Goal: Task Accomplishment & Management: Complete application form

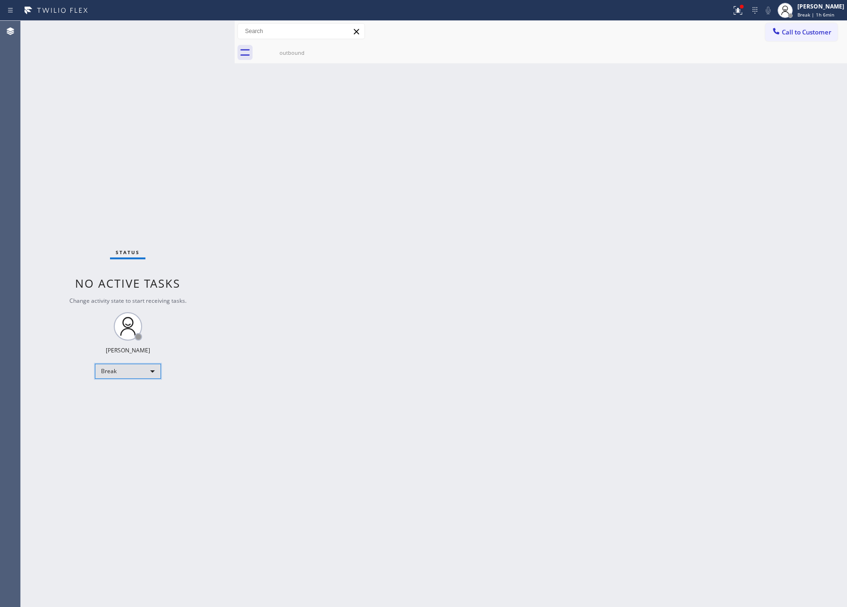
click at [126, 375] on div "Break" at bounding box center [128, 371] width 66 height 15
click at [128, 397] on li "Available" at bounding box center [127, 395] width 64 height 11
click at [543, 357] on div "Back to Dashboard Change Sender ID Customers Technicians Select a contact Outbo…" at bounding box center [541, 314] width 613 height 586
click at [379, 451] on div "Back to Dashboard Change Sender ID Customers Technicians Select a contact Outbo…" at bounding box center [541, 314] width 613 height 586
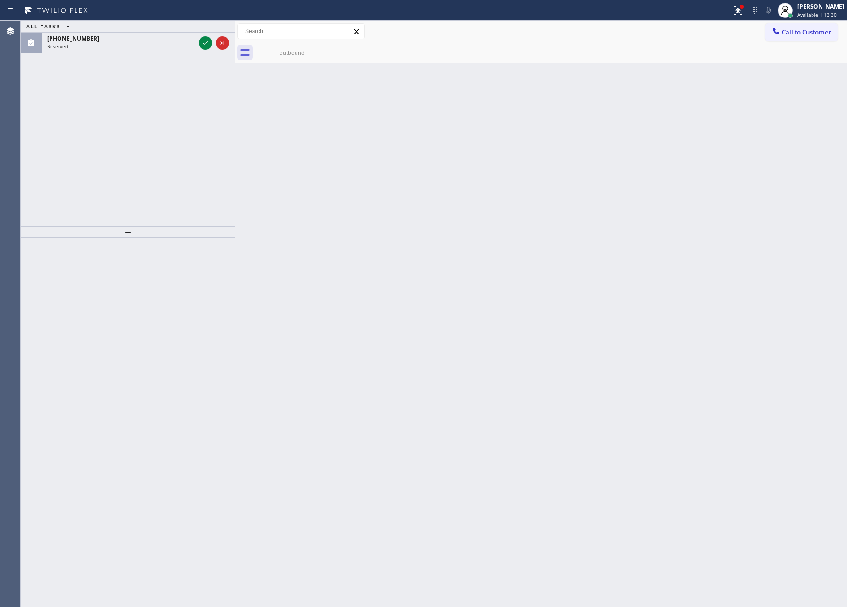
click at [204, 42] on icon at bounding box center [205, 42] width 11 height 11
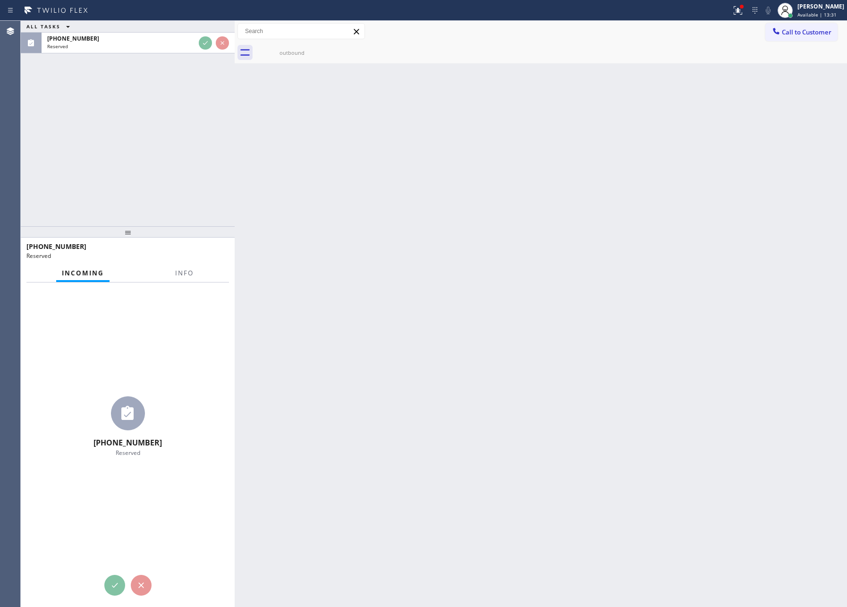
click at [179, 158] on div "ALL TASKS ALL TASKS ACTIVE TASKS TASKS IN WRAP UP [PHONE_NUMBER] Reserved" at bounding box center [128, 123] width 214 height 205
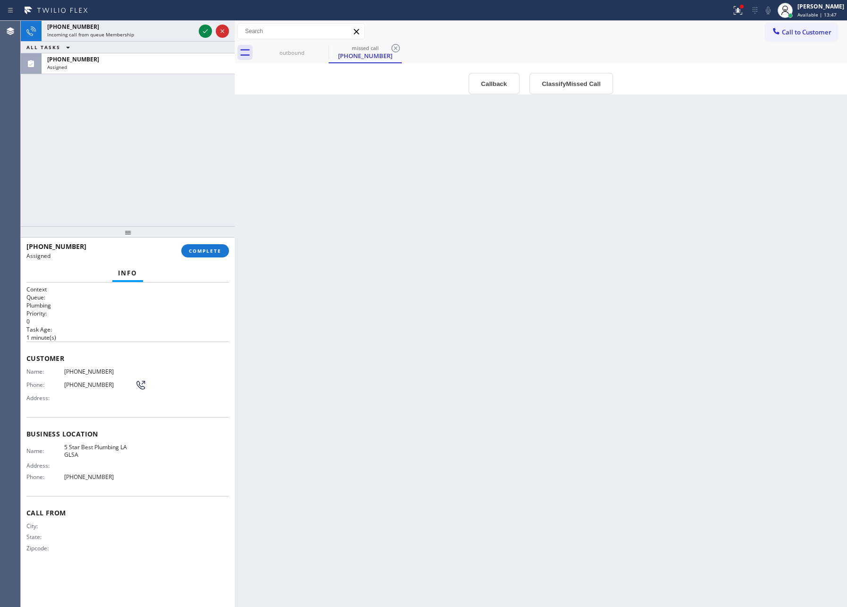
click at [185, 153] on div "[PHONE_NUMBER] Incoming call from queue Membership ALL TASKS ALL TASKS ACTIVE T…" at bounding box center [128, 123] width 214 height 205
click at [205, 33] on icon at bounding box center [205, 31] width 11 height 11
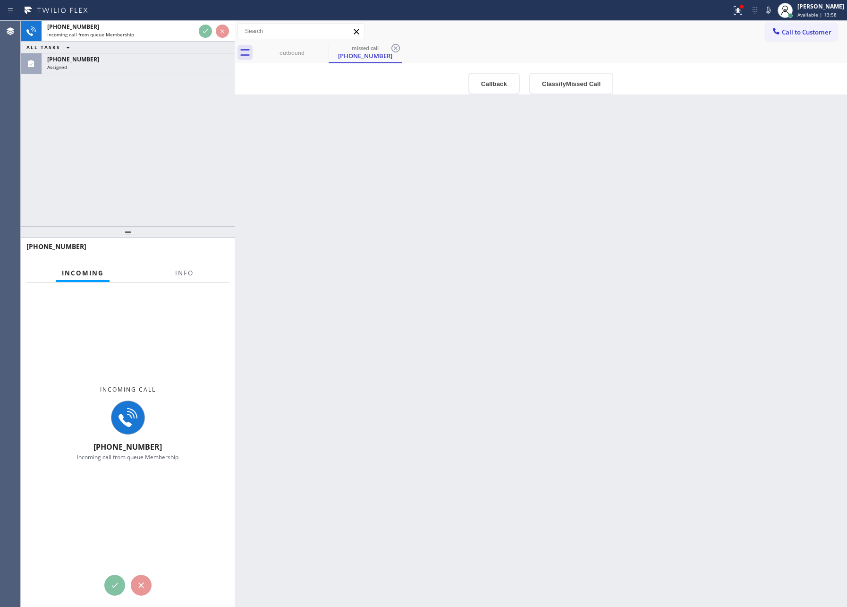
drag, startPoint x: 180, startPoint y: 168, endPoint x: 222, endPoint y: 175, distance: 42.6
click at [222, 175] on div "[PHONE_NUMBER] Incoming call from queue Membership ALL TASKS ALL TASKS ACTIVE T…" at bounding box center [128, 123] width 214 height 205
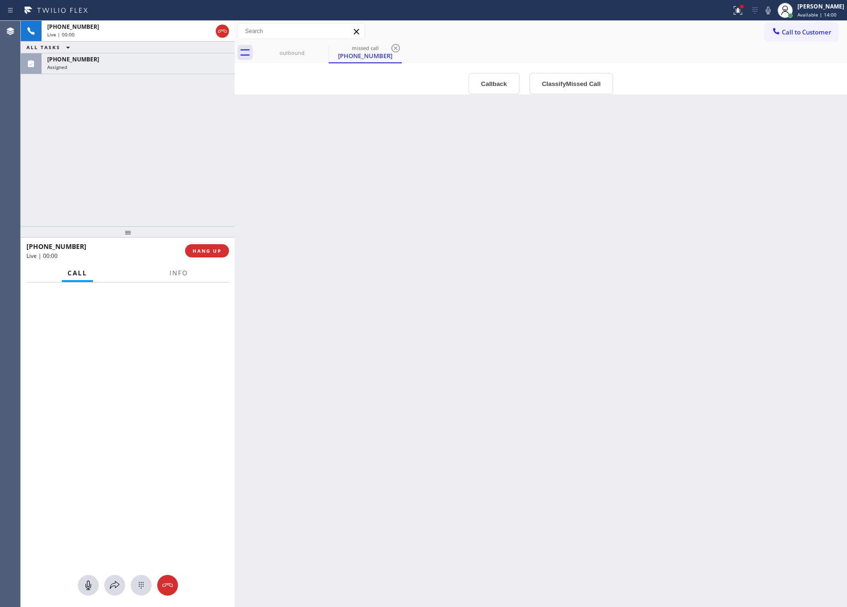
click at [537, 188] on div "Back to Dashboard Change Sender ID Customers Technicians Select a contact Outbo…" at bounding box center [541, 314] width 613 height 586
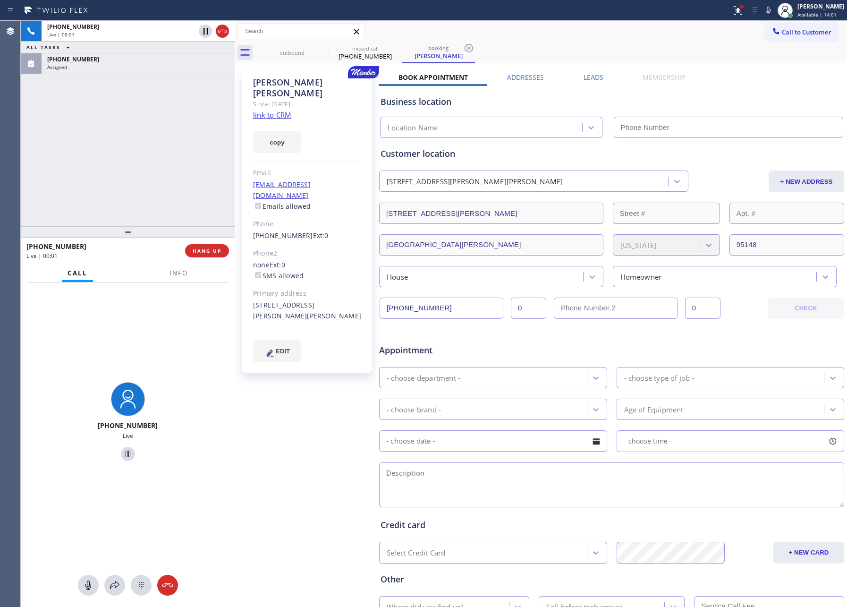
type input "[PHONE_NUMBER]"
click at [81, 147] on div "[PHONE_NUMBER] Live | 00:01 ALL TASKS ALL TASKS ACTIVE TASKS TASKS IN WRAP UP […" at bounding box center [128, 123] width 214 height 205
click at [81, 146] on div "[PHONE_NUMBER] Live | 00:03 ALL TASKS ALL TASKS ACTIVE TASKS TASKS IN WRAP UP […" at bounding box center [128, 123] width 214 height 205
drag, startPoint x: 81, startPoint y: 146, endPoint x: 232, endPoint y: 110, distance: 155.6
click at [83, 146] on div "[PHONE_NUMBER] Live | 00:09 ALL TASKS ALL TASKS ACTIVE TASKS TASKS IN WRAP UP […" at bounding box center [128, 123] width 214 height 205
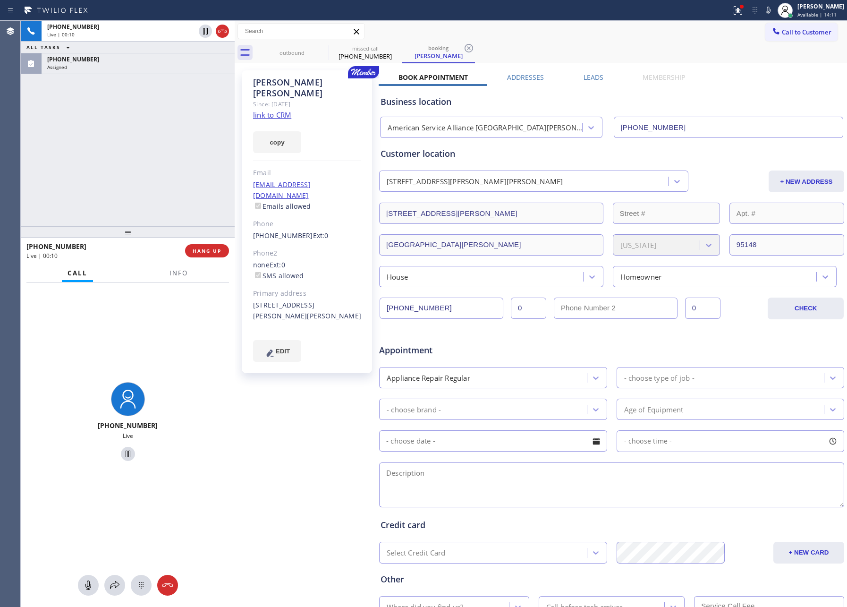
click at [264, 110] on link "link to CRM" at bounding box center [272, 114] width 38 height 9
click at [154, 104] on div "[PHONE_NUMBER] Live | 01:45 ALL TASKS ALL TASKS ACTIVE TASKS TASKS IN WRAP UP […" at bounding box center [128, 123] width 214 height 205
drag, startPoint x: 154, startPoint y: 104, endPoint x: 166, endPoint y: 27, distance: 77.8
click at [155, 102] on div "[PHONE_NUMBER] Live | 01:45 ALL TASKS ALL TASKS ACTIVE TASKS TASKS IN WRAP UP […" at bounding box center [128, 123] width 214 height 205
click at [162, 27] on div "[PHONE_NUMBER]" at bounding box center [121, 27] width 148 height 8
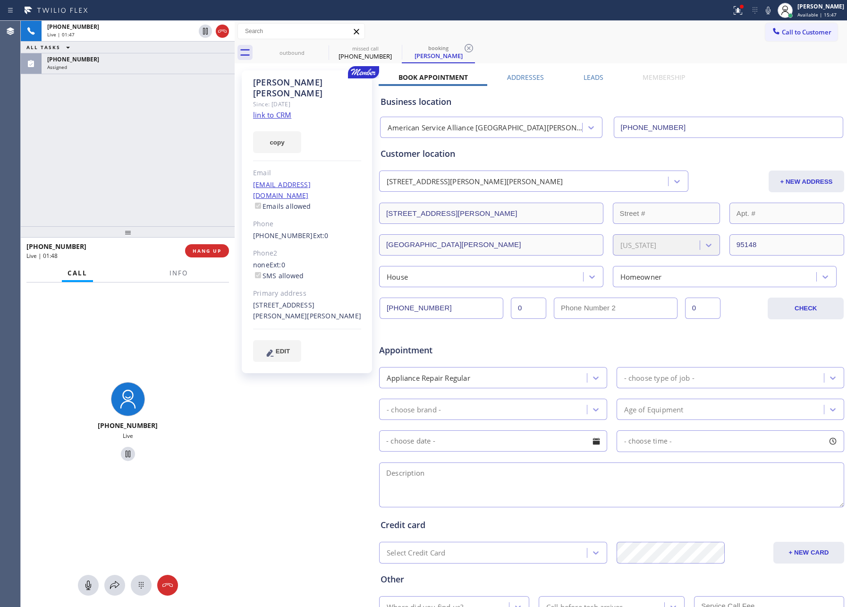
click at [119, 123] on div "[PHONE_NUMBER] Live | 01:47 ALL TASKS ALL TASKS ACTIVE TASKS TASKS IN WRAP UP […" at bounding box center [128, 123] width 214 height 205
click at [119, 123] on div "[PHONE_NUMBER] Live | 01:48 ALL TASKS ALL TASKS ACTIVE TASKS TASKS IN WRAP UP […" at bounding box center [128, 123] width 214 height 205
click at [110, 132] on div "[PHONE_NUMBER] Live | 01:50 ALL TASKS ALL TASKS ACTIVE TASKS TASKS IN WRAP UP […" at bounding box center [128, 123] width 214 height 205
click at [87, 584] on icon at bounding box center [88, 584] width 6 height 9
click at [86, 193] on div "[PHONE_NUMBER] Live | 02:46 ALL TASKS ALL TASKS ACTIVE TASKS TASKS IN WRAP UP […" at bounding box center [128, 123] width 214 height 205
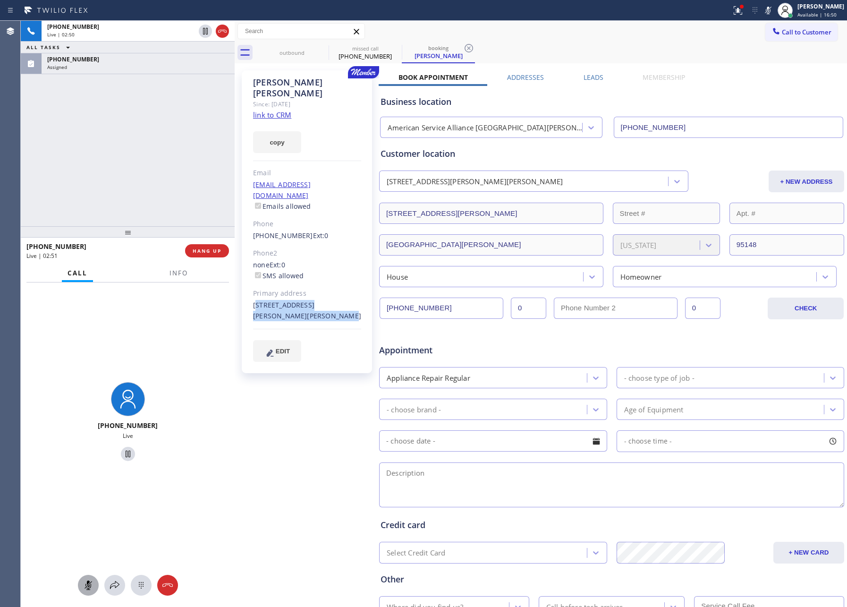
drag, startPoint x: 288, startPoint y: 295, endPoint x: 247, endPoint y: 283, distance: 42.8
click at [247, 283] on div "[PERSON_NAME] Since: [DATE] link to CRM copy Email [EMAIL_ADDRESS][DOMAIN_NAME]…" at bounding box center [307, 221] width 130 height 303
copy div "[STREET_ADDRESS][PERSON_NAME][PERSON_NAME]"
click at [95, 130] on div "[PHONE_NUMBER] Live | 03:03 ALL TASKS ALL TASKS ACTIVE TASKS TASKS IN WRAP UP […" at bounding box center [128, 123] width 214 height 205
drag, startPoint x: 85, startPoint y: 587, endPoint x: 104, endPoint y: 503, distance: 85.7
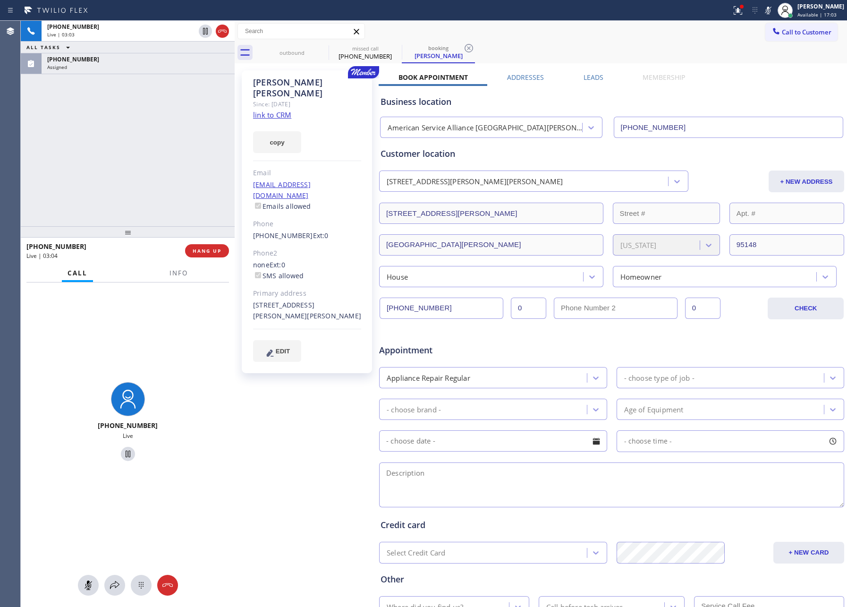
click at [85, 586] on icon at bounding box center [88, 585] width 11 height 11
click at [137, 144] on div "[PHONE_NUMBER] Live | 03:04 ALL TASKS ALL TASKS ACTIVE TASKS TASKS IN WRAP UP […" at bounding box center [128, 123] width 214 height 205
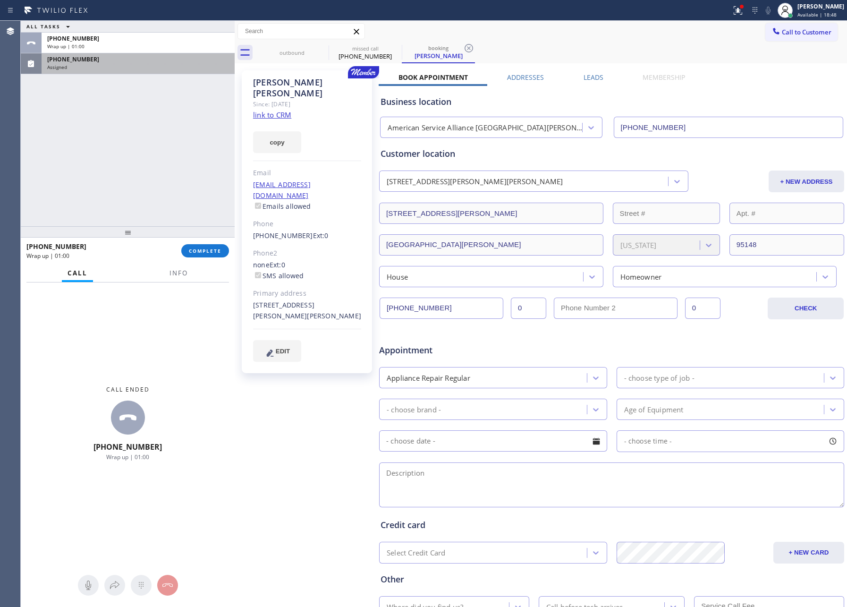
drag, startPoint x: 50, startPoint y: 124, endPoint x: 135, endPoint y: 58, distance: 107.8
click at [50, 124] on div "ALL TASKS ALL TASKS ACTIVE TASKS TASKS IN WRAP UP [PHONE_NUMBER] Wrap up | 01:[…" at bounding box center [128, 123] width 214 height 205
click at [129, 129] on div "ALL TASKS ALL TASKS ACTIVE TASKS TASKS IN WRAP UP [PHONE_NUMBER] Wrap up | 04:[…" at bounding box center [128, 123] width 214 height 205
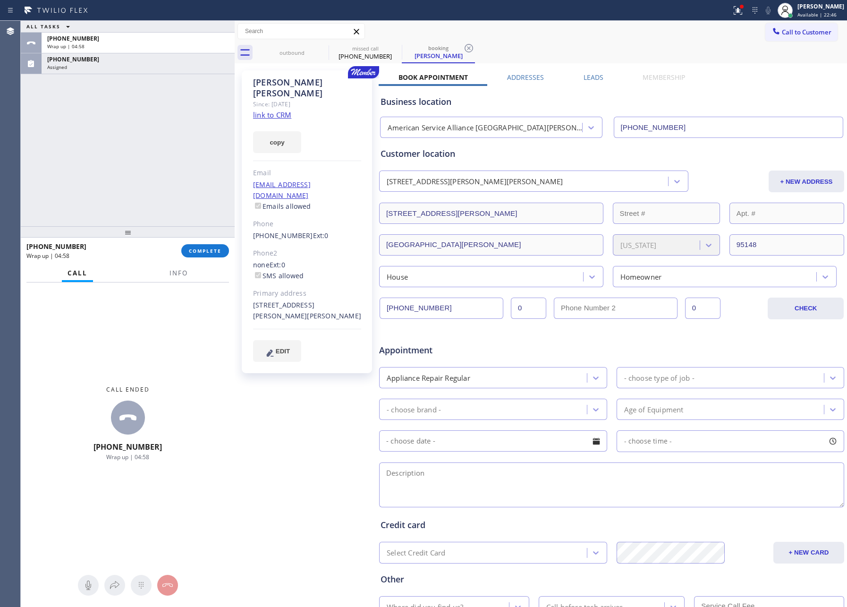
click at [129, 129] on div "ALL TASKS ALL TASKS ACTIVE TASKS TASKS IN WRAP UP [PHONE_NUMBER] Wrap up | 04:[…" at bounding box center [128, 123] width 214 height 205
click at [129, 129] on div "ALL TASKS ALL TASKS ACTIVE TASKS TASKS IN WRAP UP [PHONE_NUMBER] Wrap up | 05:[…" at bounding box center [128, 123] width 214 height 205
click at [468, 312] on input "[PHONE_NUMBER]" at bounding box center [442, 308] width 124 height 21
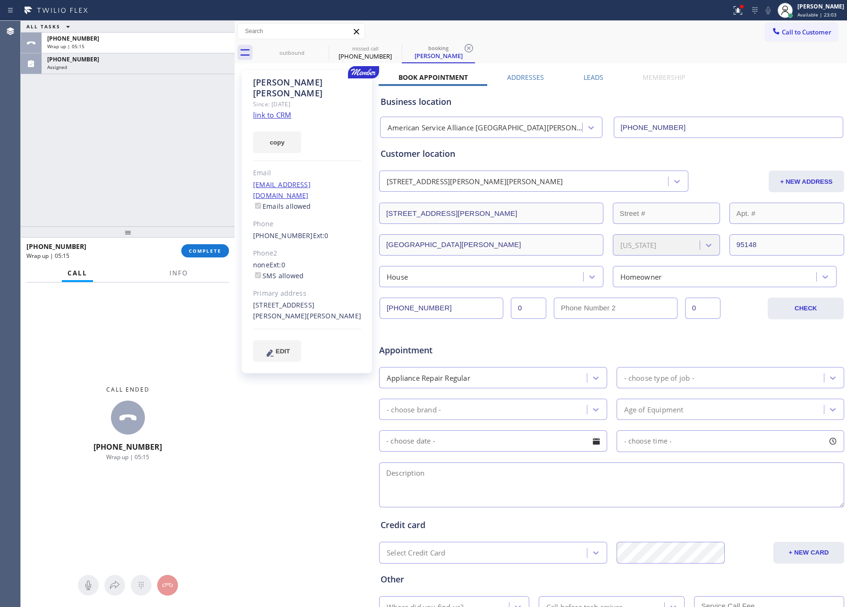
click at [468, 312] on input "[PHONE_NUMBER]" at bounding box center [442, 308] width 124 height 21
click at [811, 31] on span "Call to Customer" at bounding box center [807, 32] width 50 height 9
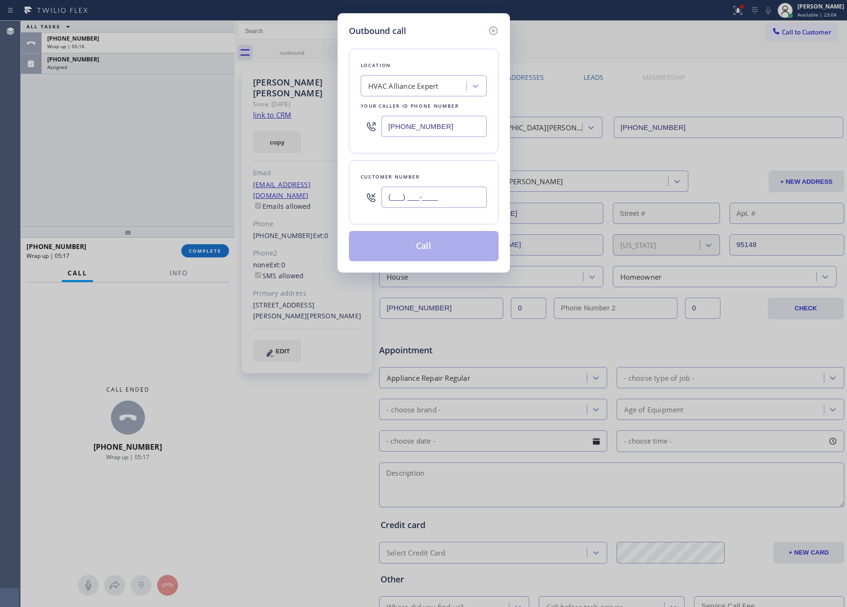
click at [453, 207] on input "(___) ___-____" at bounding box center [434, 197] width 105 height 21
paste input "408) 887-2181"
type input "[PHONE_NUMBER]"
click at [435, 127] on input "[PHONE_NUMBER]" at bounding box center [434, 126] width 105 height 21
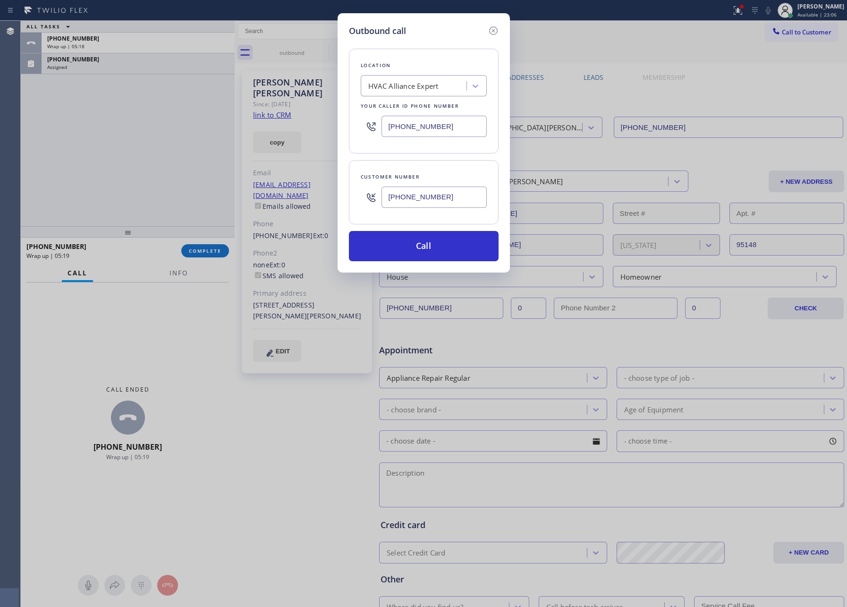
click at [435, 127] on input "[PHONE_NUMBER]" at bounding box center [434, 126] width 105 height 21
type input "[PHONE_NUMBER]"
click at [412, 248] on button "Call" at bounding box center [424, 246] width 150 height 30
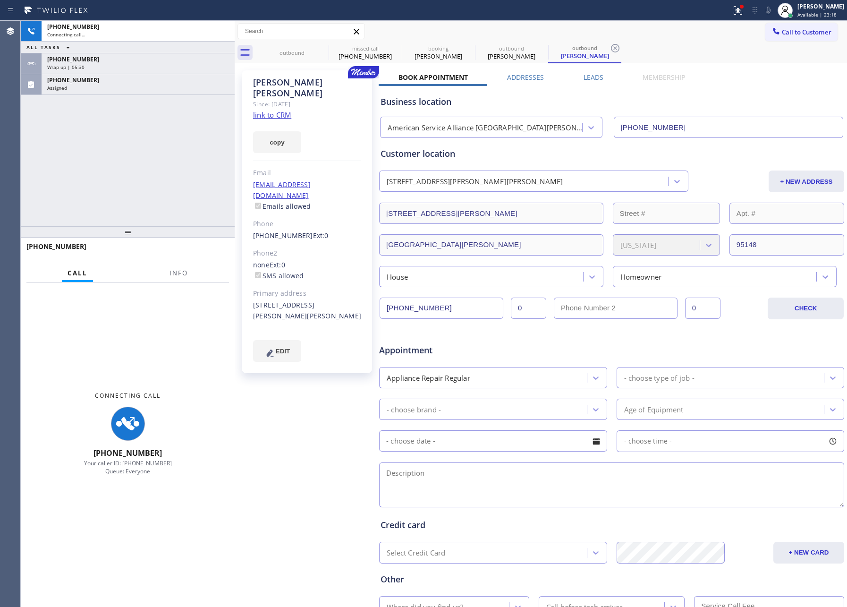
type input "[PHONE_NUMBER]"
click at [93, 136] on div "[PHONE_NUMBER] Connecting call… ALL TASKS ALL TASKS ACTIVE TASKS TASKS IN WRAP …" at bounding box center [128, 123] width 214 height 205
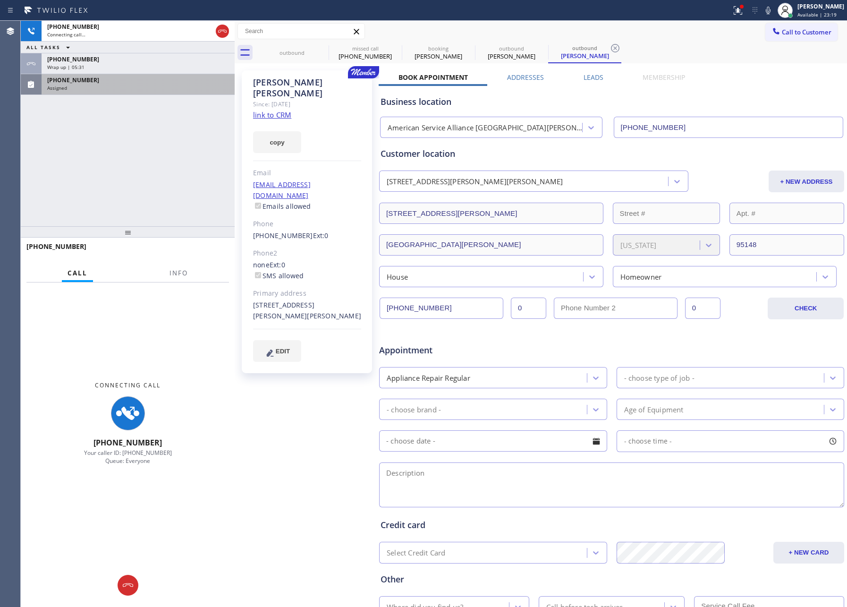
click at [125, 94] on div "[PHONE_NUMBER] Assigned" at bounding box center [136, 84] width 189 height 21
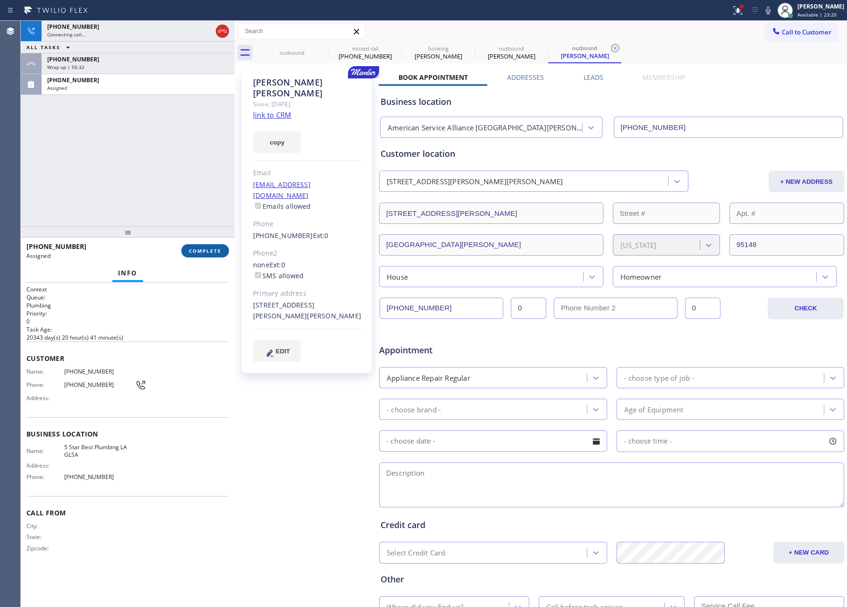
click at [207, 251] on span "COMPLETE" at bounding box center [205, 250] width 33 height 7
click at [190, 145] on div "[PHONE_NUMBER] Connecting call… ALL TASKS ALL TASKS ACTIVE TASKS TASKS IN WRAP …" at bounding box center [128, 123] width 214 height 205
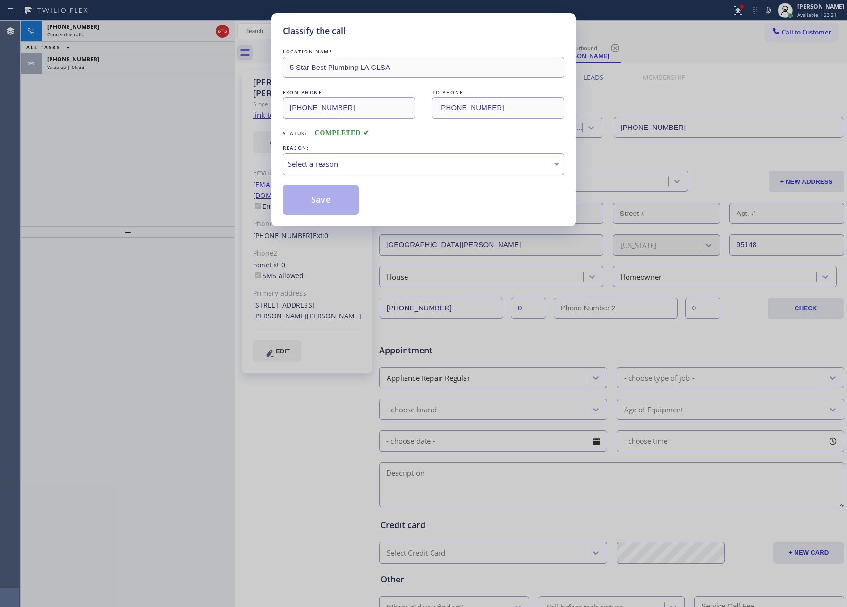
click at [190, 145] on div "Classify the call LOCATION NAME 5 Star Best Plumbing LA GLSA FROM PHONE [PHONE_…" at bounding box center [423, 303] width 847 height 607
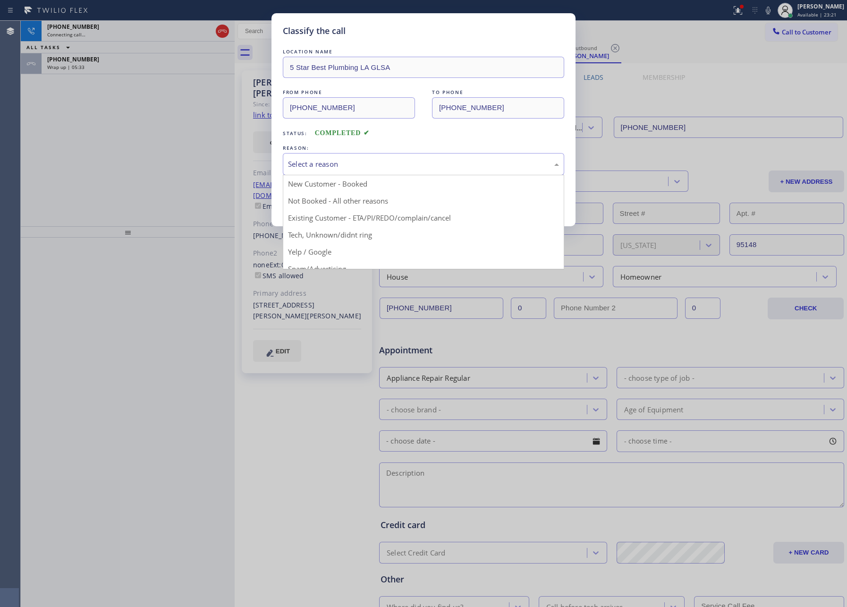
click at [324, 164] on div "Select a reason" at bounding box center [423, 164] width 271 height 11
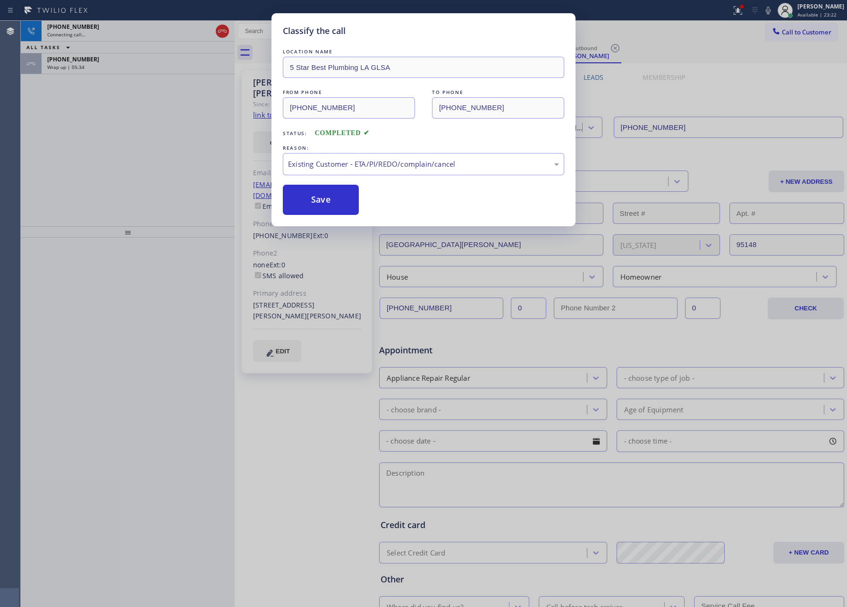
click at [321, 216] on div "Classify the call LOCATION NAME 5 Star Best Plumbing LA GLSA FROM PHONE [PHONE_…" at bounding box center [424, 119] width 304 height 213
click at [322, 200] on button "Save" at bounding box center [321, 200] width 76 height 30
click at [323, 200] on button "Save" at bounding box center [321, 200] width 76 height 30
click at [115, 146] on div "Classify the call LOCATION NAME 5 Star Best Plumbing LA GLSA FROM PHONE [PHONE_…" at bounding box center [423, 303] width 847 height 607
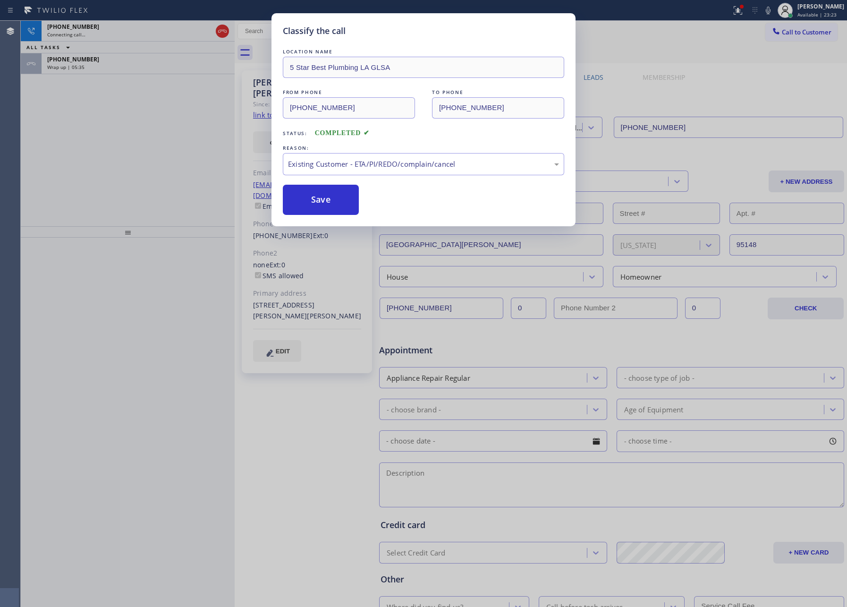
click at [115, 146] on div "Classify the call LOCATION NAME Plumbing Kingdom [GEOGRAPHIC_DATA] FROM PHONE […" at bounding box center [434, 314] width 827 height 586
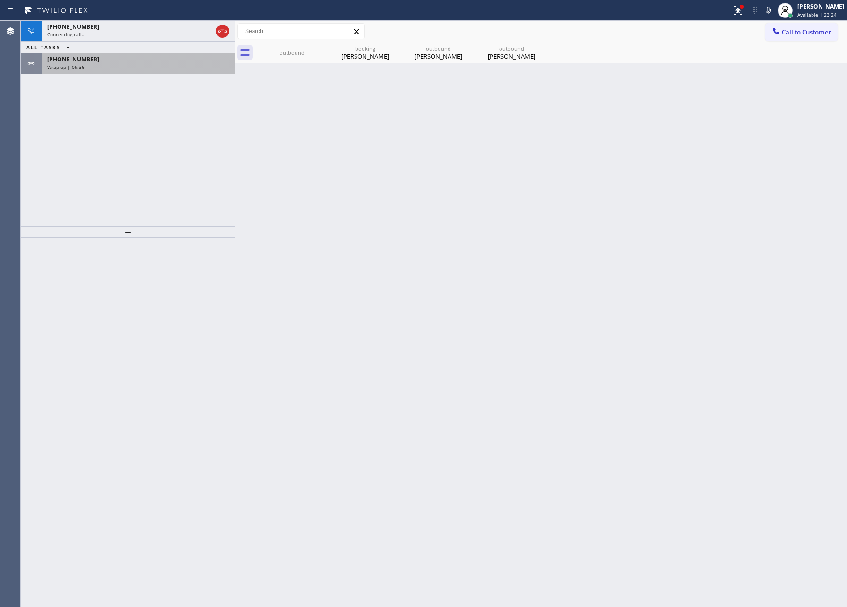
click at [116, 67] on div "Wrap up | 05:36" at bounding box center [138, 67] width 182 height 7
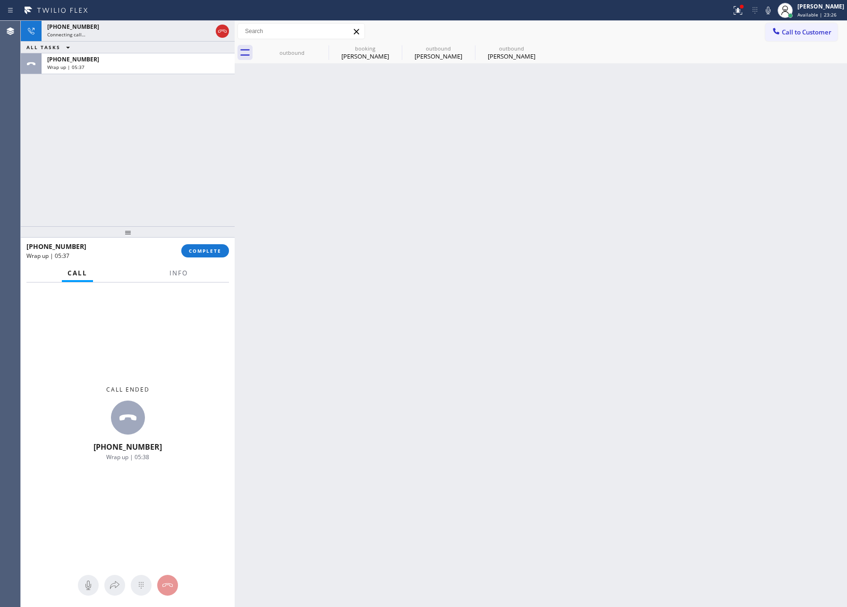
drag, startPoint x: 202, startPoint y: 256, endPoint x: 186, endPoint y: 176, distance: 82.3
click at [202, 251] on button "COMPLETE" at bounding box center [205, 250] width 48 height 13
click at [186, 172] on div "[PHONE_NUMBER] Connecting call… ALL TASKS ALL TASKS ACTIVE TASKS TASKS IN WRAP …" at bounding box center [128, 123] width 214 height 205
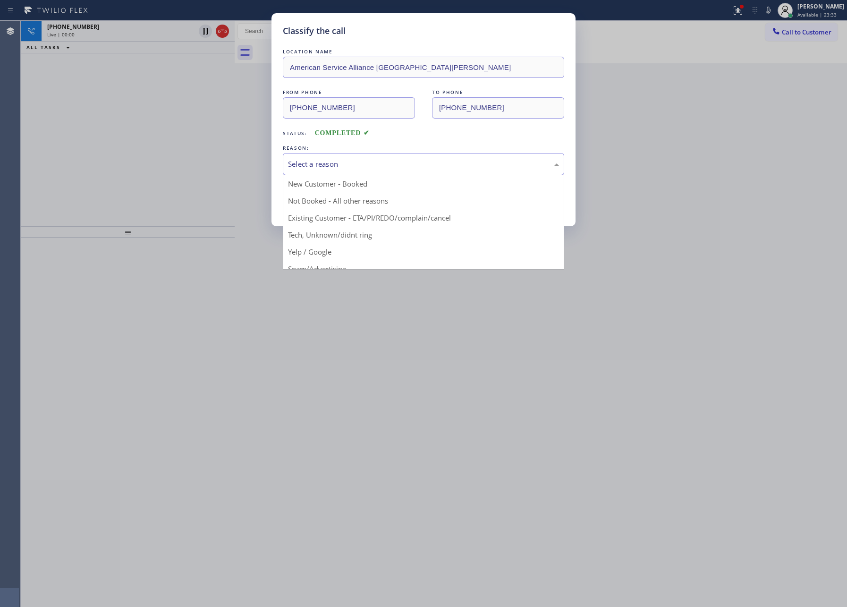
click at [345, 163] on div "Select a reason" at bounding box center [423, 164] width 271 height 11
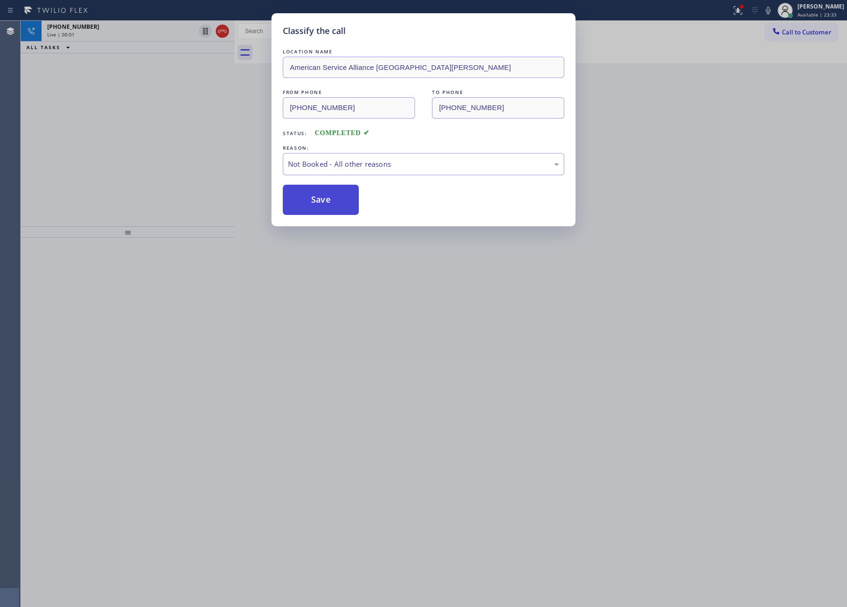
click at [330, 199] on button "Save" at bounding box center [321, 200] width 76 height 30
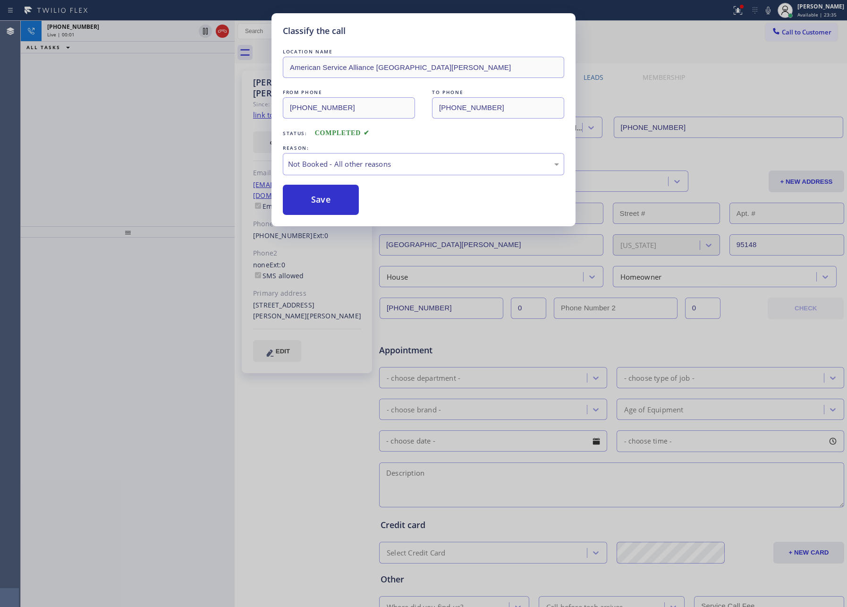
click at [132, 136] on div "Classify the call LOCATION NAME American Service Alliance Santa [PERSON_NAME] F…" at bounding box center [423, 303] width 847 height 607
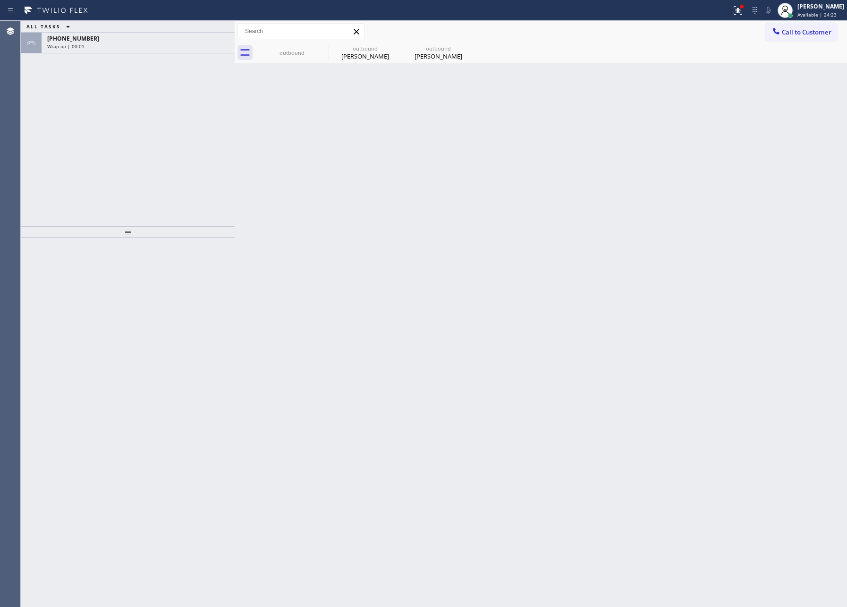
click at [295, 141] on div "Back to Dashboard Change Sender ID Customers Technicians Select a contact Outbo…" at bounding box center [541, 314] width 613 height 586
click at [357, 52] on div "[PERSON_NAME]" at bounding box center [365, 56] width 71 height 9
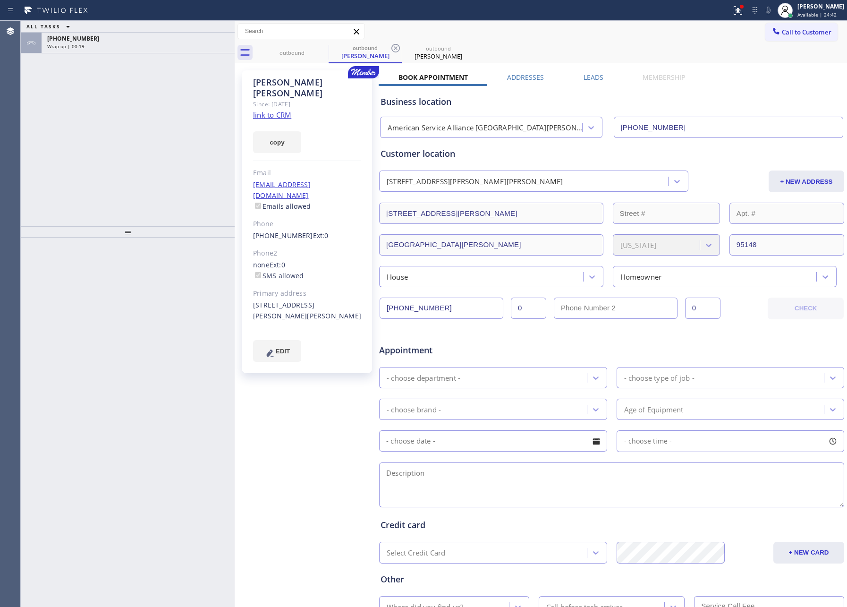
click at [480, 375] on div "- choose department -" at bounding box center [484, 377] width 205 height 17
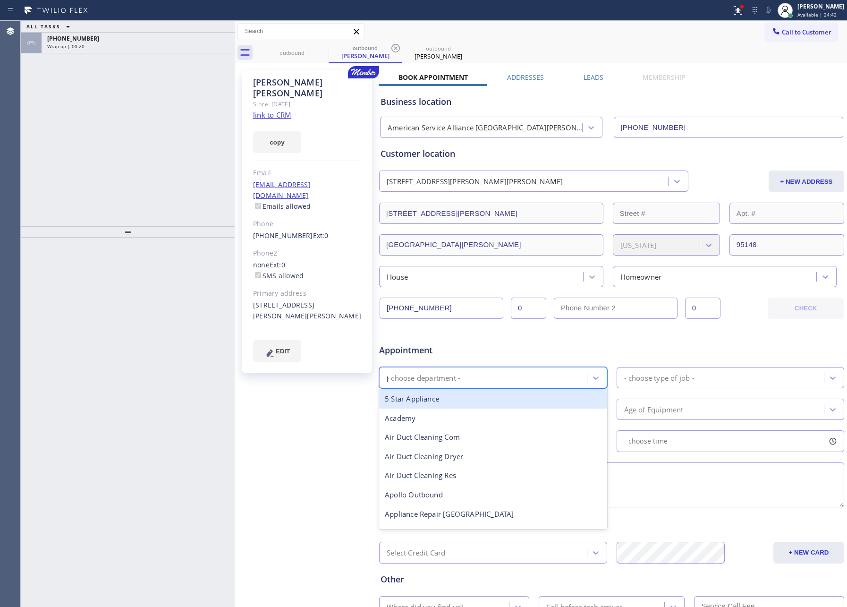
type input "pl"
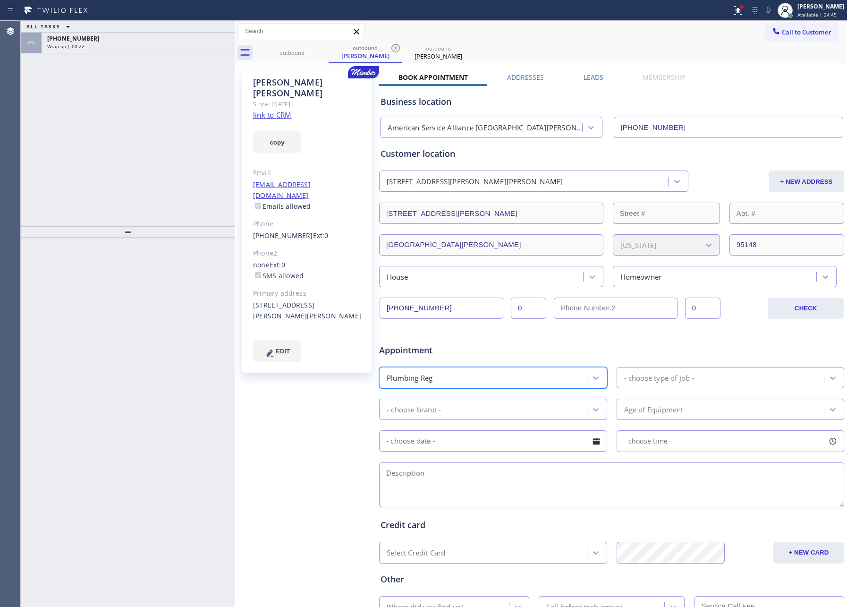
click at [648, 383] on div "- choose type of job -" at bounding box center [659, 377] width 70 height 11
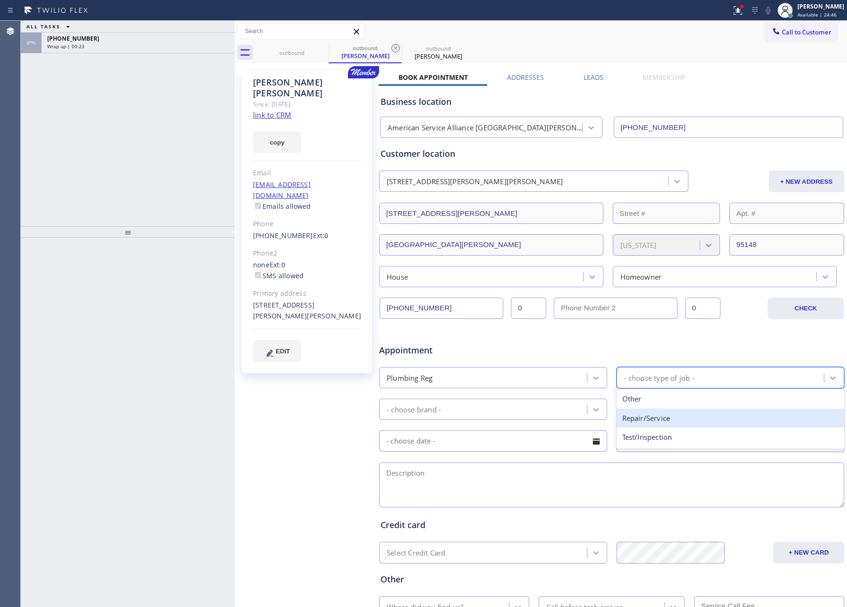
click at [640, 420] on div "Repair/Service" at bounding box center [731, 418] width 228 height 19
click at [562, 417] on div "- choose brand -" at bounding box center [484, 409] width 205 height 17
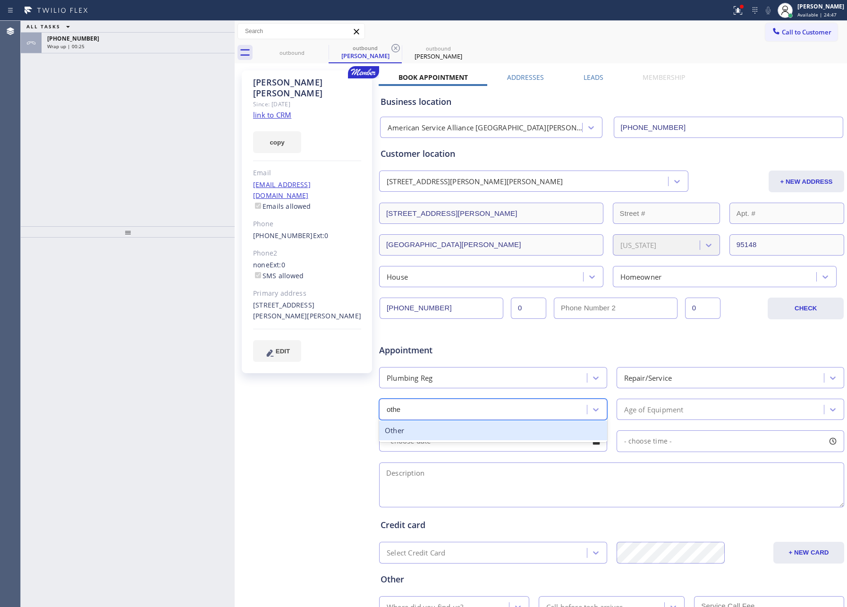
type input "other"
drag, startPoint x: 322, startPoint y: 458, endPoint x: 390, endPoint y: 465, distance: 68.3
click at [337, 458] on div "[PERSON_NAME] Since: [DATE] link to CRM copy Email [EMAIL_ADDRESS][DOMAIN_NAME]…" at bounding box center [308, 372] width 142 height 612
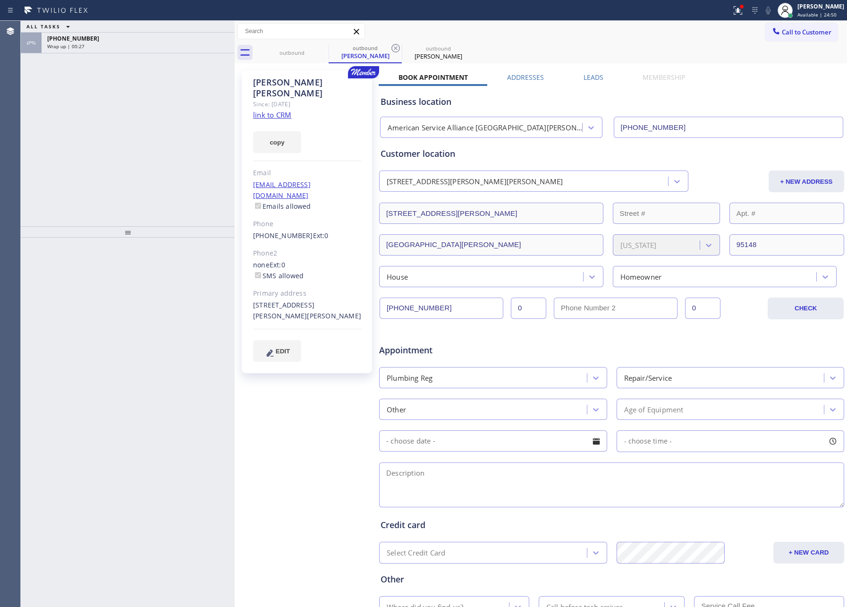
click at [471, 479] on textarea at bounding box center [611, 484] width 465 height 45
click at [427, 485] on textarea "no techn in the area / no handyman" at bounding box center [611, 484] width 465 height 45
paste textarea "want to replace the caulking of the bathtub [STREET_ADDRESS][PERSON_NAME][PERSO…"
type textarea "no techn in the area / no handyman want to replace the caulking of the bathtub …"
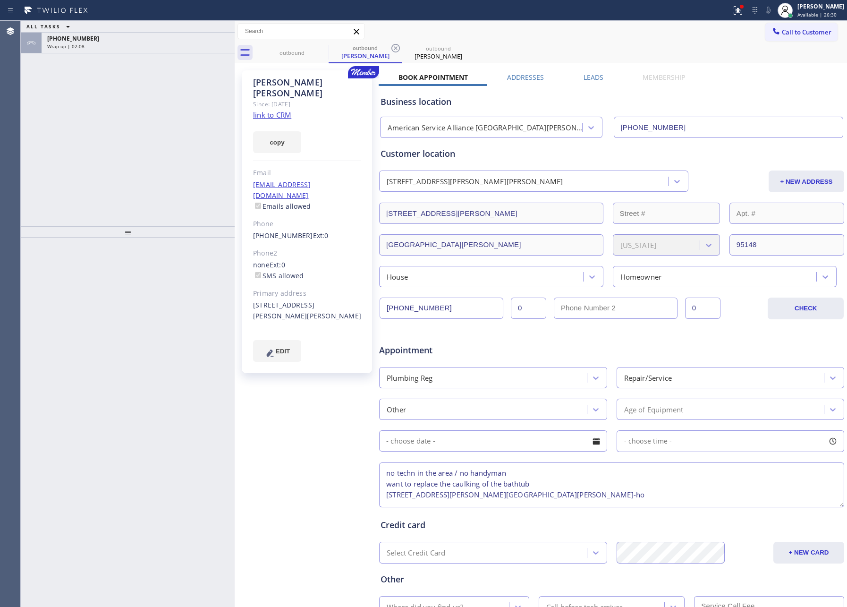
click at [111, 106] on div "ALL TASKS ALL TASKS ACTIVE TASKS TASKS IN WRAP UP [PHONE_NUMBER] Wrap up | 02:08" at bounding box center [128, 123] width 214 height 205
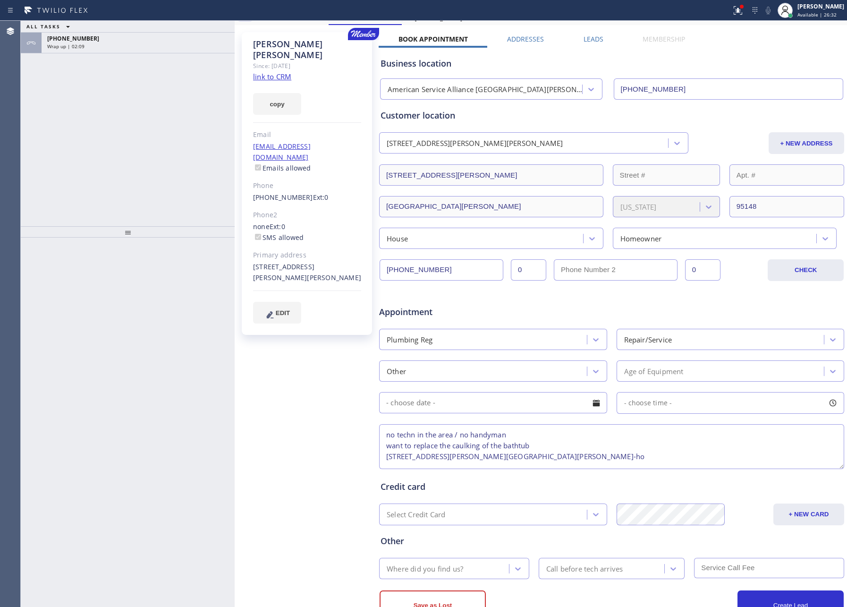
scroll to position [75, 0]
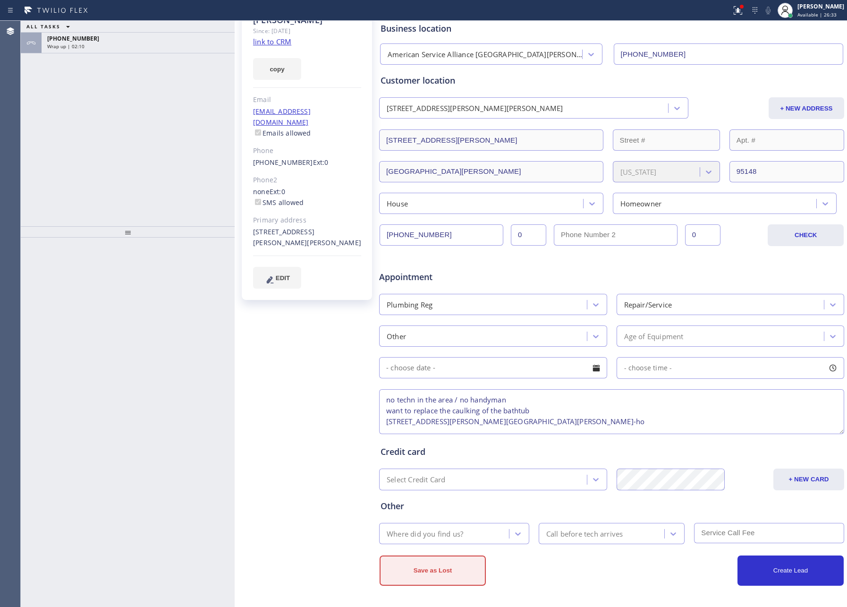
click at [428, 577] on button "Save as Lost" at bounding box center [433, 570] width 106 height 30
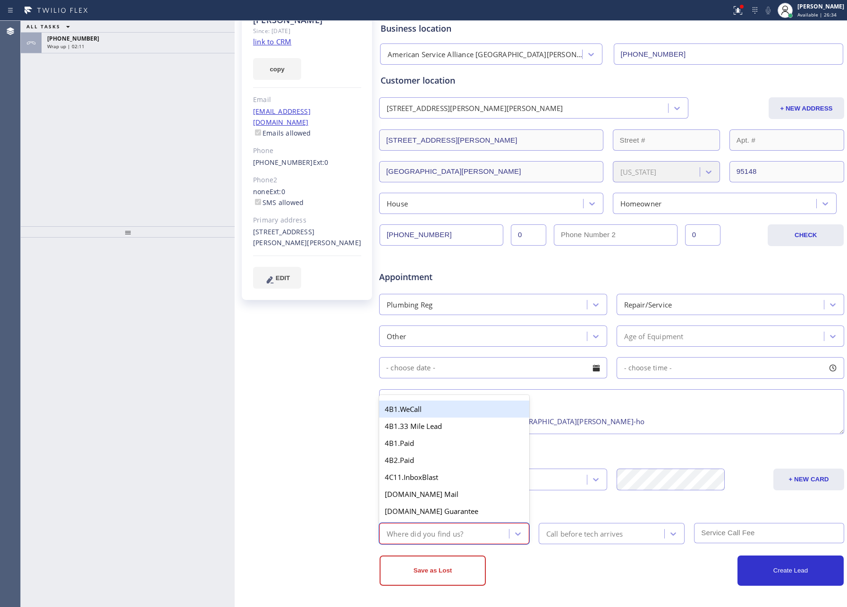
click at [439, 538] on div "Where did you find us?" at bounding box center [425, 533] width 77 height 11
type input "mem"
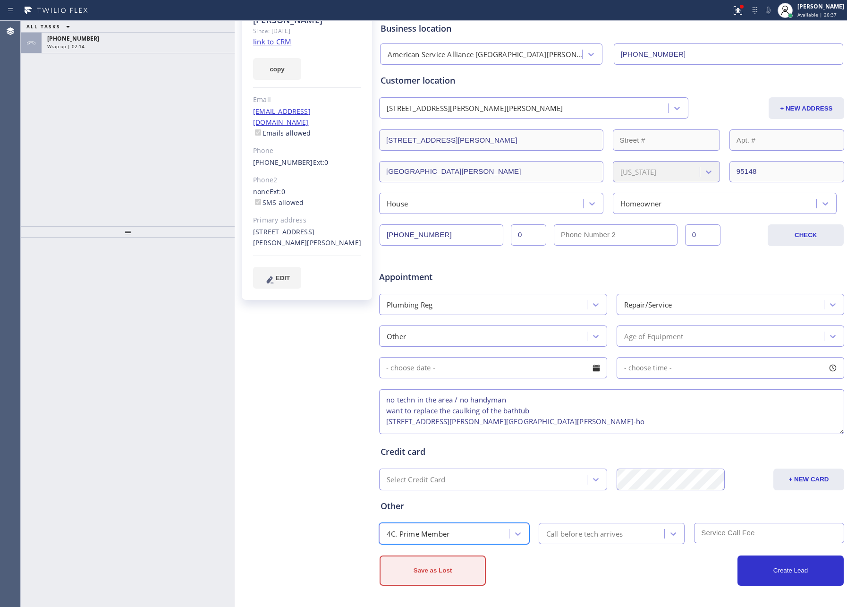
click at [418, 568] on button "Save as Lost" at bounding box center [433, 570] width 106 height 30
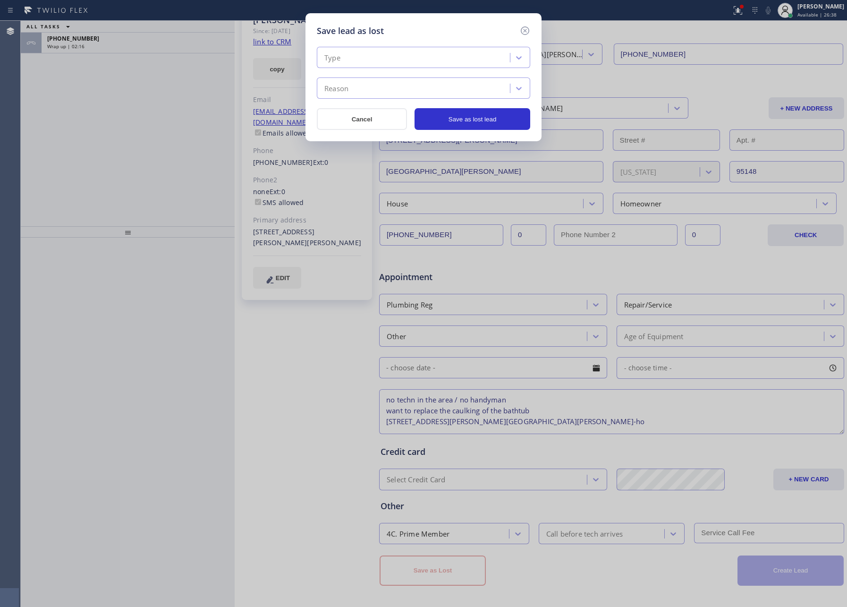
click at [484, 57] on div "Type" at bounding box center [415, 58] width 190 height 17
click at [332, 111] on div "Not Serviceable" at bounding box center [423, 111] width 213 height 17
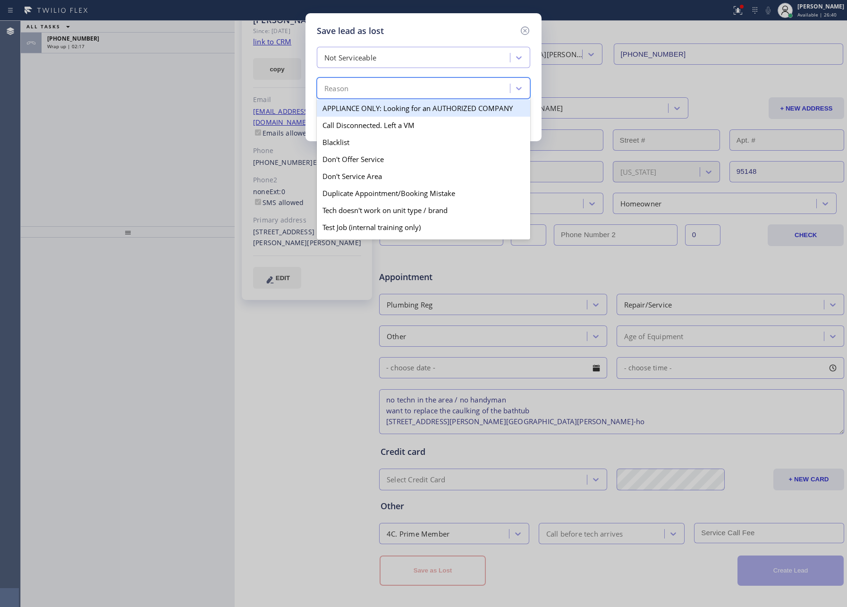
click at [377, 92] on div "Reason" at bounding box center [415, 88] width 190 height 17
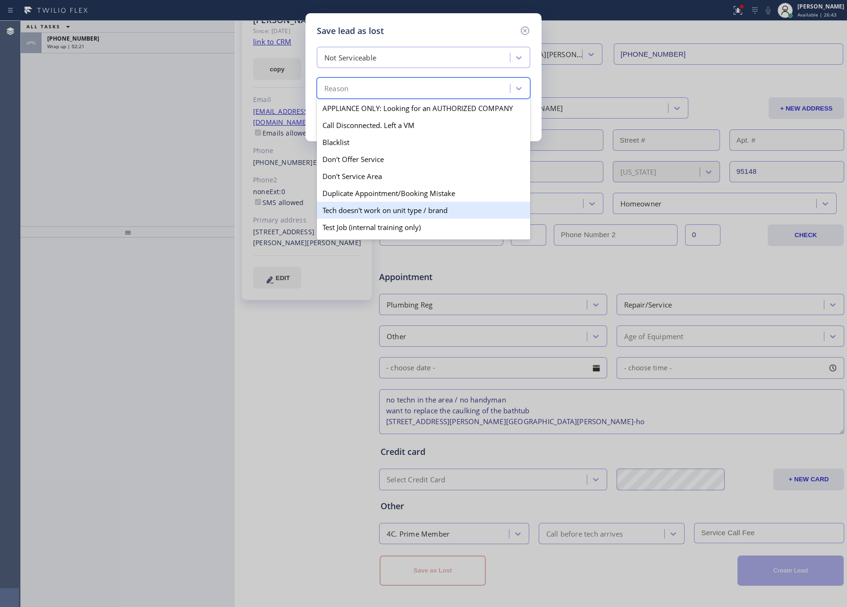
click at [385, 212] on div "Tech doesn't work on unit type / brand" at bounding box center [423, 210] width 213 height 17
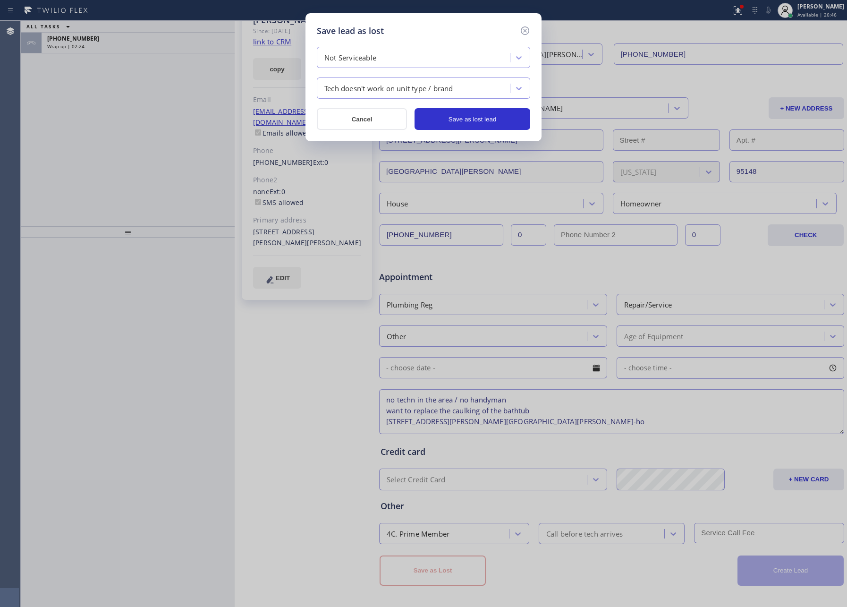
click at [416, 89] on div "Tech doesn't work on unit type / brand" at bounding box center [388, 88] width 129 height 11
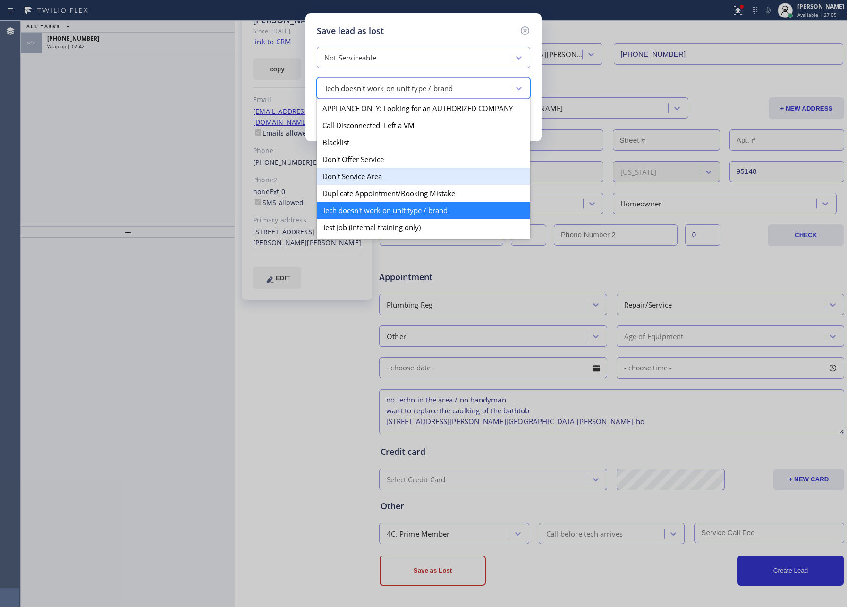
click at [355, 179] on div "Don't Service Area" at bounding box center [423, 176] width 213 height 17
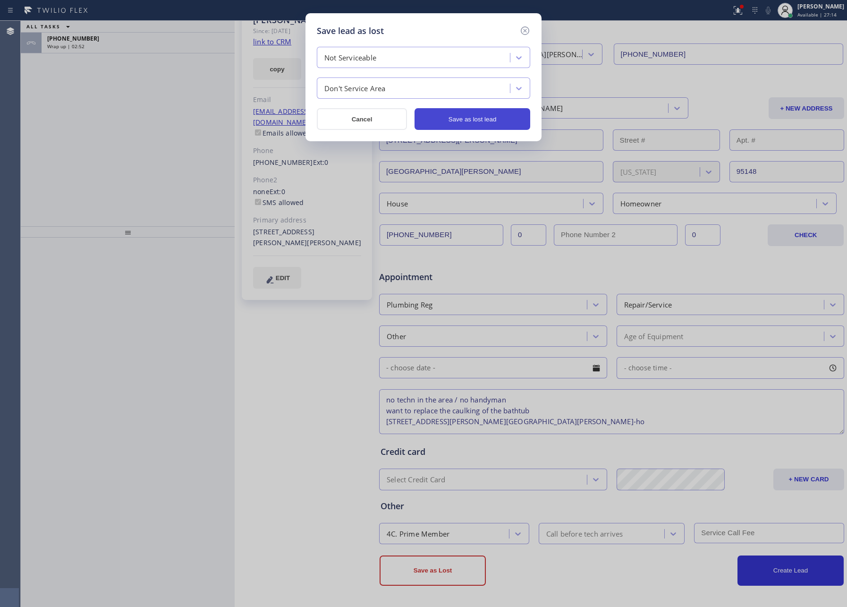
click at [459, 120] on button "Save as lost lead" at bounding box center [473, 119] width 116 height 22
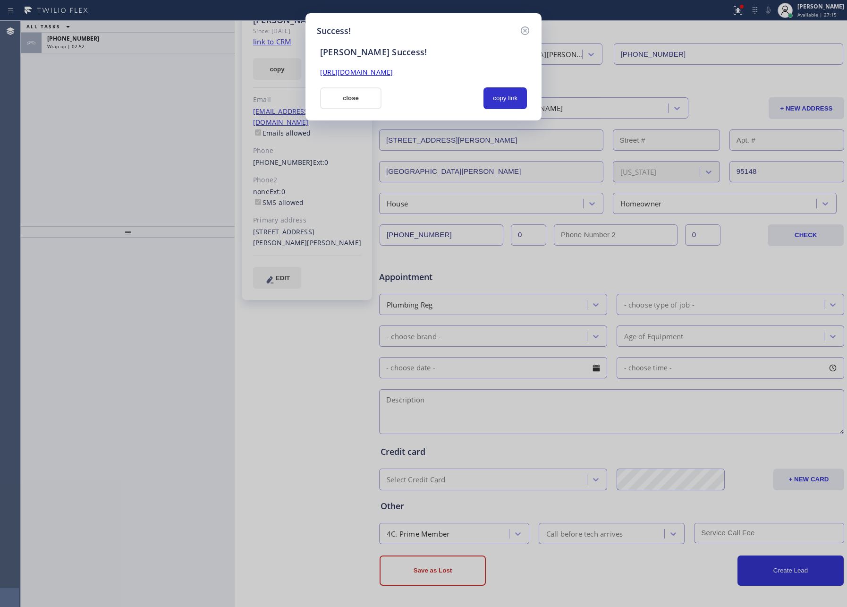
scroll to position [0, 0]
click at [430, 94] on div at bounding box center [432, 98] width 91 height 22
click at [424, 102] on div at bounding box center [432, 98] width 91 height 22
click at [336, 103] on button "close" at bounding box center [350, 98] width 61 height 22
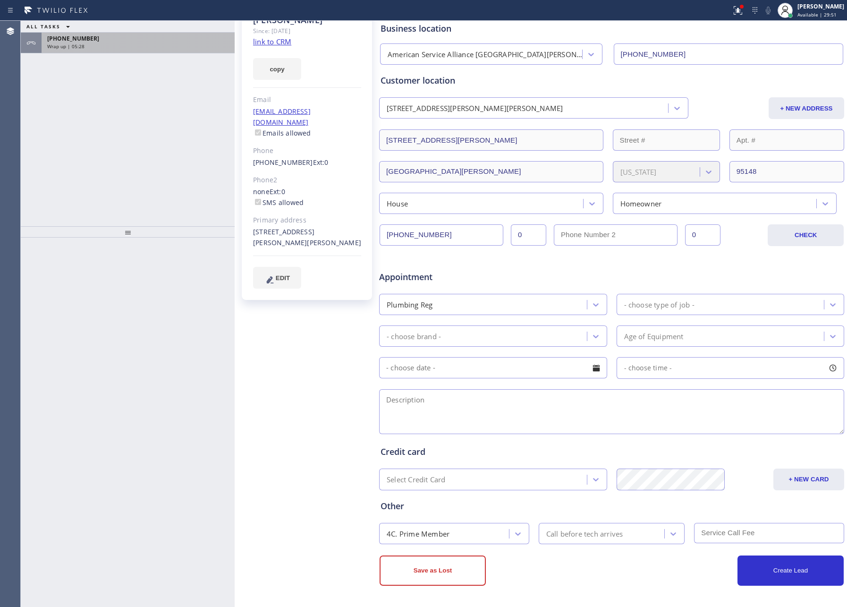
click at [136, 40] on div "[PHONE_NUMBER]" at bounding box center [138, 38] width 182 height 8
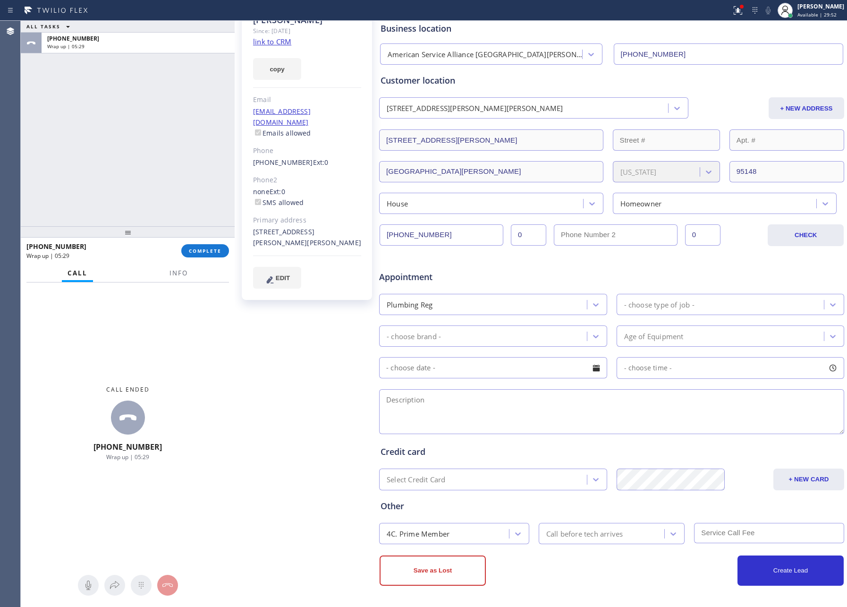
drag, startPoint x: 208, startPoint y: 251, endPoint x: 199, endPoint y: 124, distance: 127.9
click at [210, 251] on span "COMPLETE" at bounding box center [205, 250] width 33 height 7
click at [196, 91] on div "ALL TASKS ALL TASKS ACTIVE TASKS TASKS IN WRAP UP [PHONE_NUMBER] Wrap up | 05:29" at bounding box center [128, 123] width 214 height 205
click at [196, 91] on div "ALL TASKS ALL TASKS ACTIVE TASKS TASKS IN WRAP UP [PHONE_NUMBER] Wrap up | 05:30" at bounding box center [128, 123] width 214 height 205
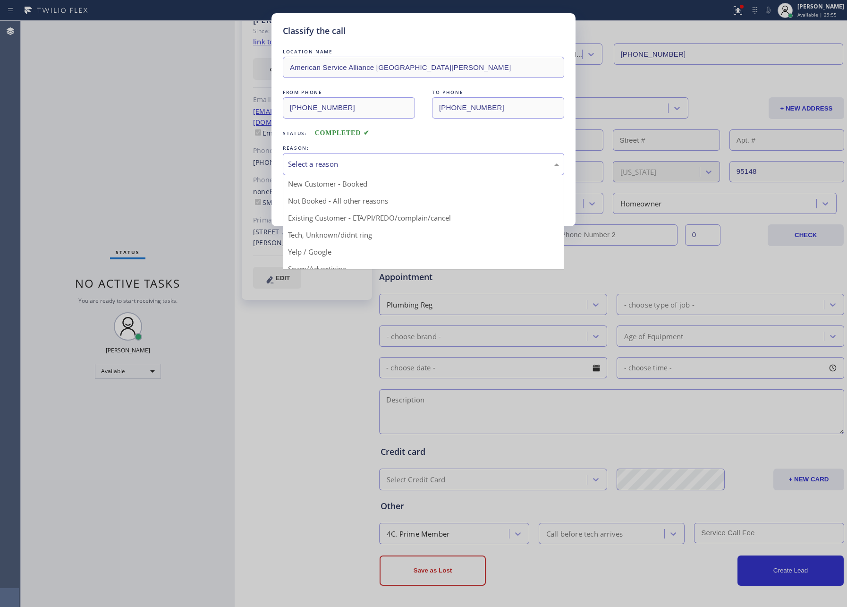
click at [298, 162] on div "Select a reason" at bounding box center [423, 164] width 271 height 11
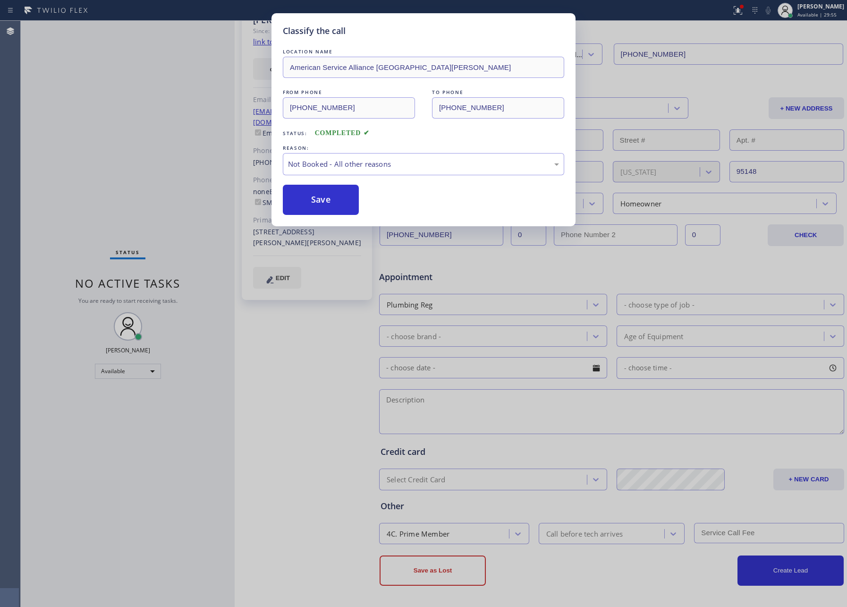
click at [319, 201] on button "Save" at bounding box center [321, 200] width 76 height 30
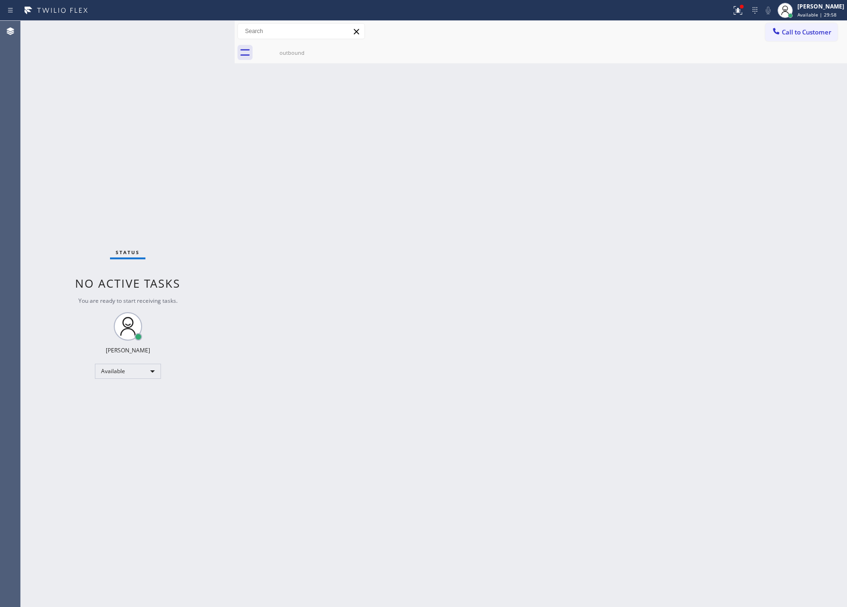
click at [615, 329] on div "Back to Dashboard Change Sender ID Customers Technicians Select a contact Outbo…" at bounding box center [541, 314] width 613 height 586
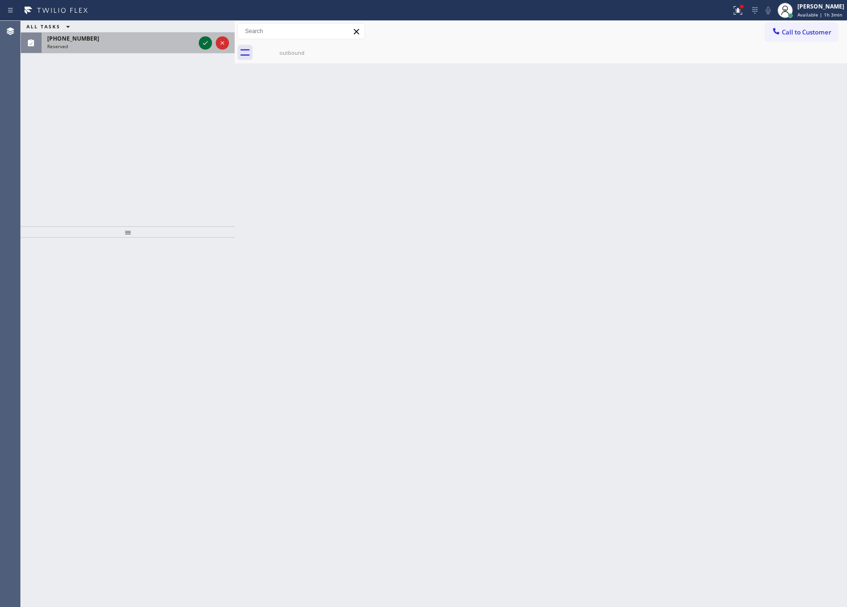
click at [204, 43] on icon at bounding box center [205, 42] width 11 height 11
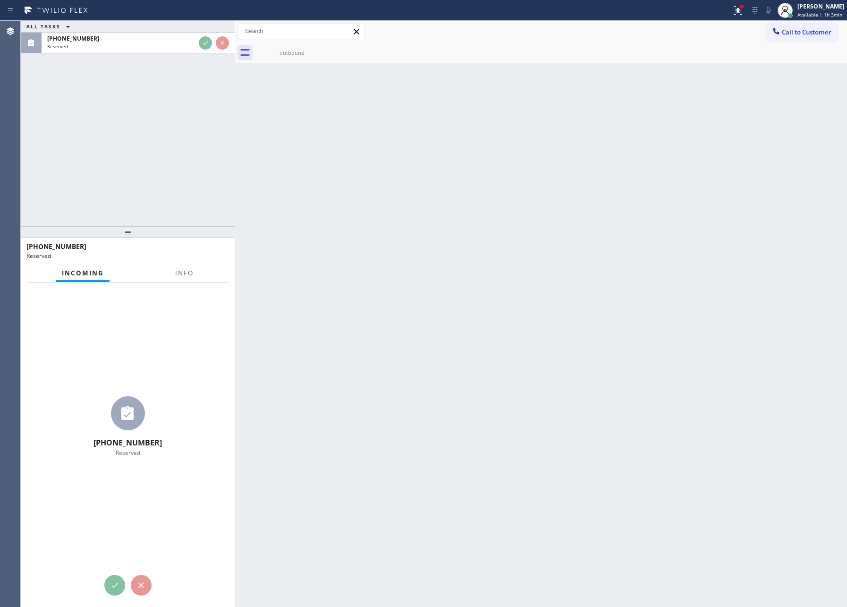
click at [172, 144] on div "ALL TASKS ALL TASKS ACTIVE TASKS TASKS IN WRAP UP [PHONE_NUMBER] Reserved" at bounding box center [128, 123] width 214 height 205
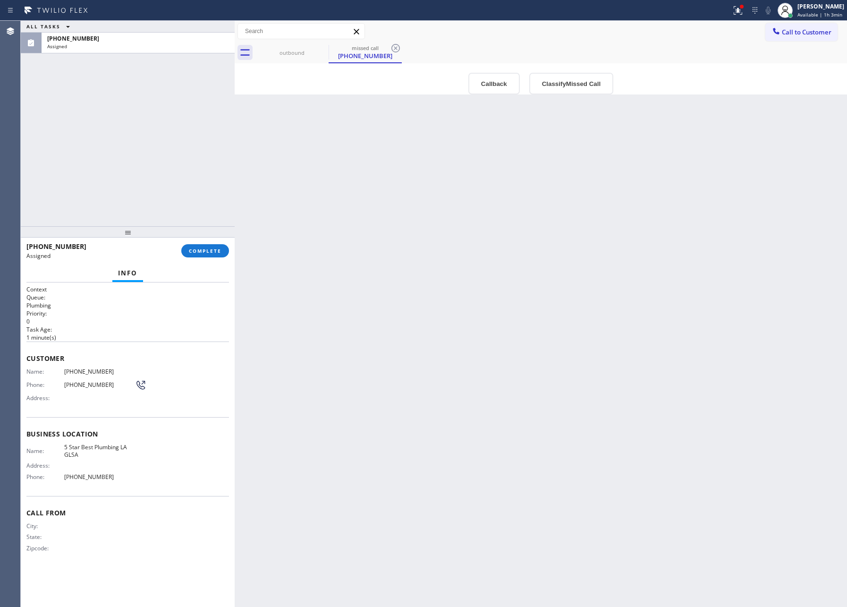
click at [125, 142] on div "ALL TASKS ALL TASKS ACTIVE TASKS TASKS IN WRAP UP [PHONE_NUMBER] Assigned" at bounding box center [128, 123] width 214 height 205
drag, startPoint x: 293, startPoint y: 316, endPoint x: 385, endPoint y: 223, distance: 131.3
click at [312, 309] on div "Back to Dashboard Change Sender ID Customers Technicians Select a contact Outbo…" at bounding box center [541, 314] width 613 height 586
drag, startPoint x: 491, startPoint y: 78, endPoint x: 489, endPoint y: 101, distance: 22.7
click at [491, 79] on button "Callback" at bounding box center [494, 84] width 51 height 22
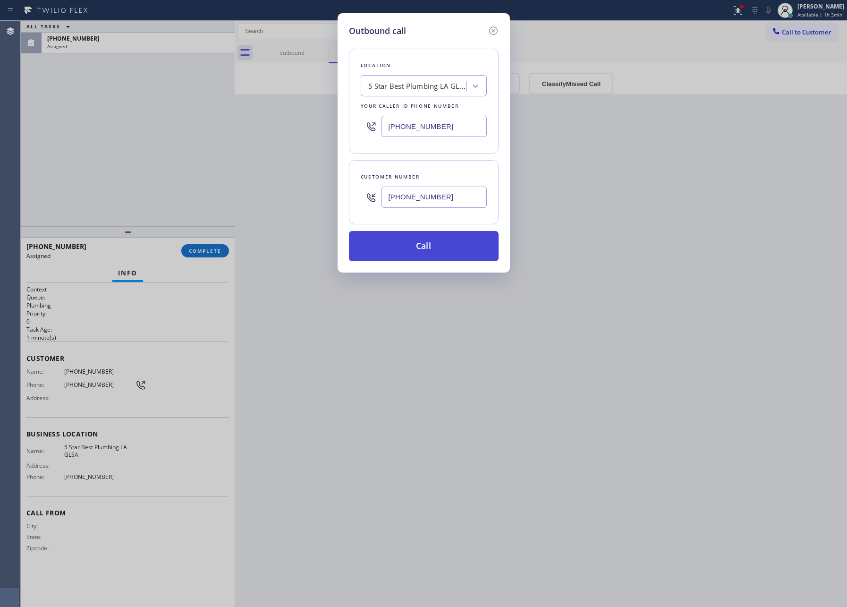
click at [454, 256] on button "Call" at bounding box center [424, 246] width 150 height 30
click at [462, 245] on button "Call" at bounding box center [424, 246] width 150 height 30
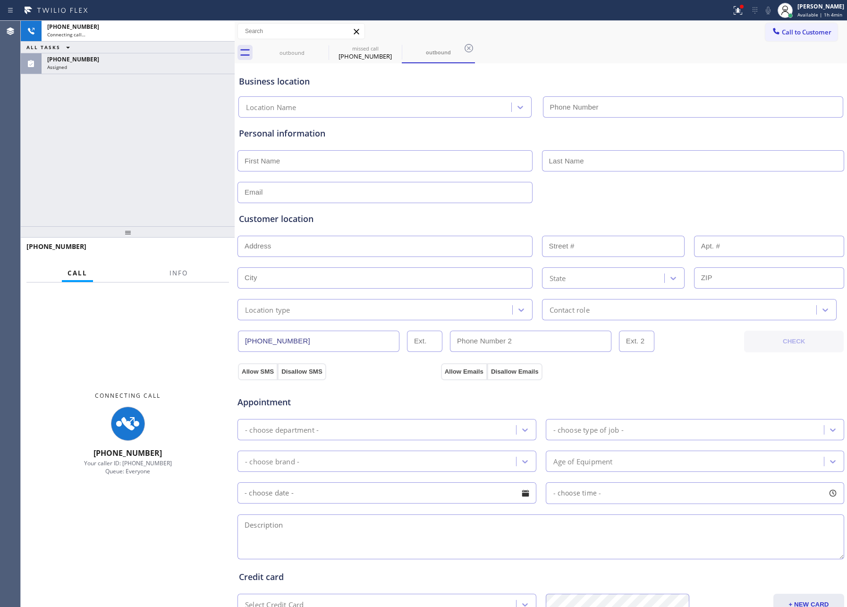
type input "[PHONE_NUMBER]"
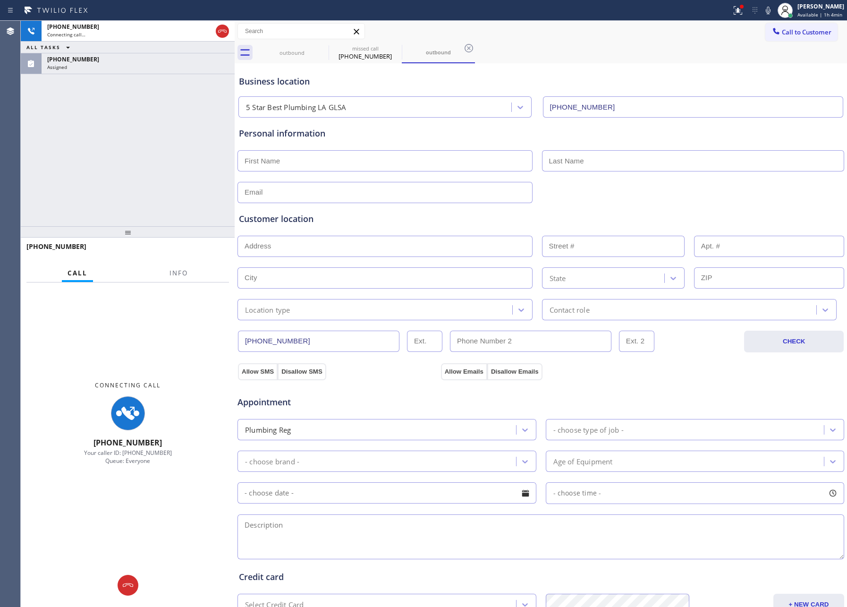
click at [174, 173] on div "[PHONE_NUMBER] Connecting call… ALL TASKS ALL TASKS ACTIVE TASKS TASKS IN WRAP …" at bounding box center [128, 123] width 214 height 205
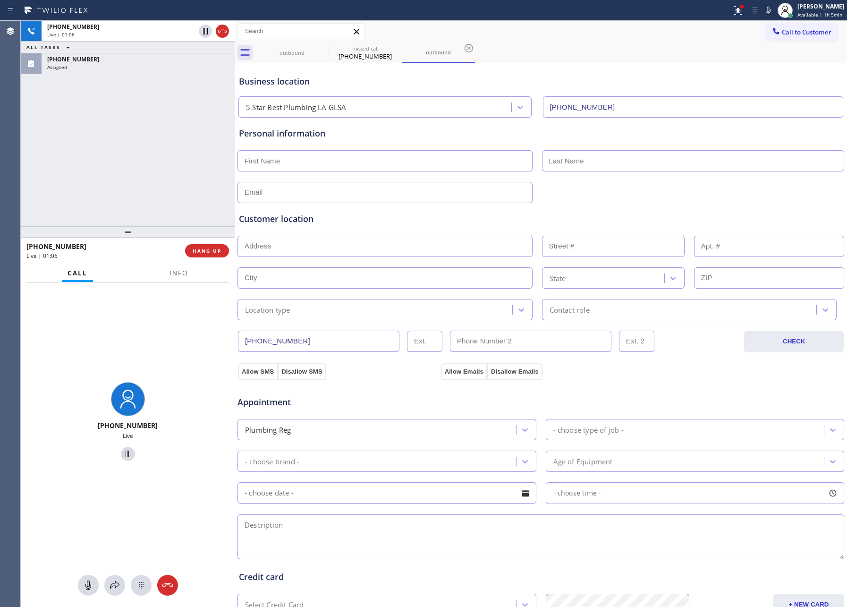
click at [98, 170] on div "[PHONE_NUMBER] Live | 01:06 ALL TASKS ALL TASKS ACTIVE TASKS TASKS IN WRAP UP […" at bounding box center [128, 123] width 214 height 205
click at [122, 187] on div "[PHONE_NUMBER] Live | 02:30 ALL TASKS ALL TASKS ACTIVE TASKS TASKS IN WRAP UP […" at bounding box center [128, 123] width 214 height 205
click at [88, 587] on icon at bounding box center [88, 585] width 11 height 11
drag, startPoint x: 90, startPoint y: 591, endPoint x: 144, endPoint y: 233, distance: 362.0
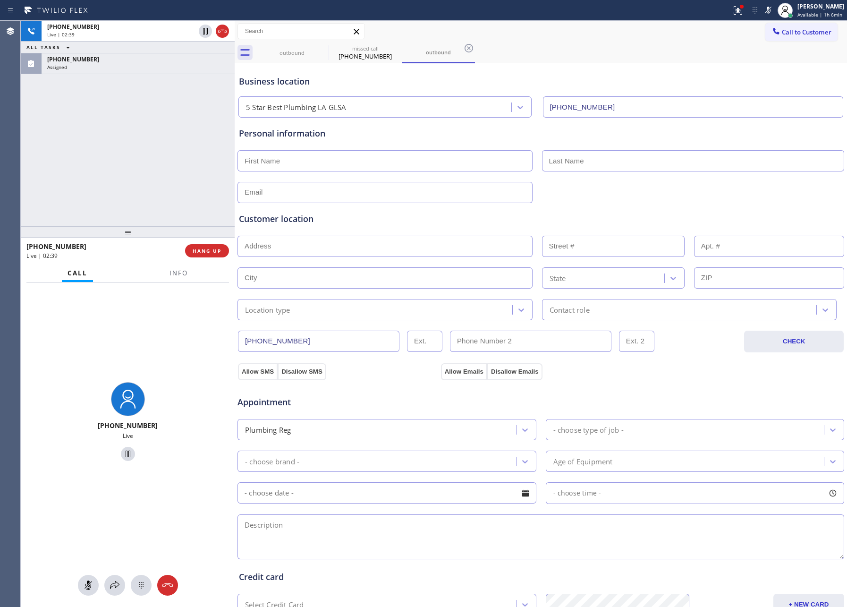
click at [90, 590] on icon at bounding box center [88, 585] width 11 height 11
click at [193, 68] on div "Assigned" at bounding box center [138, 67] width 182 height 7
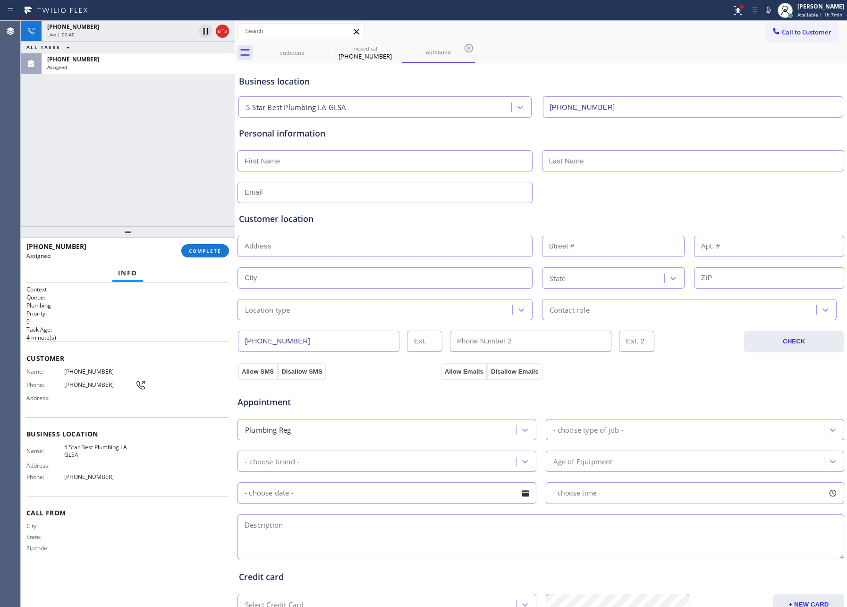
click at [179, 163] on div "[PHONE_NUMBER] Live | 02:40 ALL TASKS ALL TASKS ACTIVE TASKS TASKS IN WRAP UP […" at bounding box center [128, 123] width 214 height 205
click at [160, 139] on div "[PHONE_NUMBER] Live | 03:00 ALL TASKS ALL TASKS ACTIVE TASKS TASKS IN WRAP UP […" at bounding box center [128, 123] width 214 height 205
click at [160, 139] on div "[PHONE_NUMBER] Live | 03:02 ALL TASKS ALL TASKS ACTIVE TASKS TASKS IN WRAP UP […" at bounding box center [128, 123] width 214 height 205
drag, startPoint x: 152, startPoint y: 153, endPoint x: 223, endPoint y: 180, distance: 75.8
click at [173, 163] on div "[PHONE_NUMBER] Live | 03:06 ALL TASKS ALL TASKS ACTIVE TASKS TASKS IN WRAP UP […" at bounding box center [128, 123] width 214 height 205
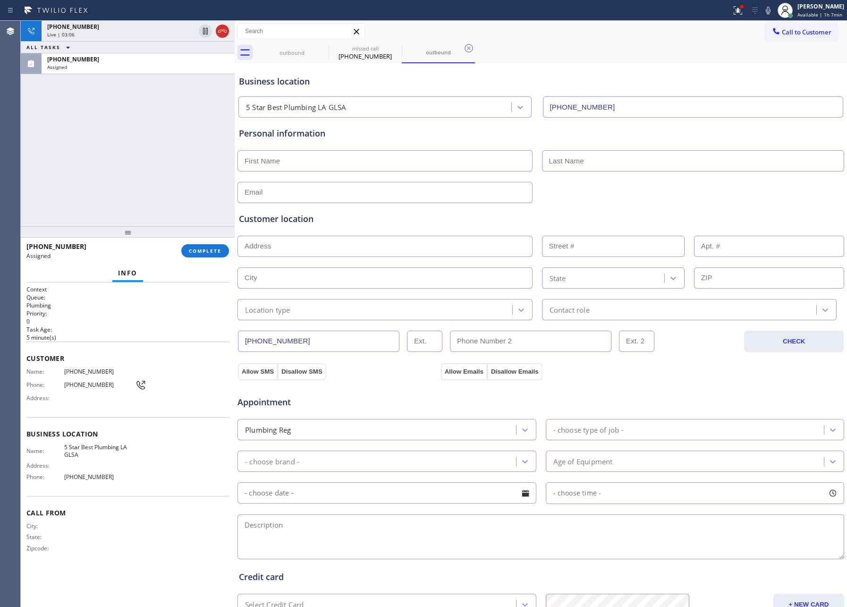
click at [319, 163] on input "text" at bounding box center [385, 160] width 295 height 21
type input "n"
type input "[PERSON_NAME]"
click at [125, 152] on div "[PHONE_NUMBER] Live | 03:29 ALL TASKS ALL TASKS ACTIVE TASKS TASKS IN WRAP UP […" at bounding box center [128, 123] width 214 height 205
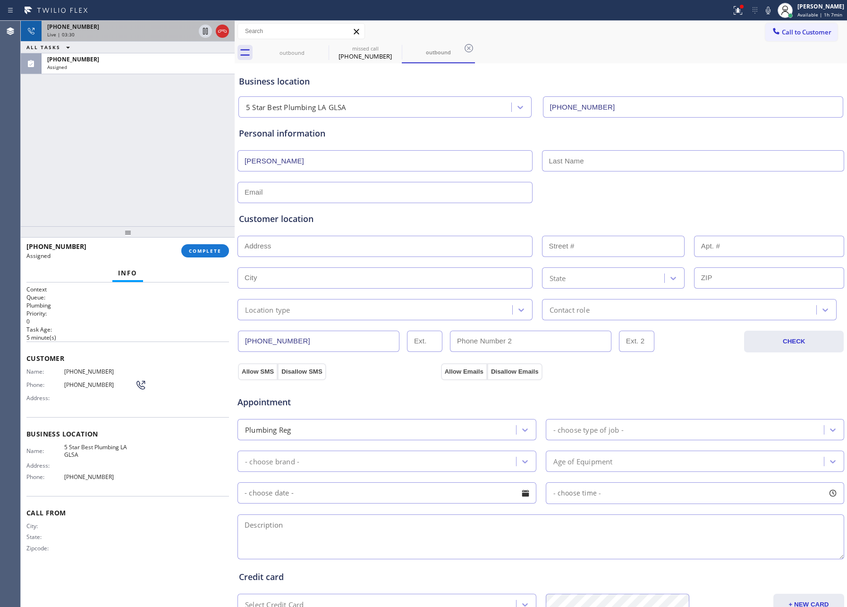
click at [134, 33] on div "Live | 03:30" at bounding box center [121, 34] width 148 height 7
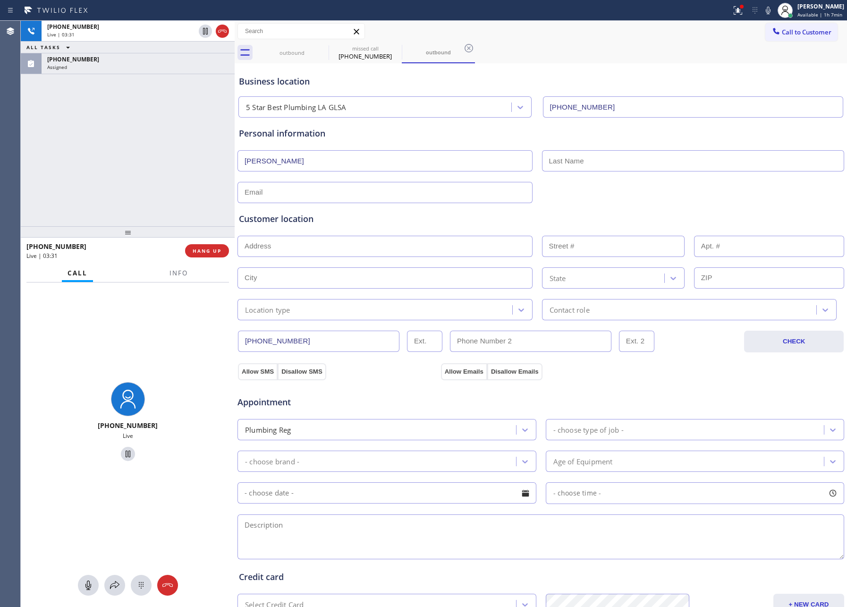
click at [142, 125] on div "[PHONE_NUMBER] Live | 03:31 ALL TASKS ALL TASKS ACTIVE TASKS TASKS IN WRAP UP […" at bounding box center [128, 123] width 214 height 205
click at [142, 125] on div "[PHONE_NUMBER] Live | 03:32 ALL TASKS ALL TASKS ACTIVE TASKS TASKS IN WRAP UP […" at bounding box center [128, 123] width 214 height 205
drag, startPoint x: 122, startPoint y: 180, endPoint x: 118, endPoint y: 595, distance: 414.7
click at [122, 180] on div "[PHONE_NUMBER] Live | 03:37 ALL TASKS ALL TASKS ACTIVE TASKS TASKS IN WRAP UP […" at bounding box center [128, 123] width 214 height 205
click at [81, 589] on div at bounding box center [88, 585] width 21 height 11
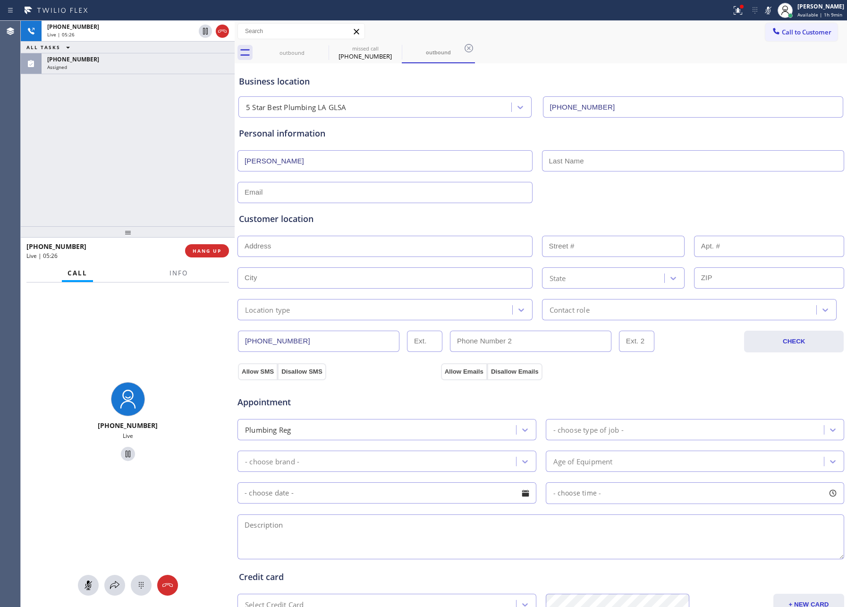
click at [136, 150] on div "[PHONE_NUMBER] Live | 05:26 ALL TASKS ALL TASKS ACTIVE TASKS TASKS IN WRAP UP […" at bounding box center [128, 123] width 214 height 205
click at [88, 580] on icon at bounding box center [88, 585] width 11 height 11
click at [103, 160] on div "[PHONE_NUMBER] Live | 05:33 ALL TASKS ALL TASKS ACTIVE TASKS TASKS IN WRAP UP […" at bounding box center [128, 123] width 214 height 205
click at [91, 177] on div "[PHONE_NUMBER] Live | 07:08 ALL TASKS ALL TASKS ACTIVE TASKS TASKS IN WRAP UP […" at bounding box center [128, 123] width 214 height 205
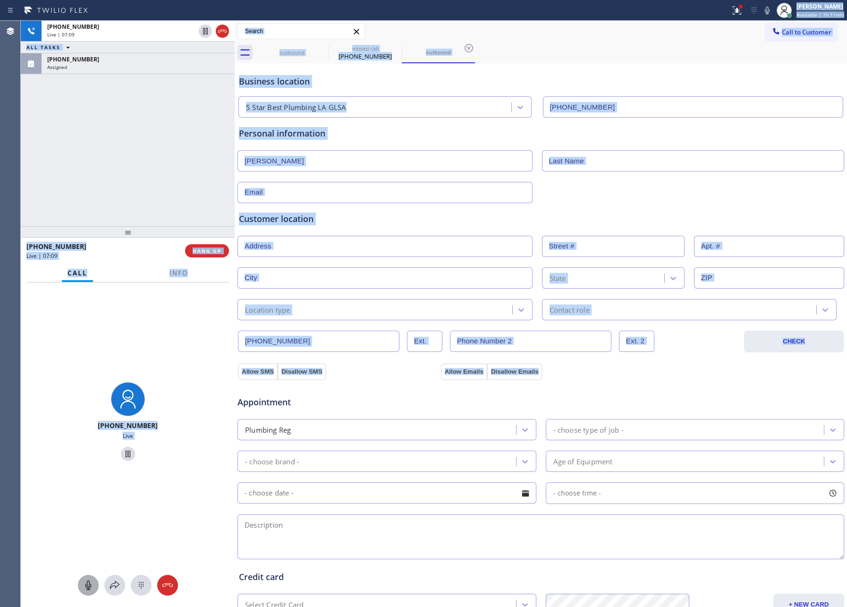
drag, startPoint x: 532, startPoint y: 18, endPoint x: 674, endPoint y: 340, distance: 351.9
click at [674, 353] on div "Status report Issues detected These issues could affect your workflow. Please c…" at bounding box center [423, 303] width 847 height 607
click at [146, 144] on div "[PHONE_NUMBER] Live | 07:10 ALL TASKS ALL TASKS ACTIVE TASKS TASKS IN WRAP UP […" at bounding box center [128, 123] width 214 height 205
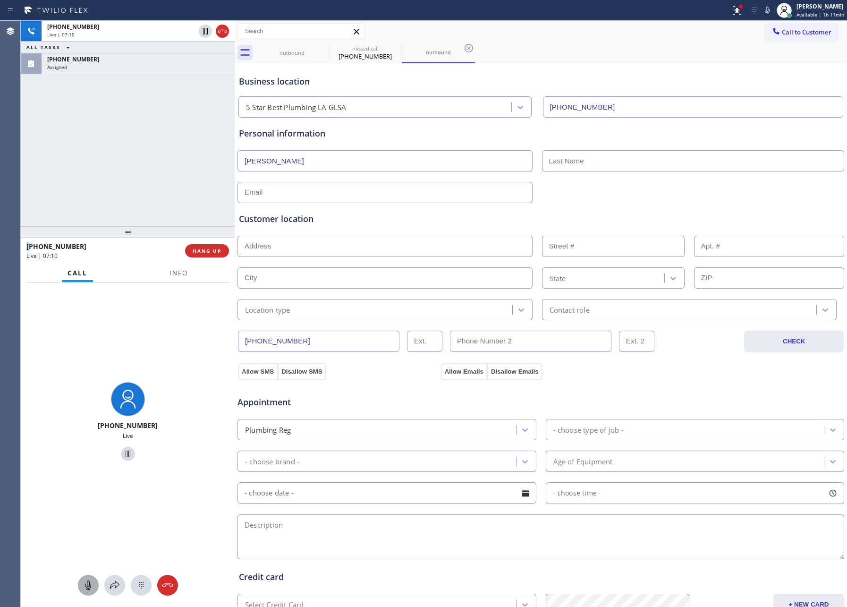
click at [146, 144] on div "[PHONE_NUMBER] Live | 07:10 ALL TASKS ALL TASKS ACTIVE TASKS TASKS IN WRAP UP […" at bounding box center [128, 123] width 214 height 205
click at [79, 163] on div "[PHONE_NUMBER] Live | 07:49 ALL TASKS ALL TASKS ACTIVE TASKS TASKS IN WRAP UP […" at bounding box center [128, 123] width 214 height 205
drag, startPoint x: 142, startPoint y: 167, endPoint x: 428, endPoint y: 4, distance: 328.9
click at [194, 149] on div "[PHONE_NUMBER] Live | 07:50 ALL TASKS ALL TASKS ACTIVE TASKS TASKS IN WRAP UP […" at bounding box center [128, 123] width 214 height 205
click at [383, 241] on input "text" at bounding box center [385, 246] width 295 height 21
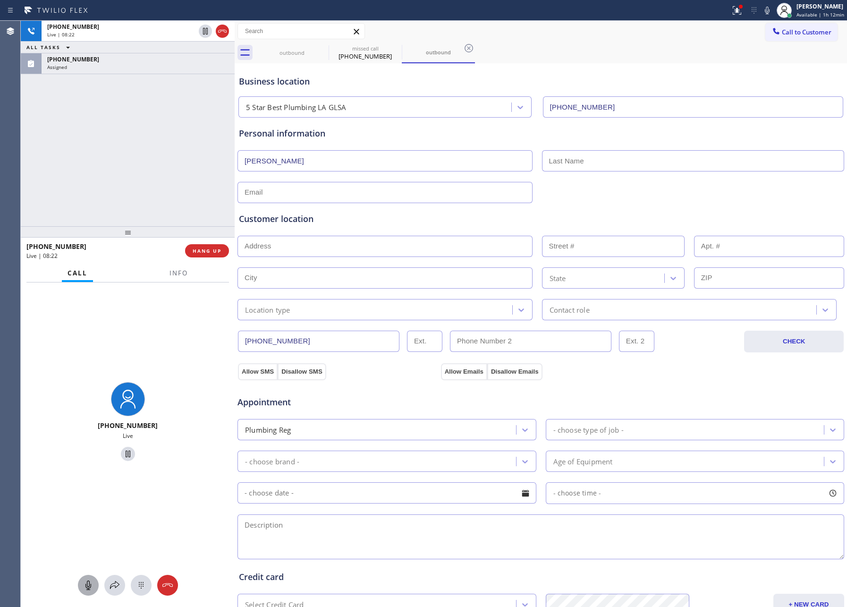
paste input "[STREET_ADDRESS]"
type input "1568 Valecroft Ave"
type input "1568"
type input "[GEOGRAPHIC_DATA]"
type input "91361"
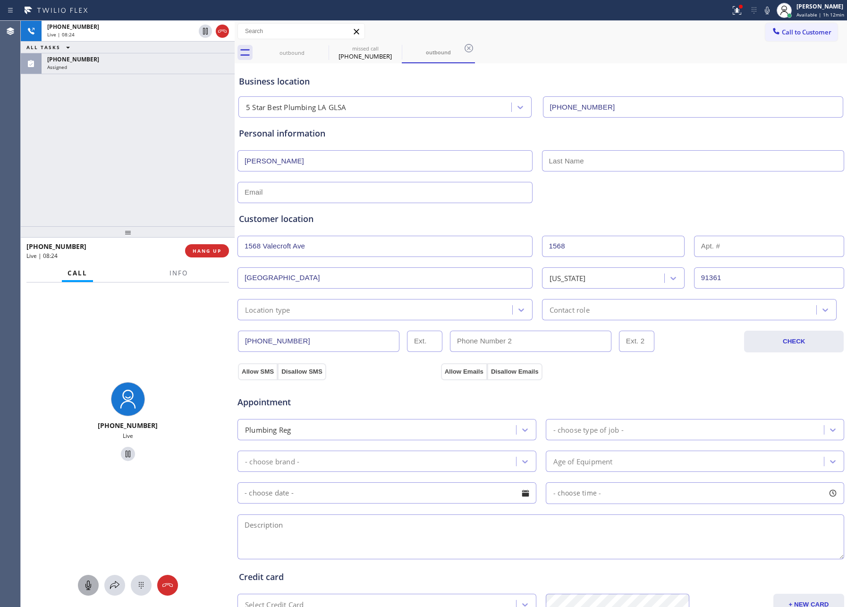
click at [615, 188] on div at bounding box center [541, 191] width 609 height 23
click at [616, 149] on div "[PERSON_NAME]" at bounding box center [541, 159] width 609 height 23
click at [611, 154] on input "text" at bounding box center [693, 160] width 303 height 21
type input "[PERSON_NAME]"
type input "[EMAIL_ADDRESS][DOMAIN_NAME]"
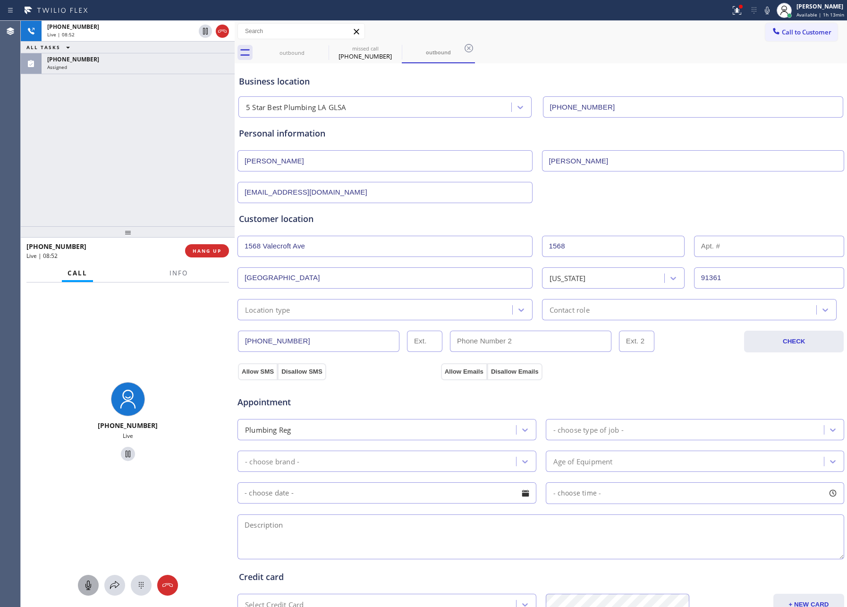
click at [421, 316] on div "Location type" at bounding box center [376, 309] width 272 height 17
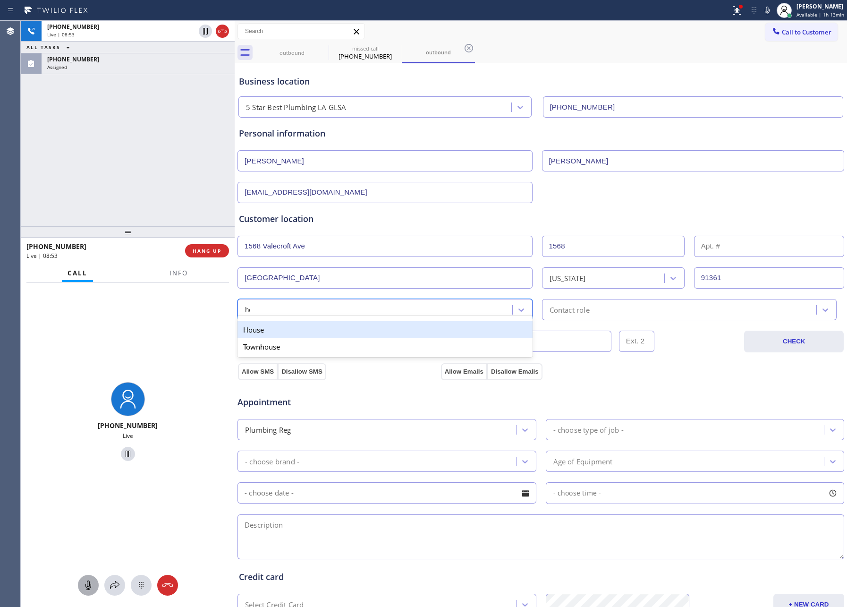
type input "hou"
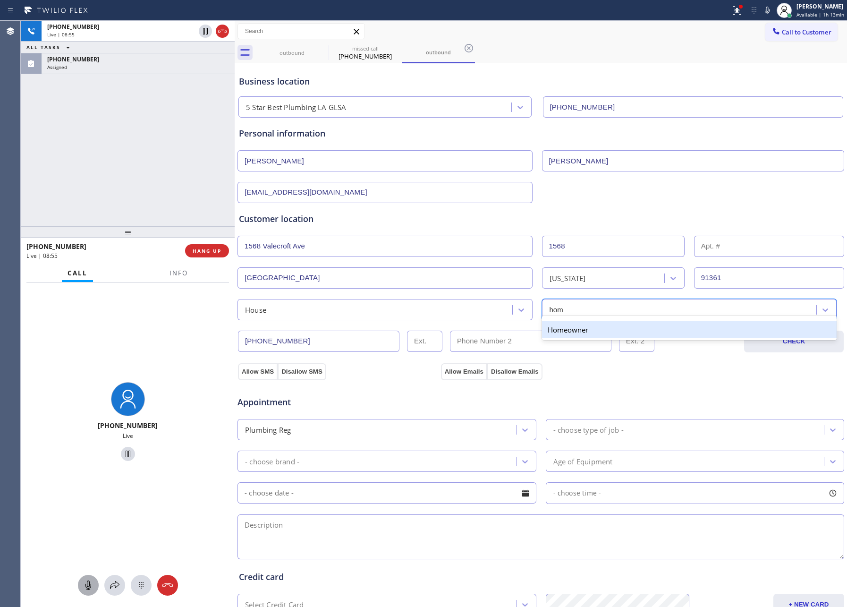
type input "home"
drag, startPoint x: 407, startPoint y: 390, endPoint x: 299, endPoint y: 373, distance: 108.6
click at [405, 390] on div "Appointment" at bounding box center [338, 397] width 203 height 22
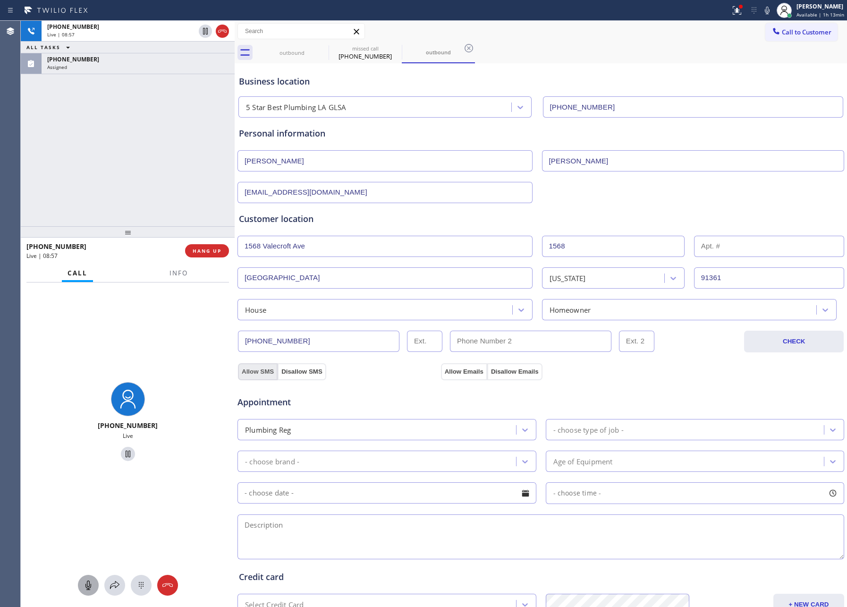
click at [251, 375] on button "Allow SMS" at bounding box center [258, 371] width 40 height 17
click at [464, 375] on button "Allow Emails" at bounding box center [464, 371] width 46 height 17
click at [173, 275] on span "Info" at bounding box center [179, 273] width 18 height 9
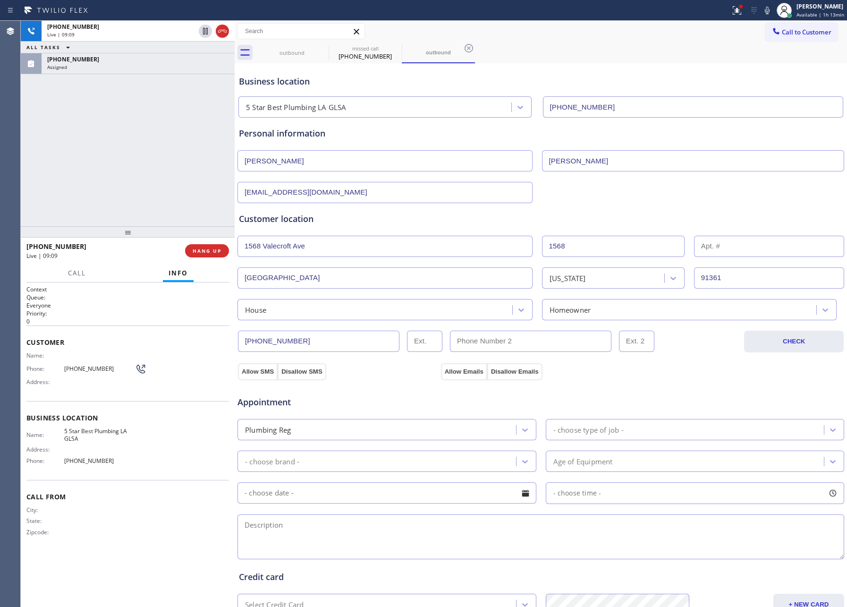
click at [132, 130] on div "[PHONE_NUMBER] Live | 09:09 ALL TASKS ALL TASKS ACTIVE TASKS TASKS IN WRAP UP […" at bounding box center [128, 123] width 214 height 205
click at [132, 130] on div "[PHONE_NUMBER] Live | 09:10 ALL TASKS ALL TASKS ACTIVE TASKS TASKS IN WRAP UP […" at bounding box center [128, 123] width 214 height 205
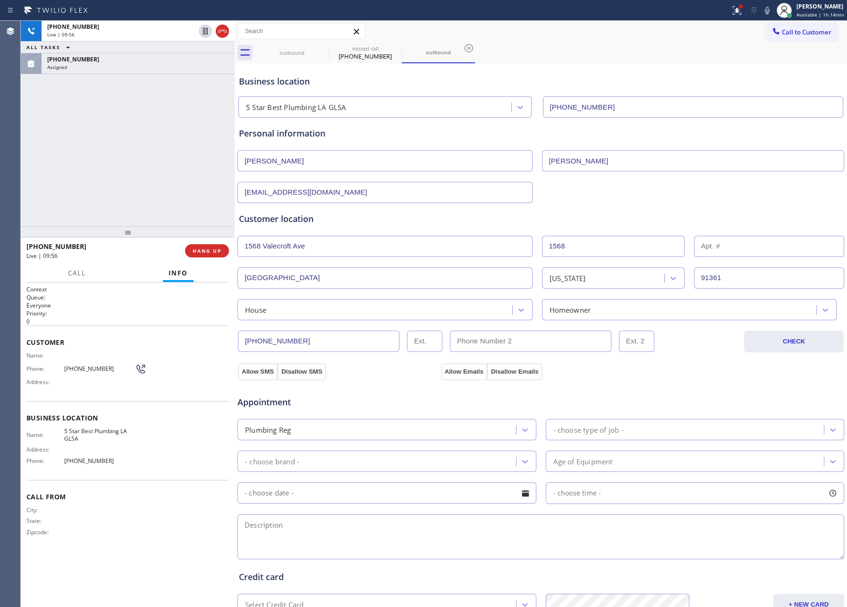
drag, startPoint x: 112, startPoint y: 144, endPoint x: 154, endPoint y: 234, distance: 100.0
click at [116, 151] on div "[PHONE_NUMBER] Live | 09:56 ALL TASKS ALL TASKS ACTIVE TASKS TASKS IN WRAP UP […" at bounding box center [128, 123] width 214 height 205
click at [662, 391] on div "Appointment" at bounding box center [541, 396] width 609 height 24
click at [451, 373] on button "Allow Emails" at bounding box center [464, 371] width 46 height 17
click at [265, 376] on button "Allow SMS" at bounding box center [258, 371] width 40 height 17
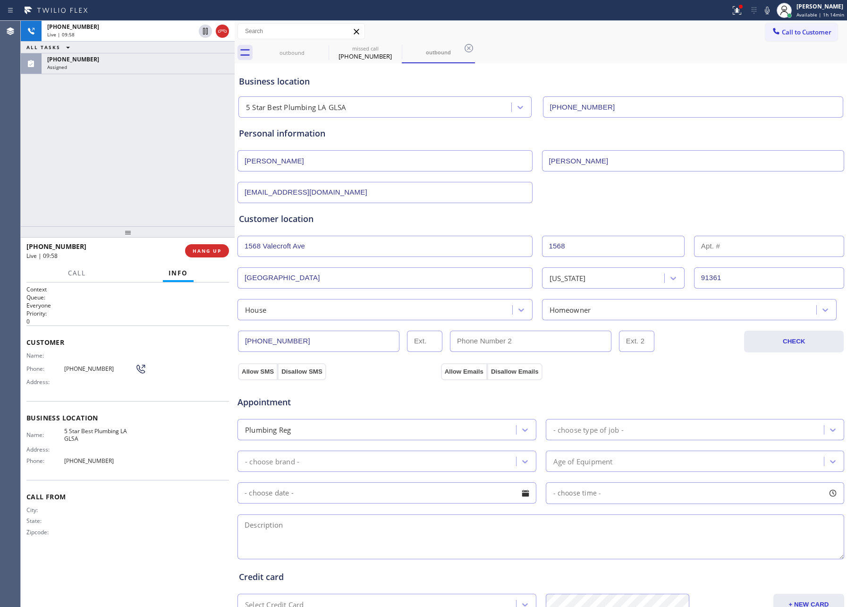
click at [390, 401] on span "Appointment" at bounding box center [338, 402] width 201 height 13
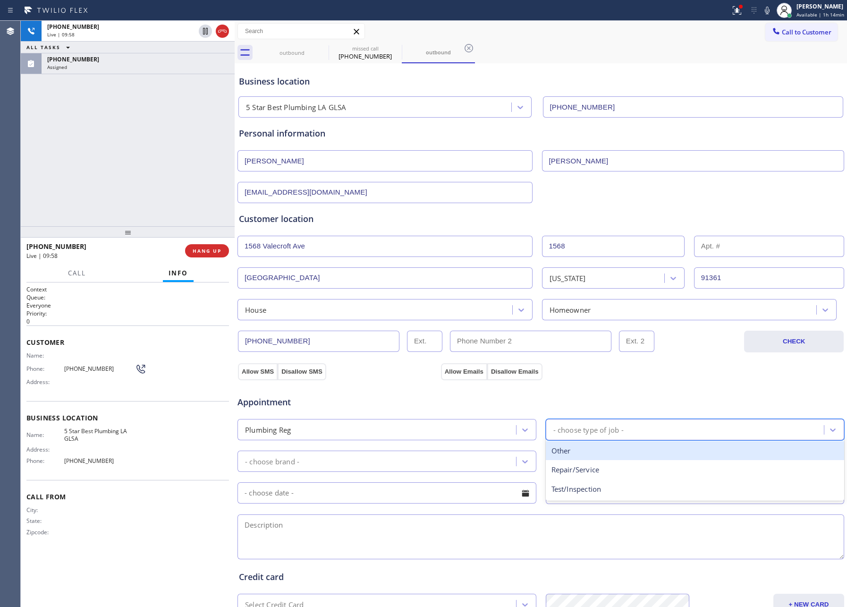
click at [569, 434] on div "- choose type of job -" at bounding box center [589, 429] width 70 height 11
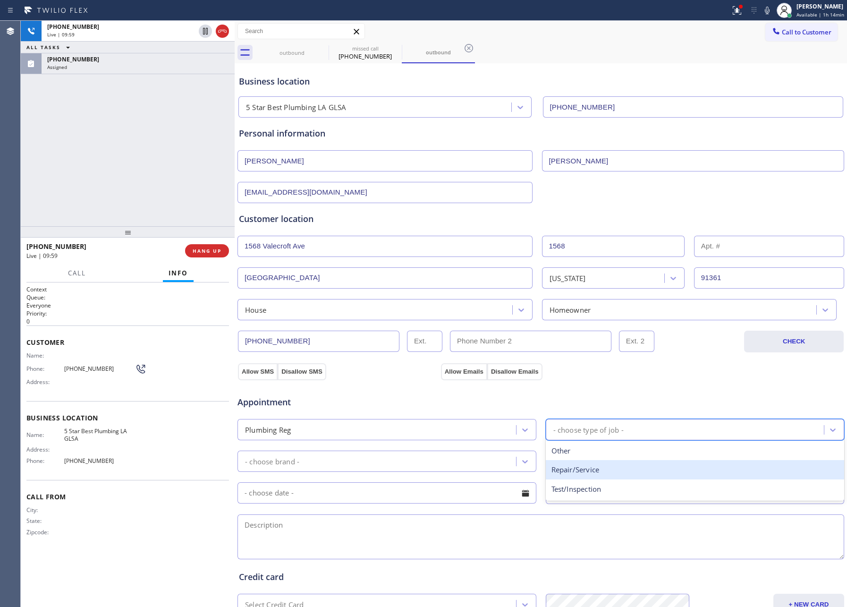
click at [574, 469] on div "Repair/Service" at bounding box center [695, 469] width 299 height 19
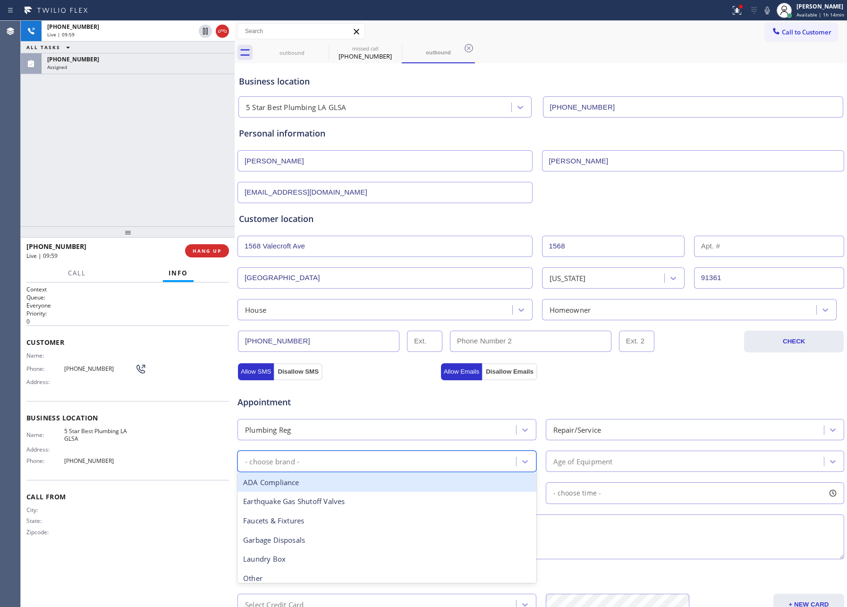
click at [407, 465] on div "- choose brand -" at bounding box center [378, 461] width 276 height 17
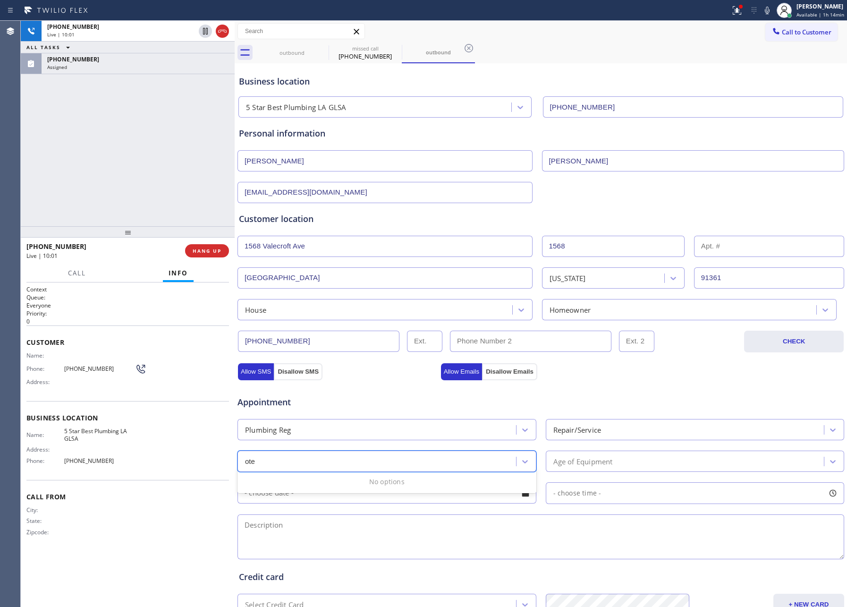
type input "ot"
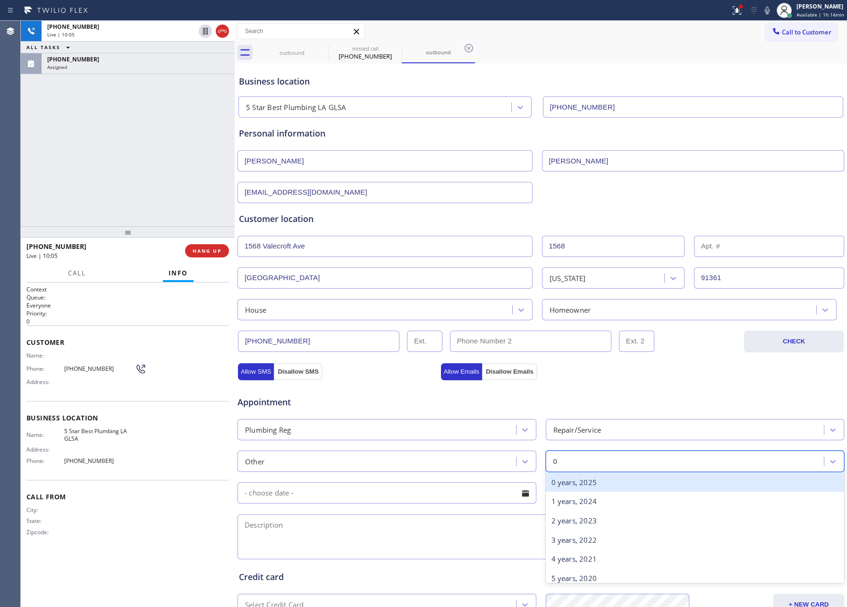
type input "0"
click at [581, 391] on div "Appointment" at bounding box center [541, 396] width 609 height 24
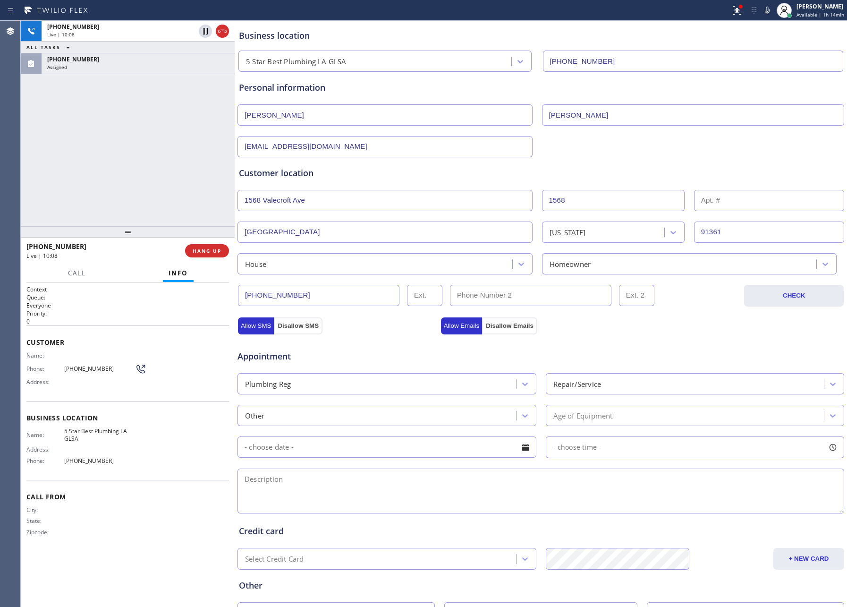
scroll to position [128, 0]
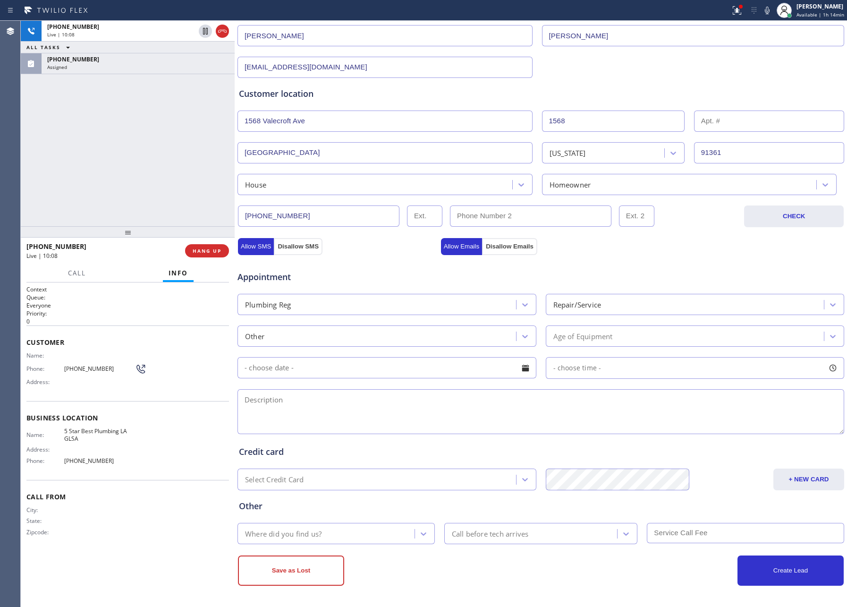
click at [520, 401] on textarea at bounding box center [541, 411] width 607 height 45
click at [518, 373] on div at bounding box center [526, 368] width 16 height 16
click at [436, 440] on div "13" at bounding box center [437, 444] width 16 height 18
type input "[DATE]"
click at [642, 367] on div "- choose time -" at bounding box center [695, 368] width 299 height 22
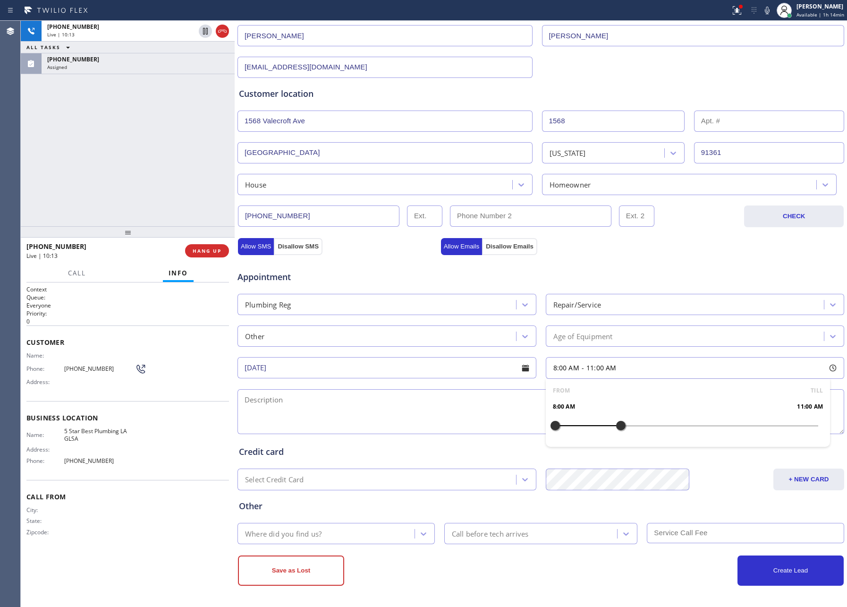
drag, startPoint x: 552, startPoint y: 424, endPoint x: 618, endPoint y: 426, distance: 66.7
click at [618, 426] on div at bounding box center [620, 426] width 11 height 20
drag, startPoint x: 615, startPoint y: 425, endPoint x: 635, endPoint y: 426, distance: 19.8
click at [637, 426] on div at bounding box center [642, 426] width 11 height 20
click at [418, 407] on textarea at bounding box center [541, 411] width 607 height 45
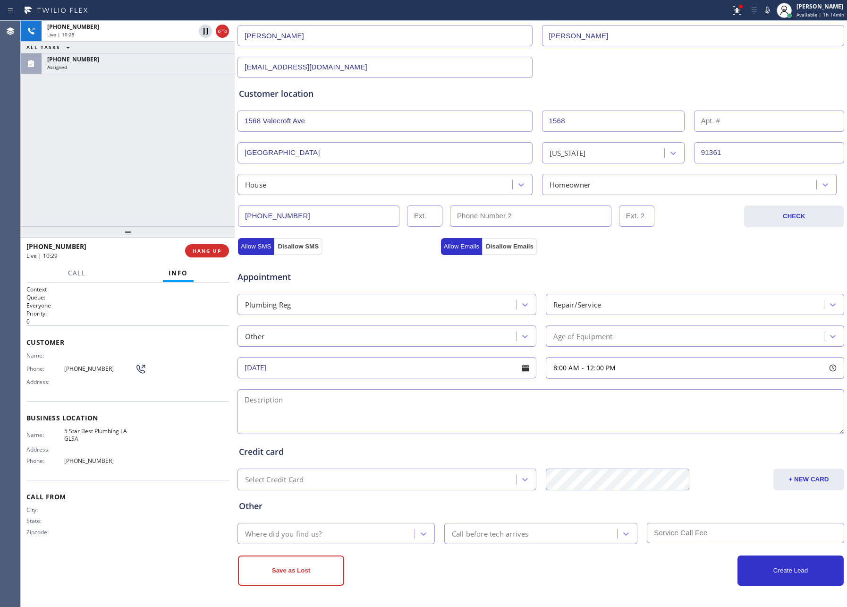
click at [574, 411] on textarea at bounding box center [541, 411] width 607 height 45
click at [567, 367] on span "8:00 AM" at bounding box center [567, 367] width 26 height 9
drag, startPoint x: 563, startPoint y: 426, endPoint x: 569, endPoint y: 426, distance: 6.1
click at [571, 426] on div at bounding box center [576, 426] width 11 height 20
click at [475, 400] on textarea at bounding box center [541, 411] width 607 height 45
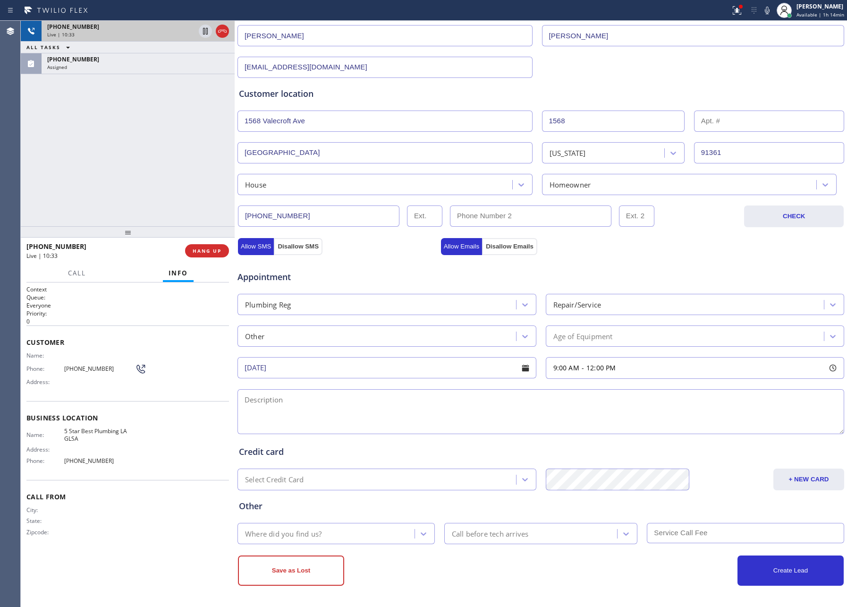
click at [108, 33] on div "Live | 10:33" at bounding box center [121, 34] width 148 height 7
click at [155, 24] on div "[PHONE_NUMBER]" at bounding box center [121, 27] width 148 height 8
click at [75, 269] on span "Call" at bounding box center [77, 273] width 18 height 9
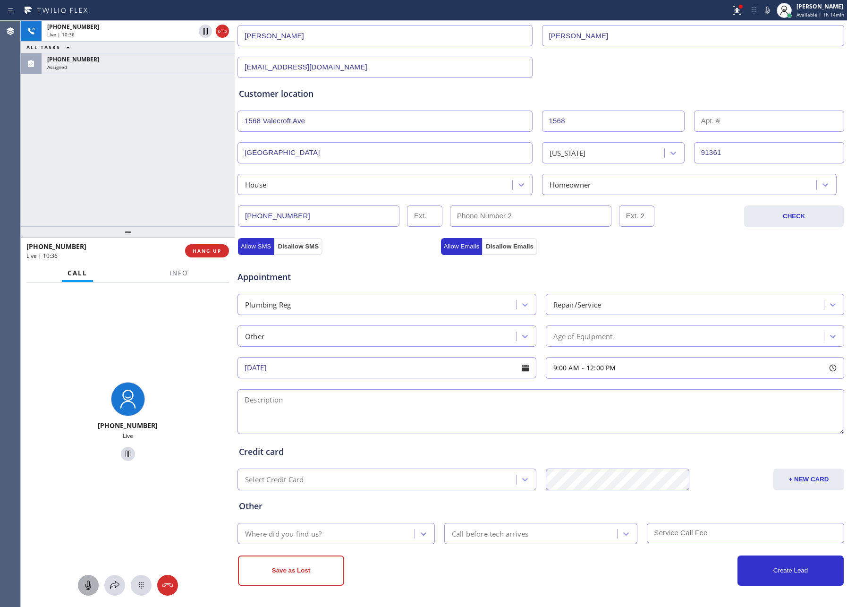
click at [94, 130] on div "[PHONE_NUMBER] Live | 10:36 ALL TASKS ALL TASKS ACTIVE TASKS TASKS IN WRAP UP […" at bounding box center [128, 123] width 214 height 205
click at [298, 404] on textarea at bounding box center [541, 411] width 607 height 45
type textarea "9-12 ||"
click at [407, 253] on div "Appointment Plumbing Reg Repair/Service Other Age of Equipment [DATE] 9:00 AM -…" at bounding box center [541, 343] width 608 height 185
click at [591, 248] on div "Allow Emails Disallow Emails" at bounding box center [541, 246] width 203 height 17
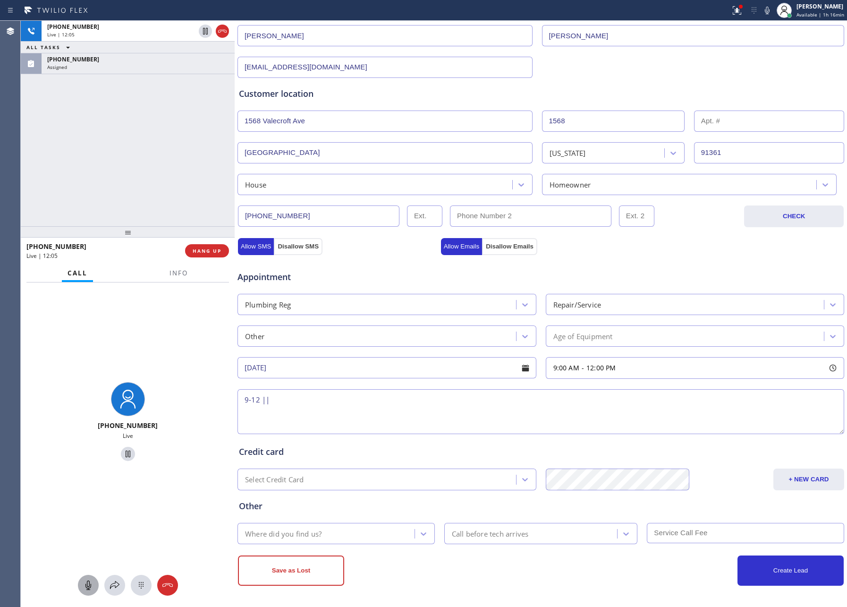
click at [588, 332] on div "Age of Equipment" at bounding box center [584, 336] width 60 height 11
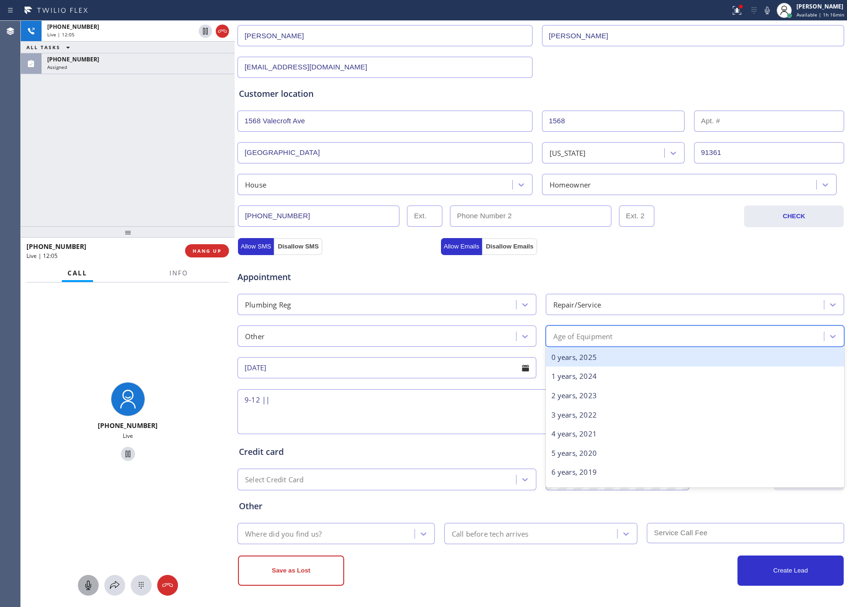
click at [577, 358] on div "0 years, 2025" at bounding box center [695, 357] width 299 height 19
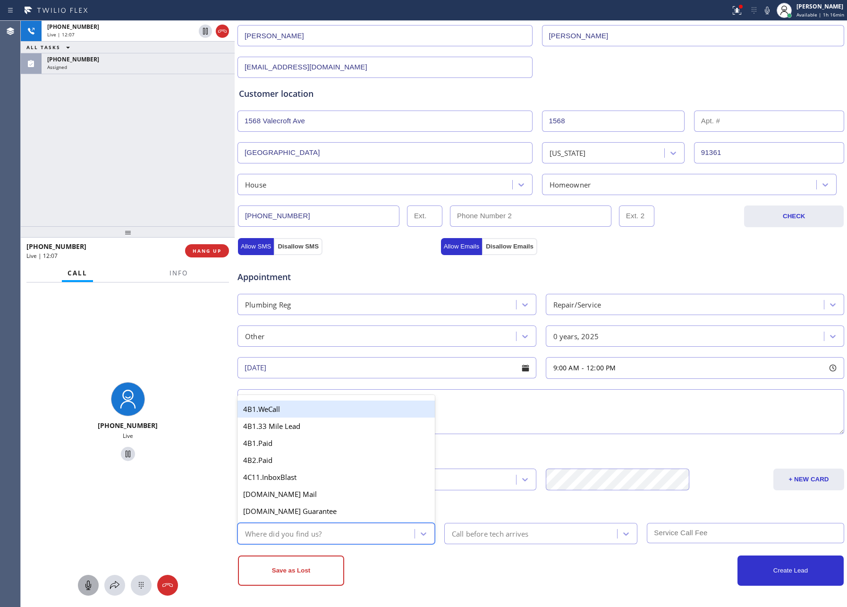
click at [329, 538] on div "Where did you find us?" at bounding box center [327, 533] width 174 height 17
type input "goo"
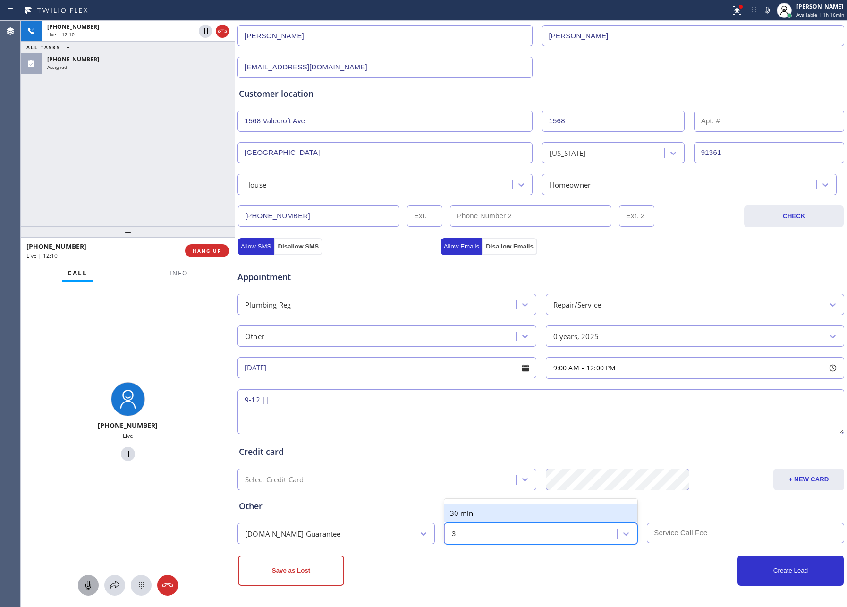
type input "30"
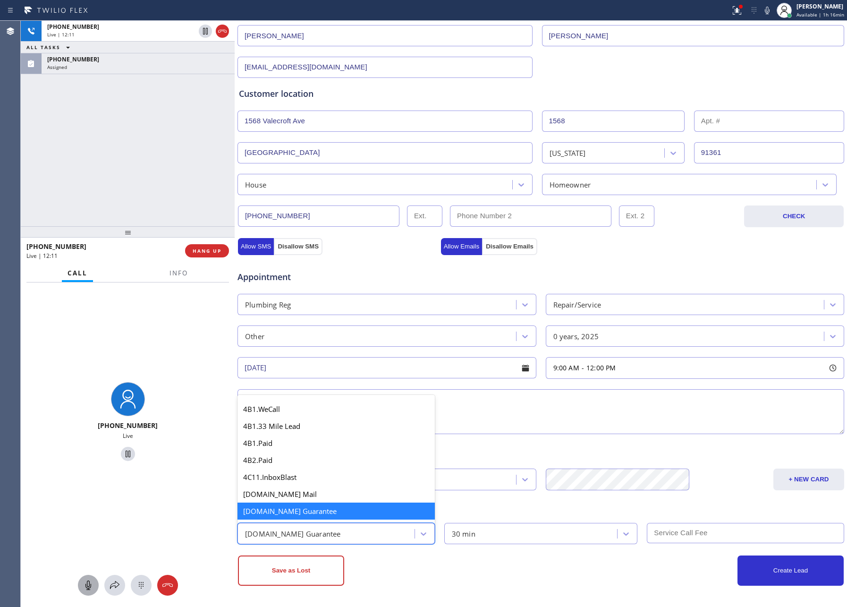
click at [339, 529] on div "[DOMAIN_NAME] Guarantee" at bounding box center [327, 533] width 174 height 17
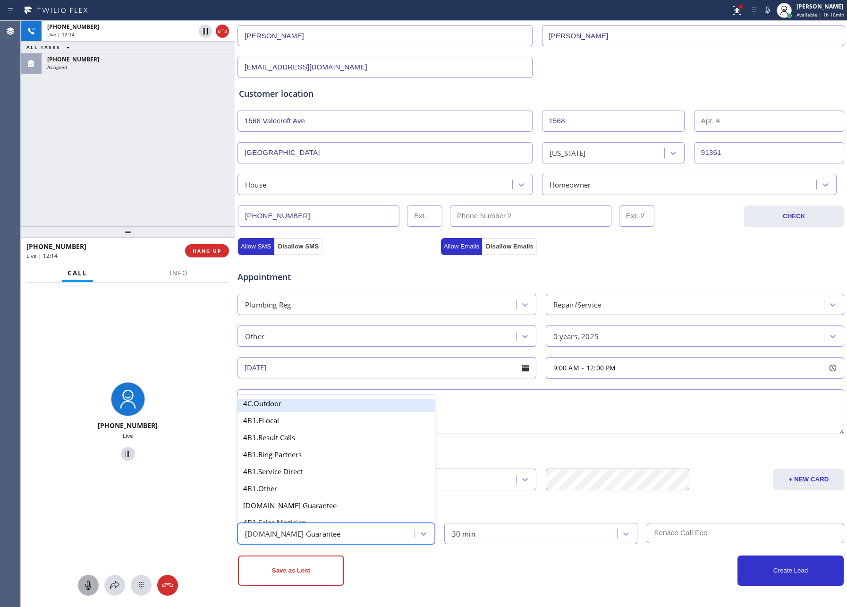
scroll to position [0, 0]
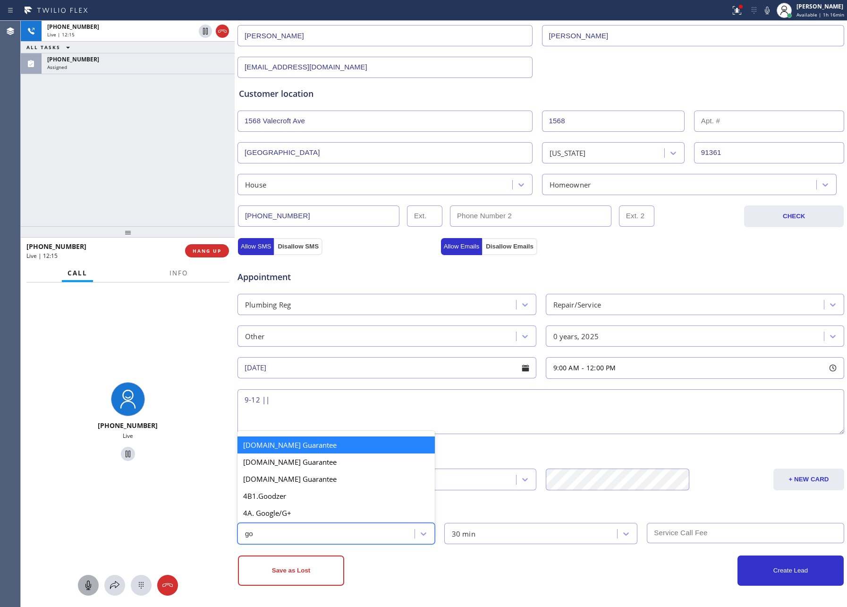
type input "goo"
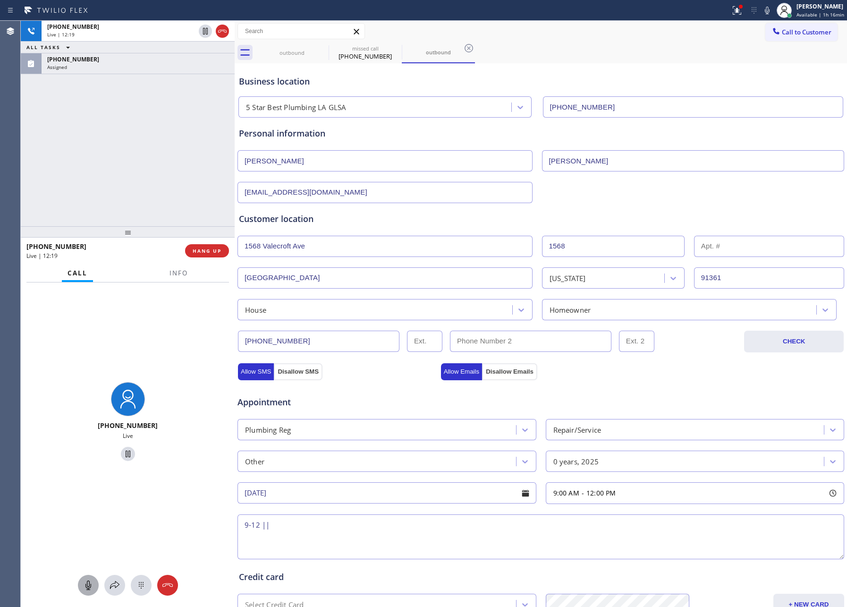
click at [657, 188] on div "[EMAIL_ADDRESS][DOMAIN_NAME]" at bounding box center [541, 191] width 609 height 23
click at [632, 202] on div "Customer location >> ADD NEW ADDRESS << + NEW ADDRESS [STREET_ADDRESS][PERSON_N…" at bounding box center [541, 259] width 608 height 121
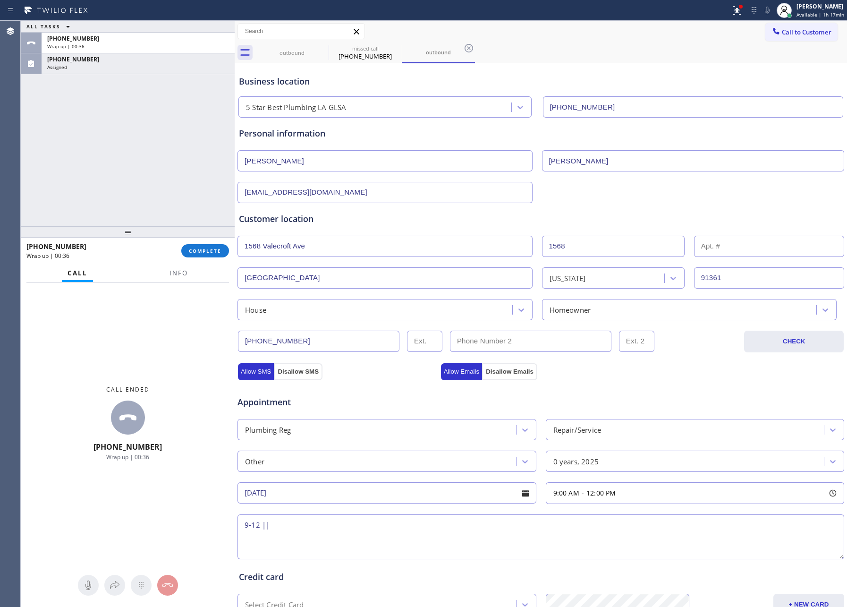
drag, startPoint x: 132, startPoint y: 143, endPoint x: 141, endPoint y: 201, distance: 58.8
click at [132, 159] on div "ALL TASKS ALL TASKS ACTIVE TASKS TASKS IN WRAP UP [PHONE_NUMBER] Wrap up | 00:[…" at bounding box center [128, 123] width 214 height 205
click at [301, 526] on textarea "9-12 ||" at bounding box center [541, 536] width 607 height 45
paste textarea "want to reroute the small pipe from the sink and have it run outside the wall. …"
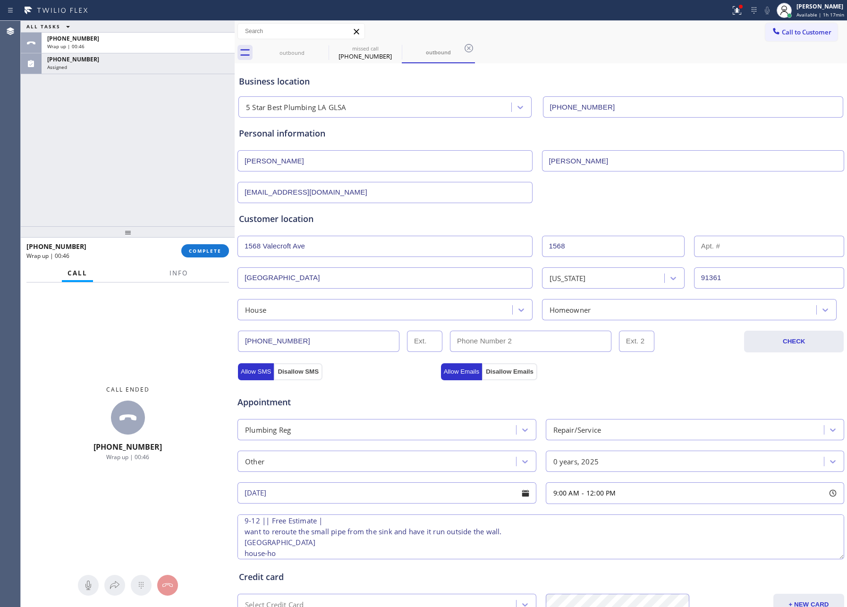
click at [317, 544] on textarea "9-12 || Free Estimate | want to reroute the small pipe from the sink and have i…" at bounding box center [541, 536] width 607 height 45
paste textarea "[STREET_ADDRESS]"
click at [321, 555] on textarea "9-12 || Free Estimate | want to reroute the small pipe from the sink and have i…" at bounding box center [541, 536] width 607 height 45
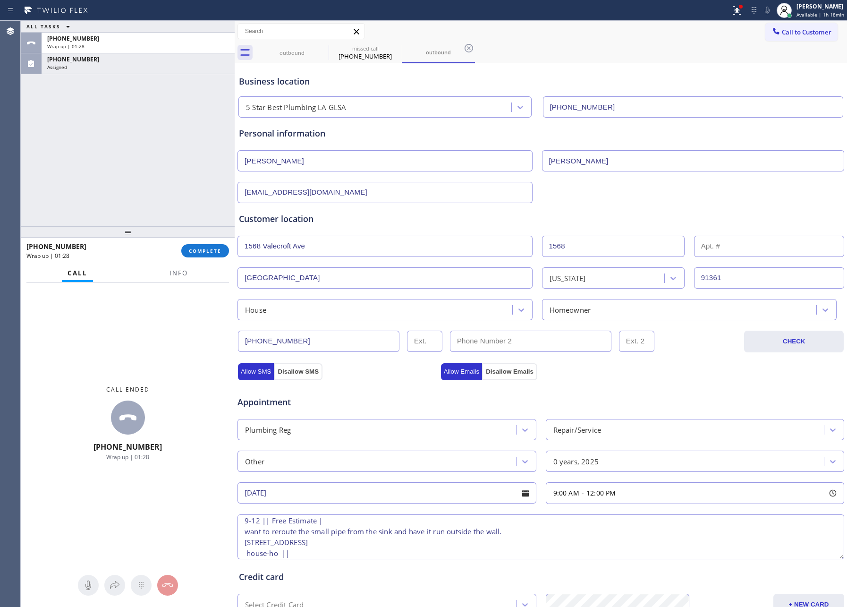
click at [608, 205] on div "Customer location >> ADD NEW ADDRESS << + NEW ADDRESS [STREET_ADDRESS][PERSON_N…" at bounding box center [541, 261] width 608 height 117
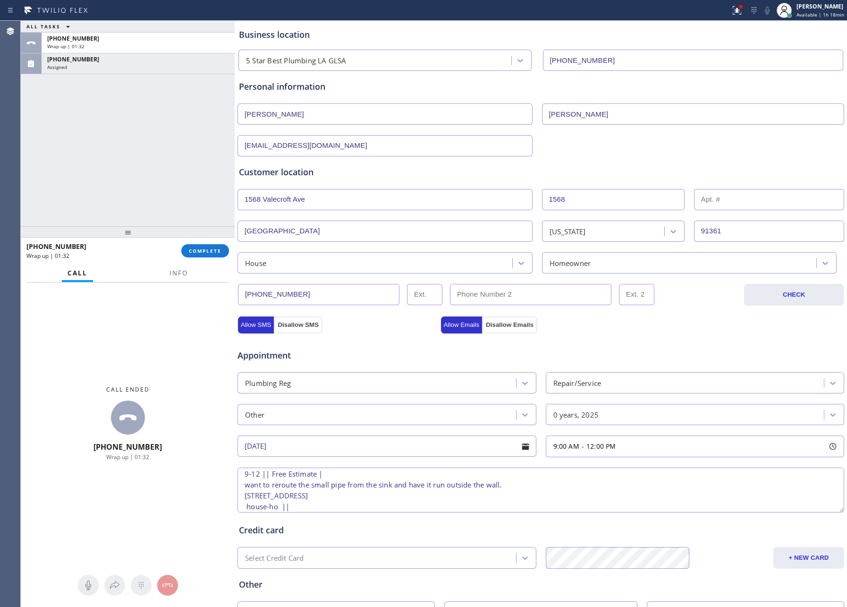
scroll to position [128, 0]
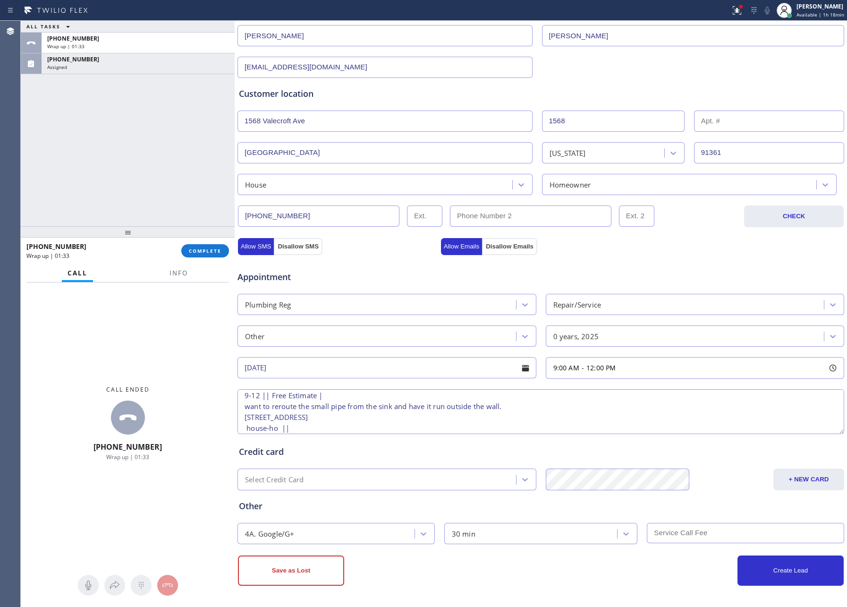
click at [324, 426] on textarea "9-12 || Free Estimate | want to reroute the small pipe from the sink and have i…" at bounding box center [541, 411] width 607 height 45
type textarea "9-12 || Free Estimate | want to reroute the small pipe from the sink and have i…"
click at [758, 573] on button "Create Lead" at bounding box center [791, 570] width 106 height 30
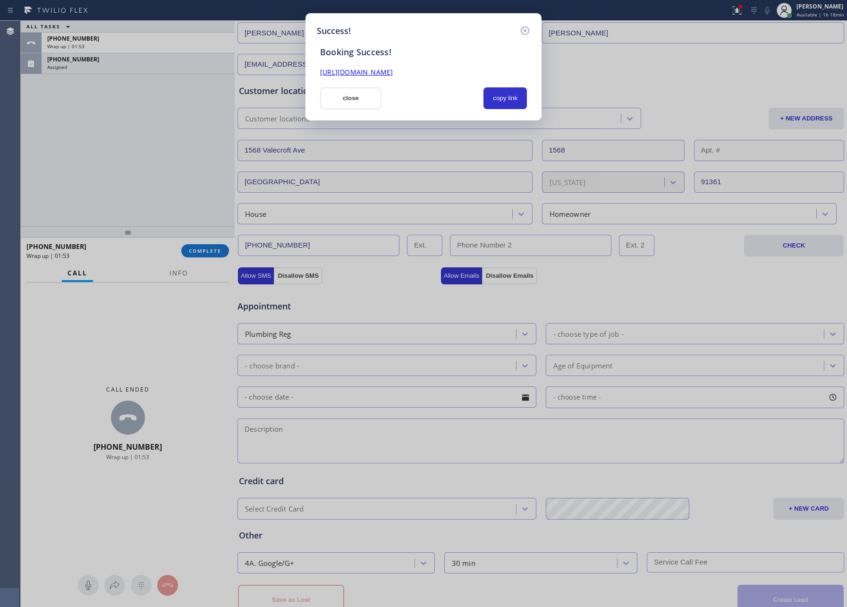
scroll to position [0, 0]
drag, startPoint x: 442, startPoint y: 117, endPoint x: 503, endPoint y: 94, distance: 65.0
click at [452, 113] on div "Success! Booking Success! [URL][DOMAIN_NAME] close copy link" at bounding box center [424, 66] width 236 height 107
click at [504, 93] on button "copy link" at bounding box center [505, 98] width 43 height 22
drag, startPoint x: 357, startPoint y: 101, endPoint x: 159, endPoint y: 135, distance: 200.7
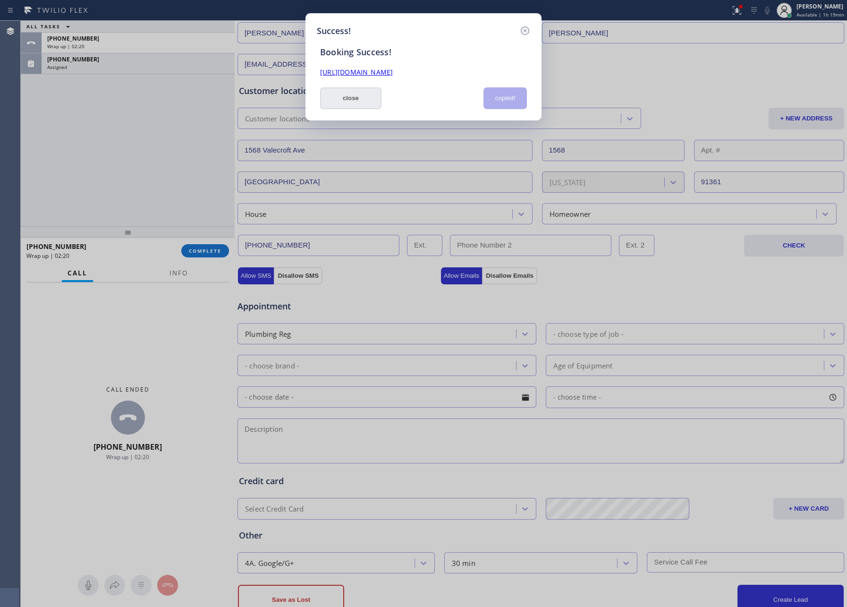
click at [356, 101] on button "close" at bounding box center [350, 98] width 61 height 22
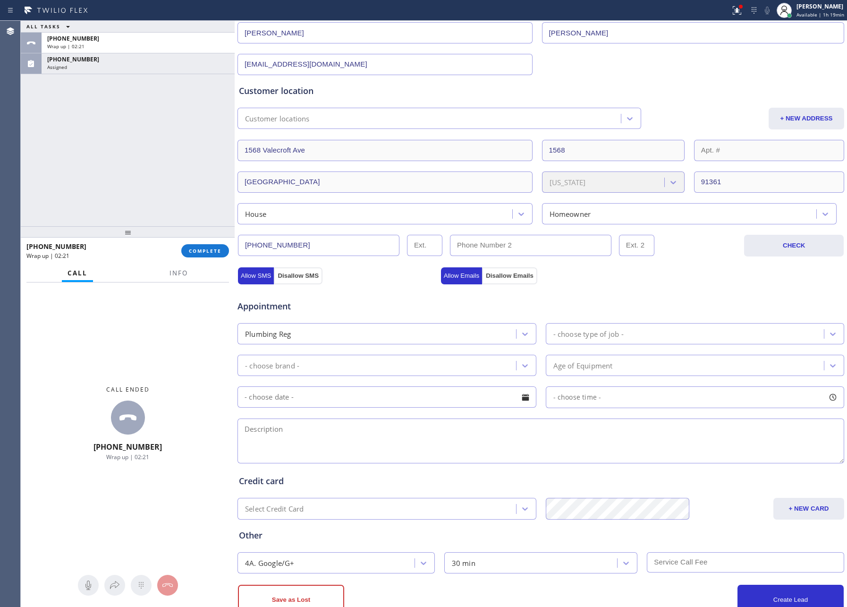
drag, startPoint x: 156, startPoint y: 135, endPoint x: 157, endPoint y: 226, distance: 90.7
click at [152, 179] on div "ALL TASKS ALL TASKS ACTIVE TASKS TASKS IN WRAP UP [PHONE_NUMBER] Wrap up | 02:[…" at bounding box center [128, 123] width 214 height 205
click at [193, 247] on span "COMPLETE" at bounding box center [205, 250] width 33 height 7
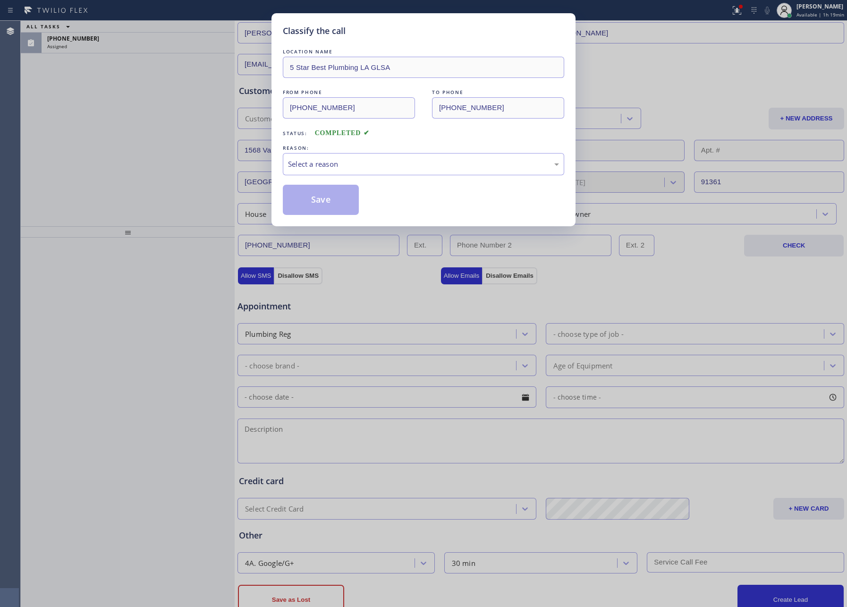
click at [389, 136] on div "Status: COMPLETED" at bounding box center [423, 130] width 281 height 15
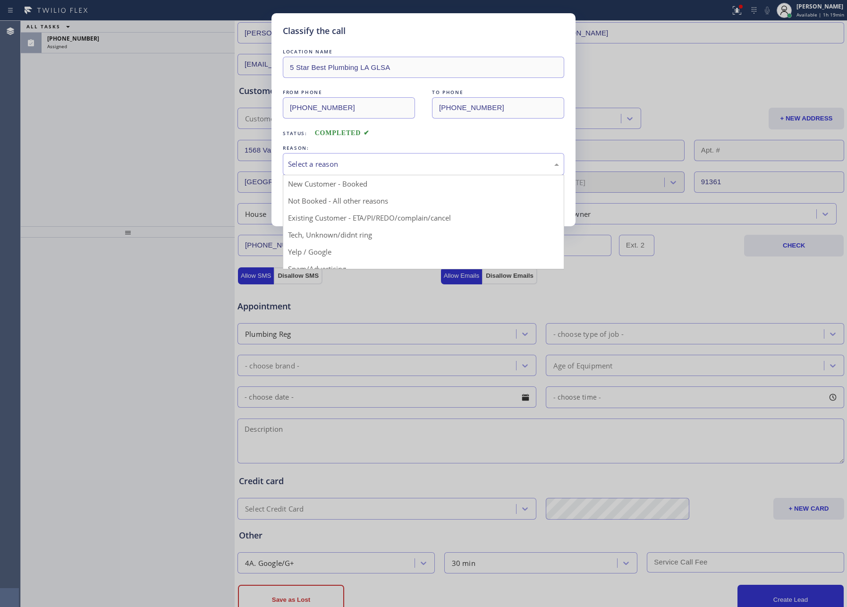
drag, startPoint x: 335, startPoint y: 159, endPoint x: 333, endPoint y: 167, distance: 8.7
click at [335, 159] on div "Select a reason" at bounding box center [423, 164] width 271 height 11
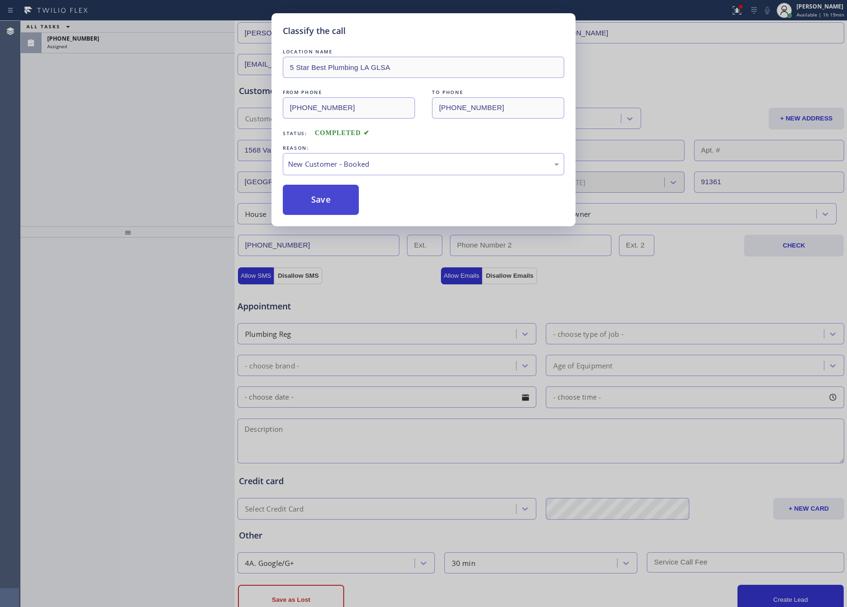
click at [321, 203] on button "Save" at bounding box center [321, 200] width 76 height 30
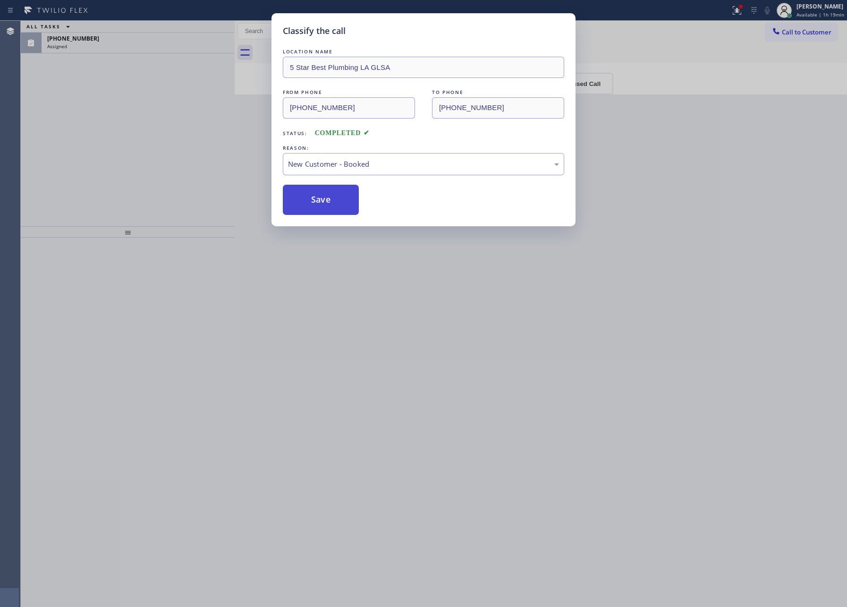
click at [321, 203] on button "Save" at bounding box center [321, 200] width 76 height 30
click at [96, 129] on div "Classify the call LOCATION NAME 5 Star Best Plumbing LA GLSA FROM PHONE [PHONE_…" at bounding box center [423, 303] width 847 height 607
drag, startPoint x: 96, startPoint y: 129, endPoint x: 171, endPoint y: 26, distance: 127.8
click at [96, 129] on div "Classify the call LOCATION NAME Plumbing Kingdom [GEOGRAPHIC_DATA] FROM PHONE […" at bounding box center [434, 314] width 827 height 586
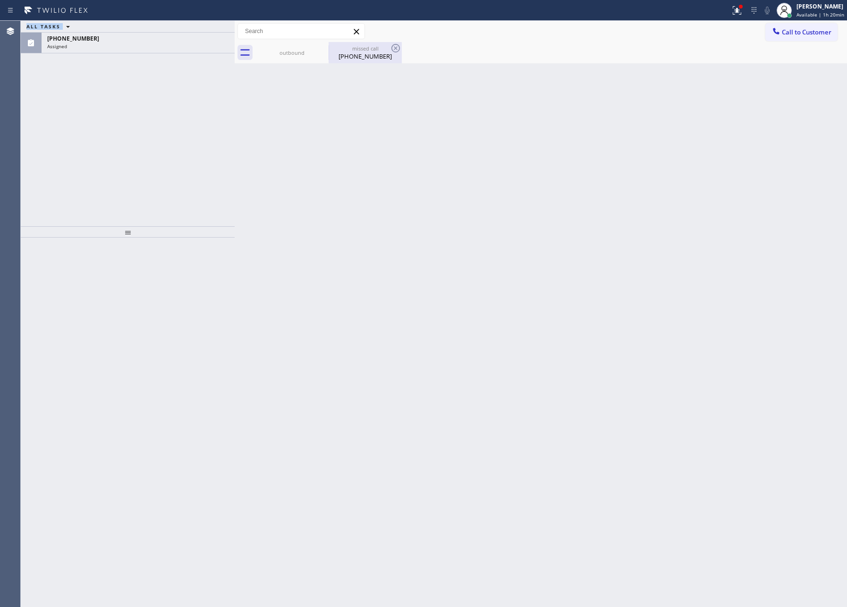
click at [360, 57] on div "[PHONE_NUMBER]" at bounding box center [365, 56] width 71 height 9
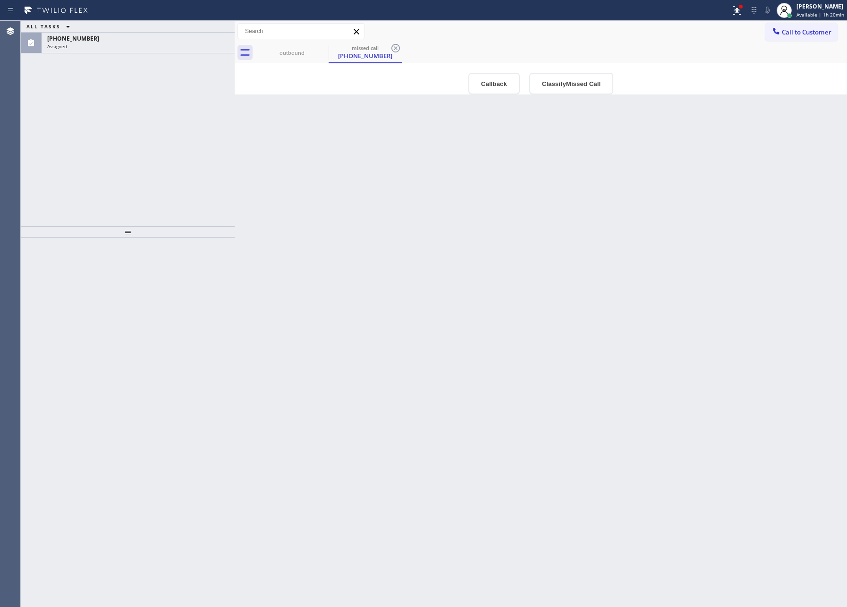
click at [530, 257] on div "Back to Dashboard Change Sender ID Customers Technicians Select a contact Outbo…" at bounding box center [541, 314] width 613 height 586
click at [581, 87] on button "Classify Missed Call" at bounding box center [571, 84] width 84 height 22
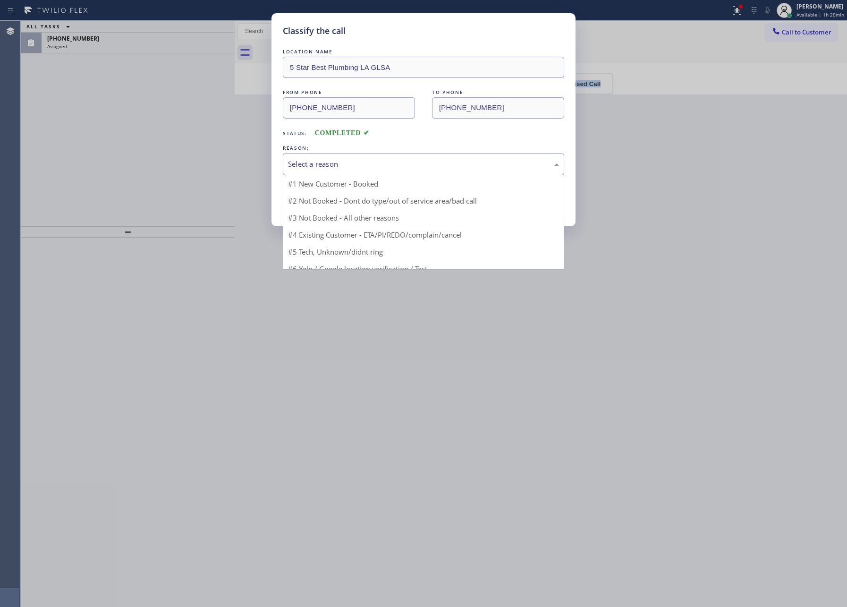
click at [391, 165] on div "Select a reason" at bounding box center [423, 164] width 271 height 11
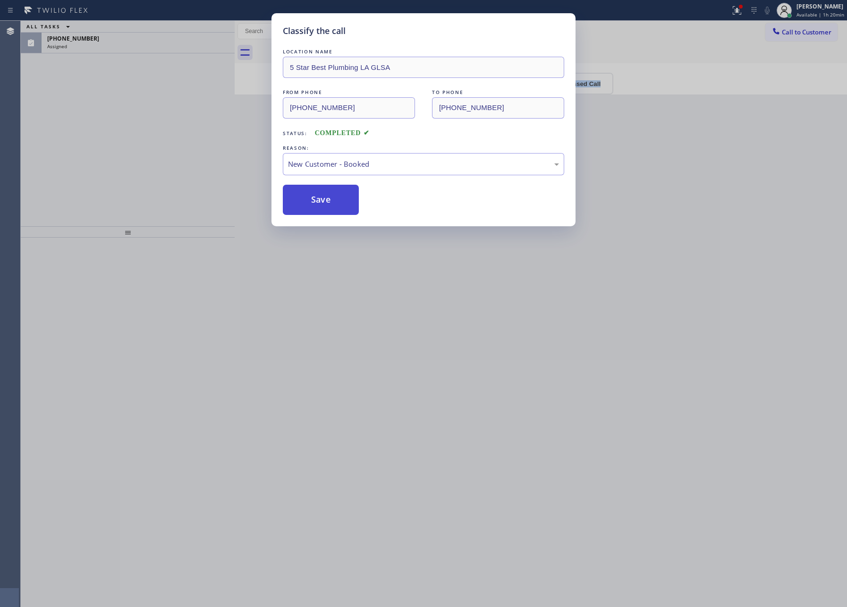
click at [321, 205] on button "Save" at bounding box center [321, 200] width 76 height 30
click at [122, 133] on div "Classify the call LOCATION NAME 5 Star Best Plumbing LA GLSA FROM PHONE [PHONE_…" at bounding box center [423, 303] width 847 height 607
drag, startPoint x: 122, startPoint y: 133, endPoint x: 763, endPoint y: 385, distance: 688.8
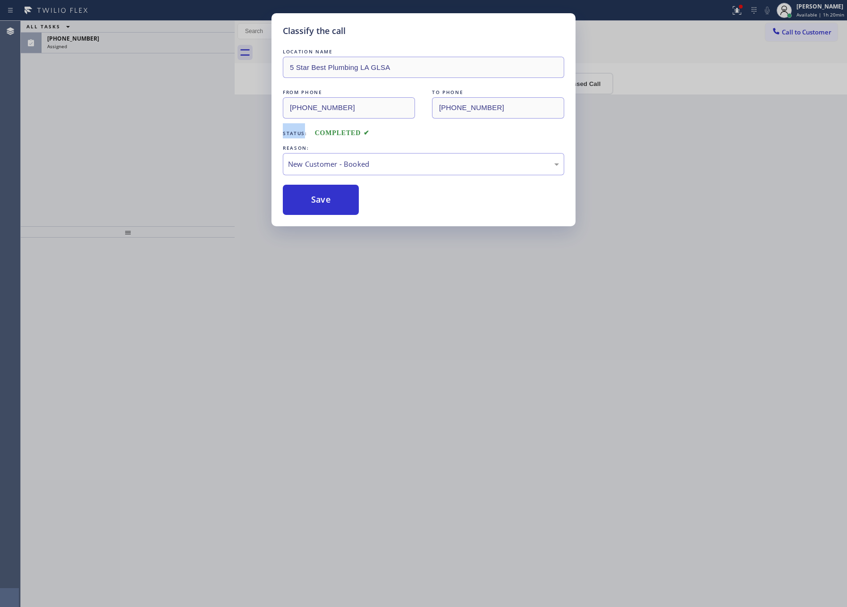
click at [122, 133] on div "Classify the call LOCATION NAME 5 Star Best Plumbing LA GLSA FROM PHONE [PHONE_…" at bounding box center [423, 303] width 847 height 607
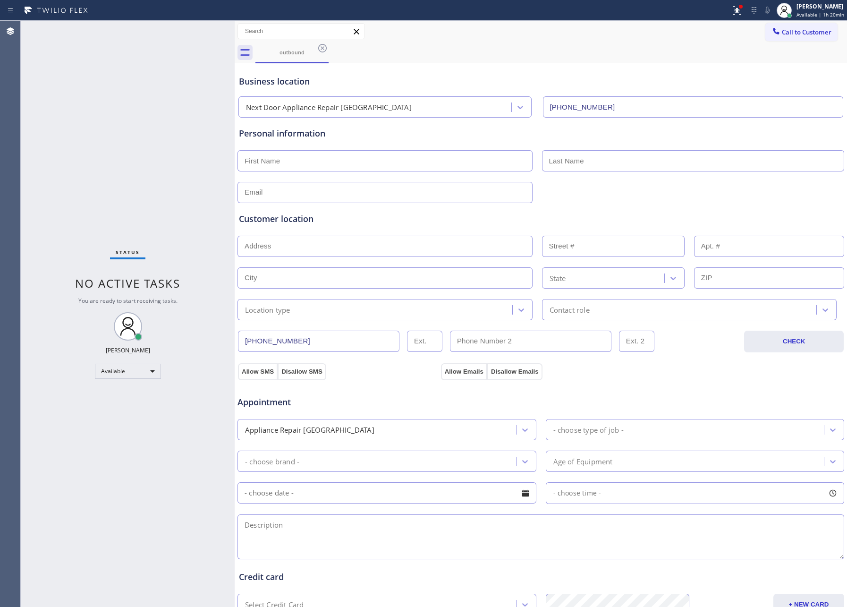
click at [322, 346] on input "[PHONE_NUMBER]" at bounding box center [319, 341] width 162 height 21
click at [96, 103] on div "Status No active tasks You are ready to start receiving tasks. [PERSON_NAME] Av…" at bounding box center [128, 314] width 214 height 586
click at [323, 48] on icon at bounding box center [322, 48] width 9 height 9
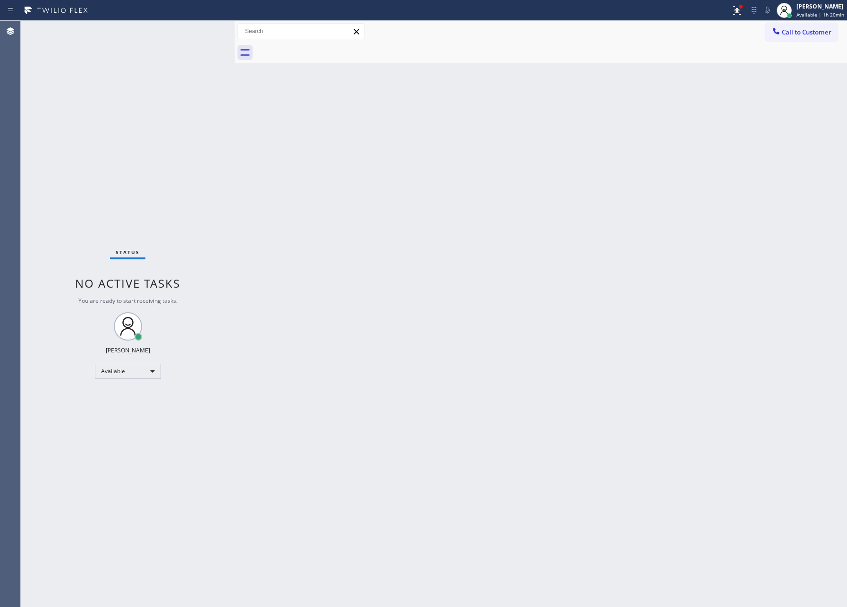
click at [540, 129] on div "Back to Dashboard Change Sender ID Customers Technicians Select a contact Outbo…" at bounding box center [541, 314] width 613 height 586
click at [568, 326] on div "Back to Dashboard Change Sender ID Customers Technicians Select a contact Outbo…" at bounding box center [541, 314] width 613 height 586
click at [125, 366] on div "Available" at bounding box center [128, 371] width 66 height 15
click at [133, 410] on li "Unavailable" at bounding box center [127, 407] width 64 height 11
drag, startPoint x: 567, startPoint y: 271, endPoint x: 558, endPoint y: 390, distance: 119.3
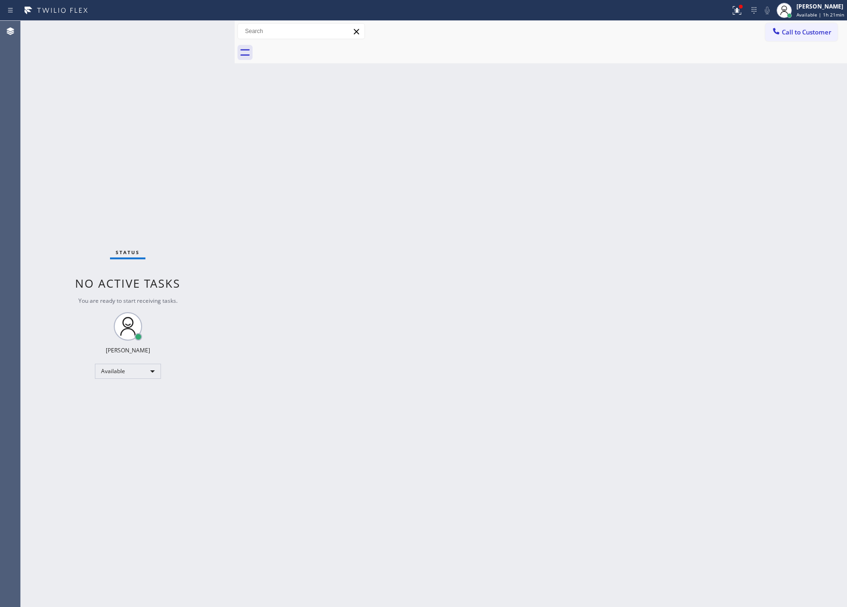
click at [569, 269] on div "Back to Dashboard Change Sender ID Customers Technicians Select a contact Outbo…" at bounding box center [541, 314] width 613 height 586
click at [148, 367] on div "Unavailable" at bounding box center [128, 371] width 66 height 15
click at [134, 392] on li "Available" at bounding box center [127, 395] width 64 height 11
drag, startPoint x: 459, startPoint y: 373, endPoint x: 465, endPoint y: 353, distance: 20.6
click at [463, 360] on div "Back to Dashboard Change Sender ID Customers Technicians Select a contact Outbo…" at bounding box center [541, 314] width 613 height 586
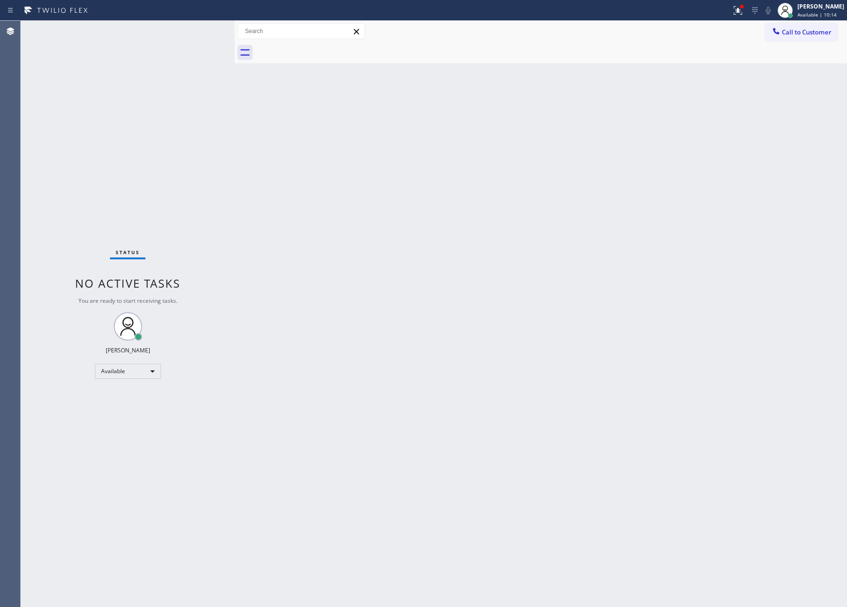
drag, startPoint x: 674, startPoint y: 209, endPoint x: 669, endPoint y: 211, distance: 4.9
click at [674, 209] on div "Back to Dashboard Change Sender ID Customers Technicians Select a contact Outbo…" at bounding box center [541, 314] width 613 height 586
click at [128, 370] on div "Available" at bounding box center [128, 371] width 66 height 15
click at [126, 426] on div at bounding box center [423, 303] width 847 height 607
click at [163, 366] on div "Status No active tasks You are ready to start receiving tasks. [PERSON_NAME] Av…" at bounding box center [128, 314] width 214 height 586
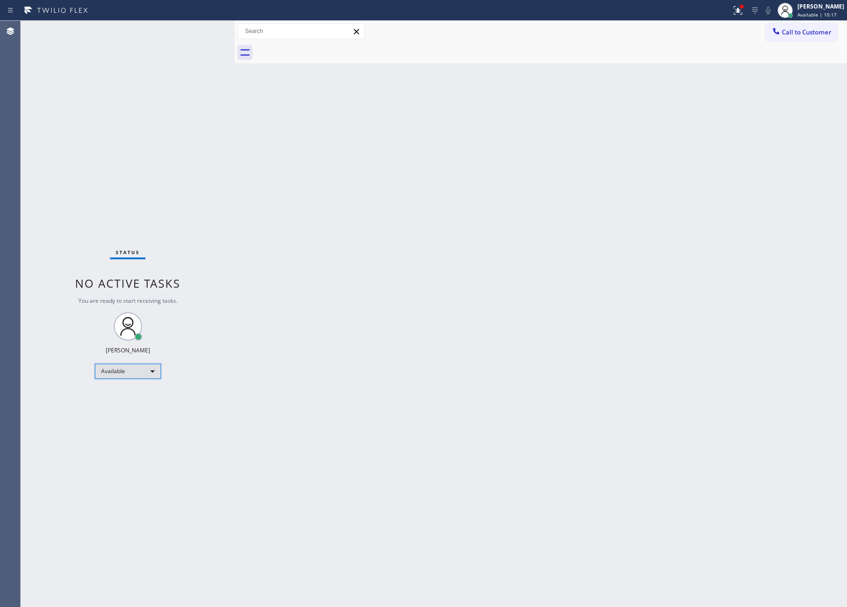
click at [144, 374] on div "Available" at bounding box center [128, 371] width 66 height 15
drag, startPoint x: 136, startPoint y: 419, endPoint x: 453, endPoint y: 374, distance: 320.6
click at [136, 419] on li "Break" at bounding box center [127, 419] width 64 height 11
click at [453, 373] on div "Back to Dashboard Change Sender ID Customers Technicians Select a contact Outbo…" at bounding box center [541, 314] width 613 height 586
click at [641, 292] on div "Back to Dashboard Change Sender ID Customers Technicians Select a contact Outbo…" at bounding box center [541, 314] width 613 height 586
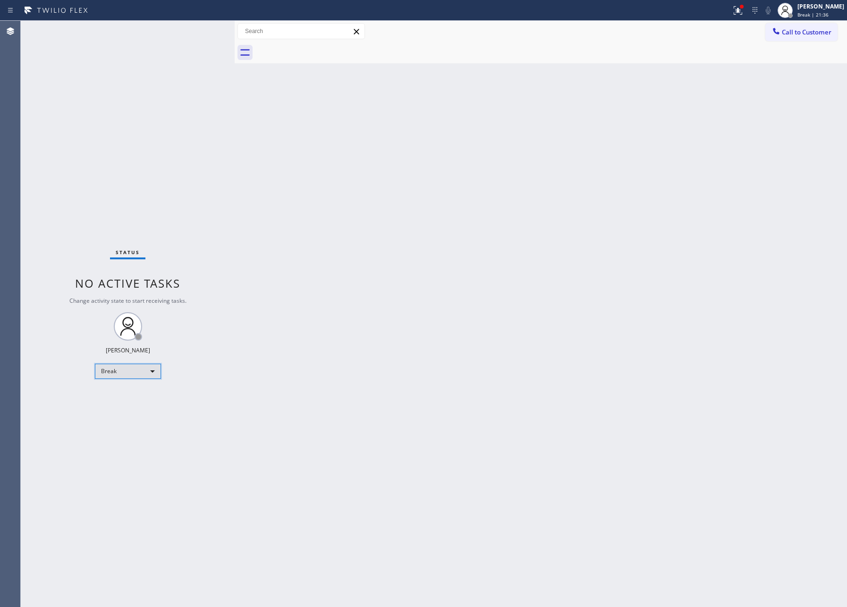
click at [143, 374] on div "Break" at bounding box center [128, 371] width 66 height 15
click at [123, 395] on li "Available" at bounding box center [127, 395] width 64 height 11
click at [497, 387] on div "Back to Dashboard Change Sender ID Customers Technicians Select a contact Outbo…" at bounding box center [541, 314] width 613 height 586
click at [403, 305] on div "Back to Dashboard Change Sender ID Customers Technicians Select a contact Outbo…" at bounding box center [541, 314] width 613 height 586
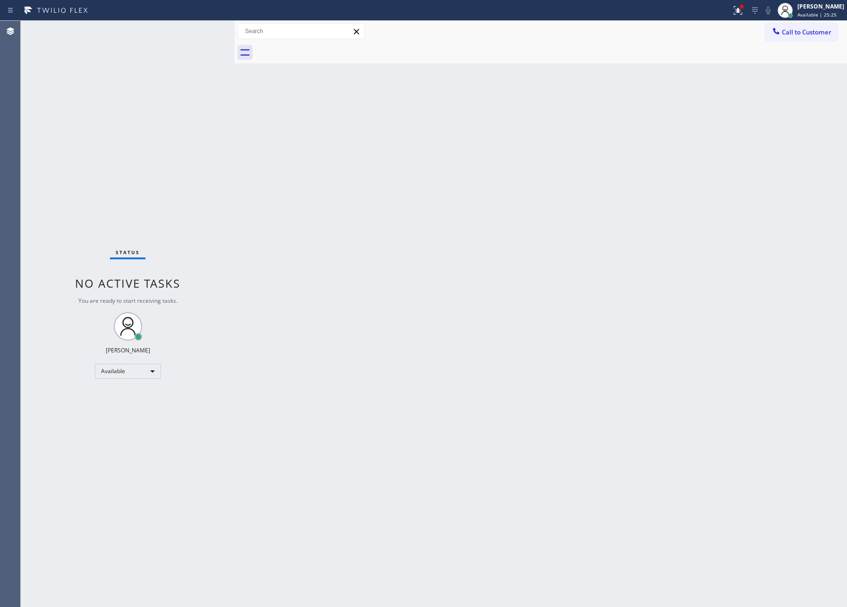
drag, startPoint x: 215, startPoint y: 170, endPoint x: 222, endPoint y: 145, distance: 26.0
drag, startPoint x: 603, startPoint y: 307, endPoint x: 652, endPoint y: 270, distance: 62.0
click at [632, 302] on div "Back to Dashboard Change Sender ID Customers Technicians Select a contact Outbo…" at bounding box center [541, 314] width 613 height 586
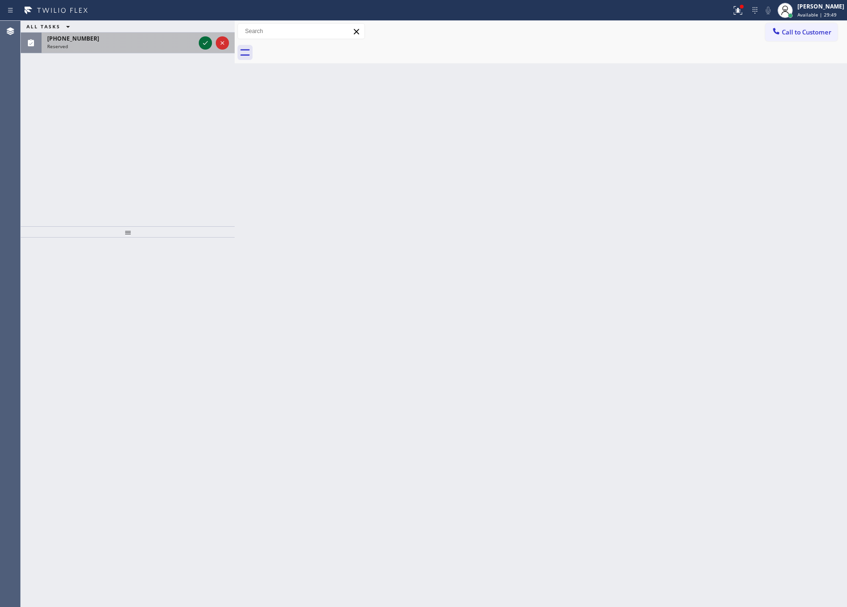
click at [205, 41] on icon at bounding box center [205, 42] width 11 height 11
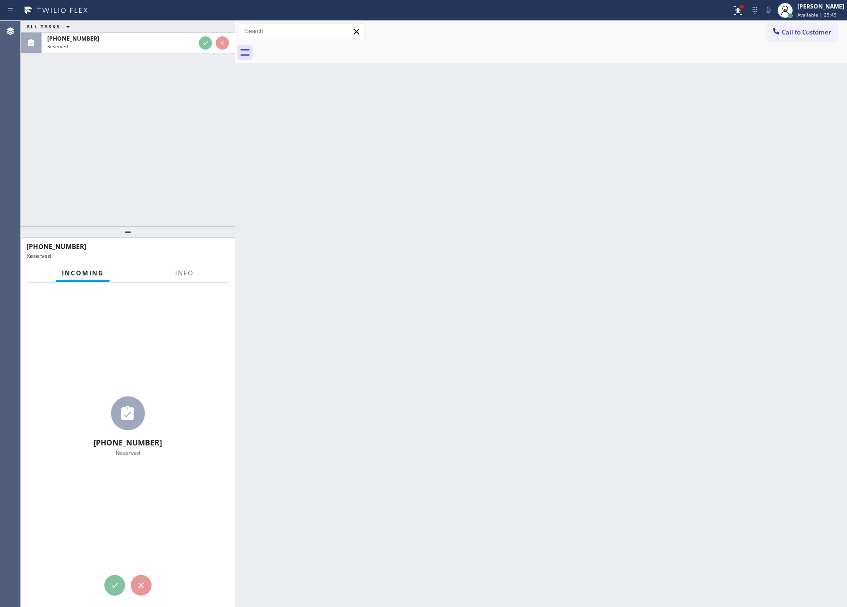
click at [179, 159] on div "ALL TASKS ALL TASKS ACTIVE TASKS TASKS IN WRAP UP [PHONE_NUMBER] Reserved" at bounding box center [128, 123] width 214 height 205
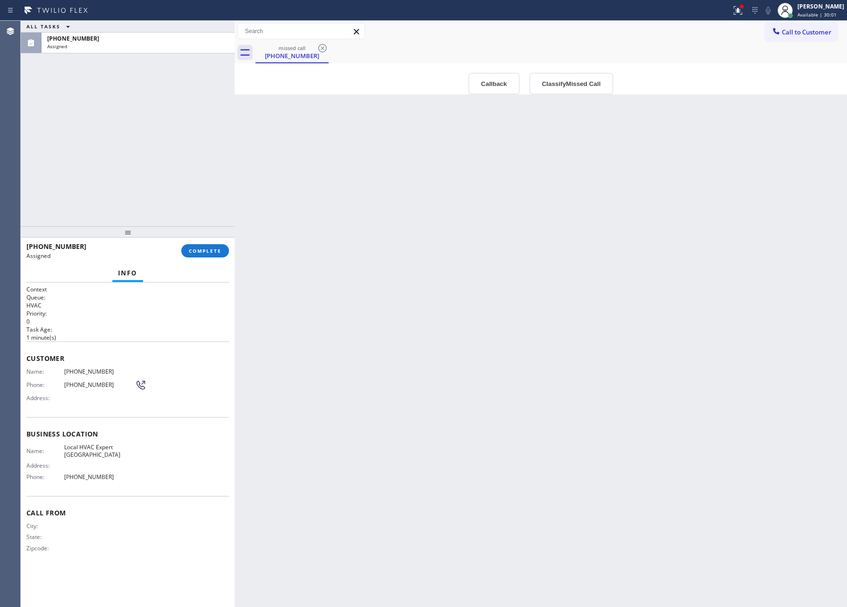
drag, startPoint x: 156, startPoint y: 151, endPoint x: 156, endPoint y: 205, distance: 54.8
click at [156, 156] on div "ALL TASKS ALL TASKS ACTIVE TASKS TASKS IN WRAP UP [PHONE_NUMBER] Assigned" at bounding box center [128, 123] width 214 height 205
click at [186, 254] on button "COMPLETE" at bounding box center [205, 250] width 48 height 13
click at [201, 156] on div "ALL TASKS ALL TASKS ACTIVE TASKS TASKS IN WRAP UP [PHONE_NUMBER] Assigned" at bounding box center [128, 123] width 214 height 205
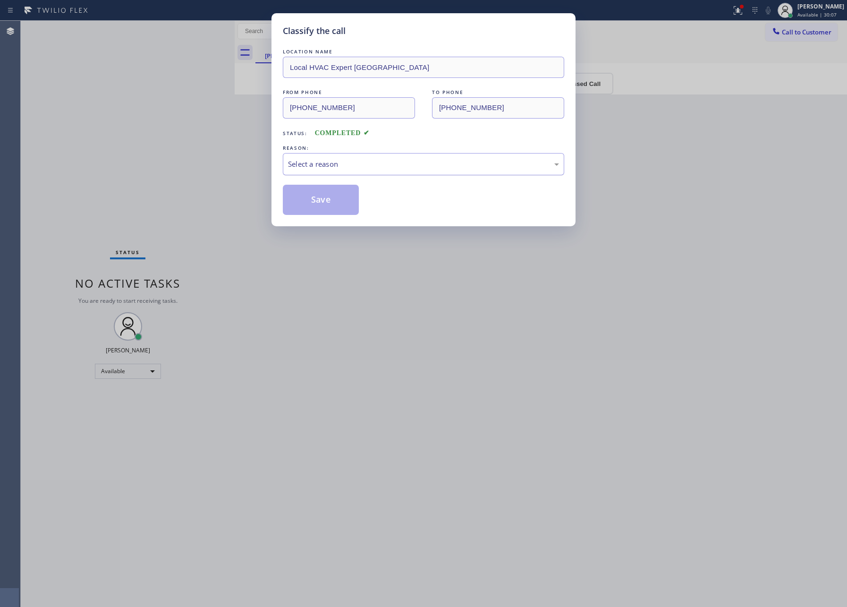
click at [315, 163] on div "Select a reason" at bounding box center [423, 164] width 271 height 11
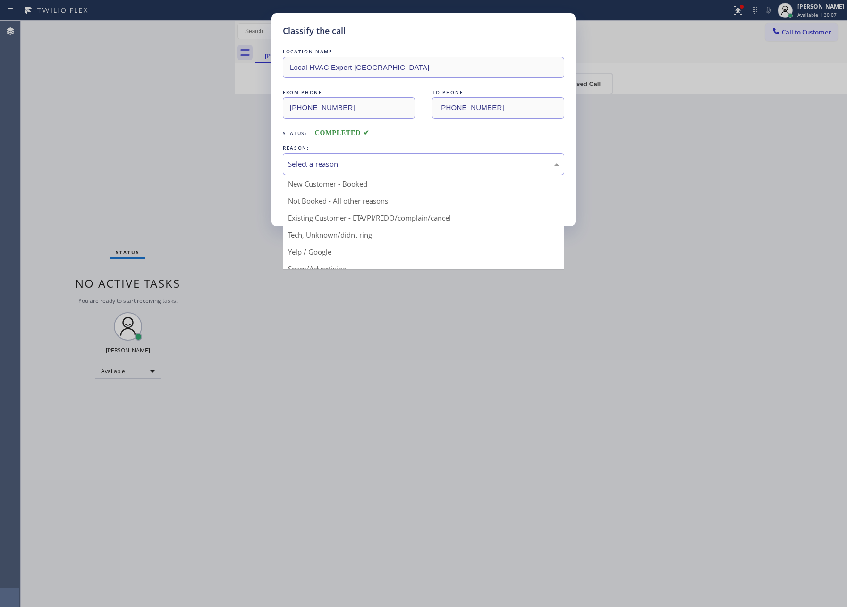
click at [329, 203] on button "Save" at bounding box center [321, 200] width 76 height 30
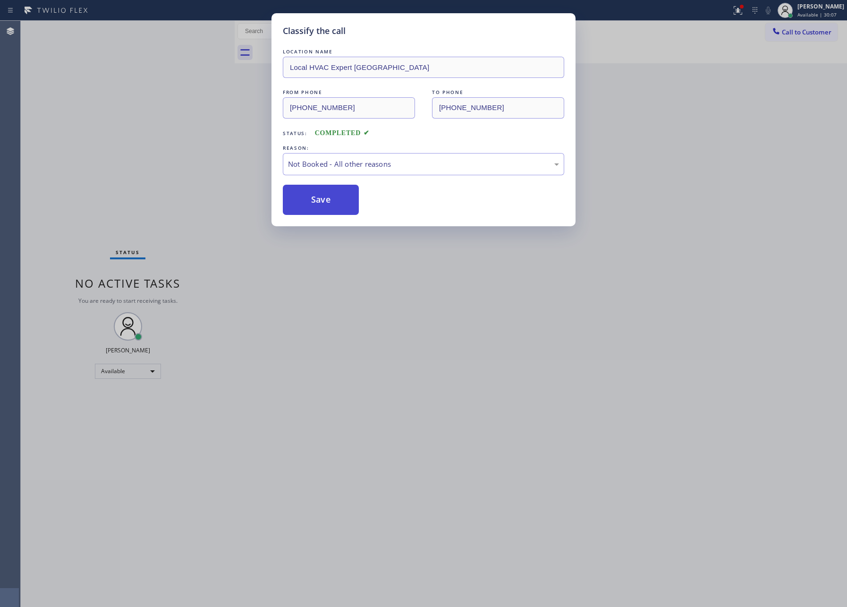
click at [329, 203] on button "Save" at bounding box center [321, 200] width 76 height 30
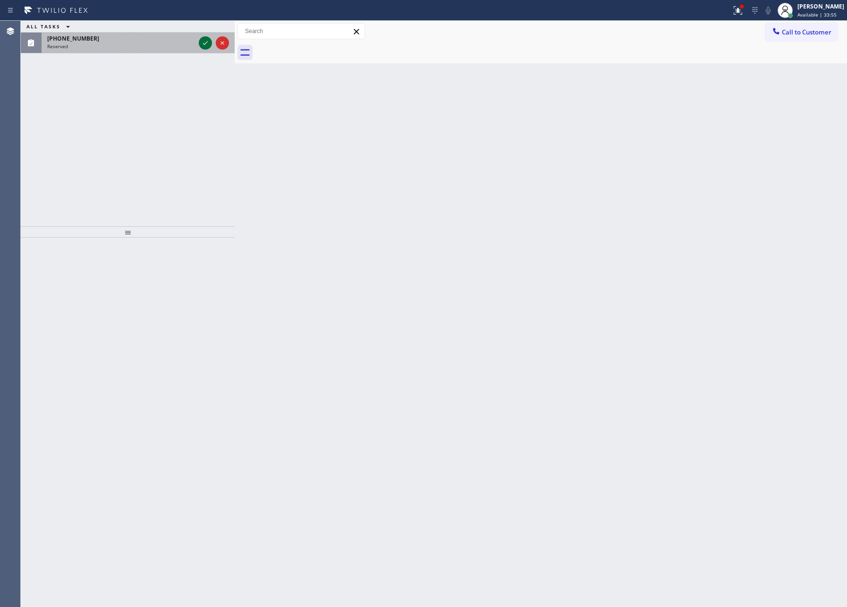
click at [205, 50] on button at bounding box center [205, 42] width 13 height 13
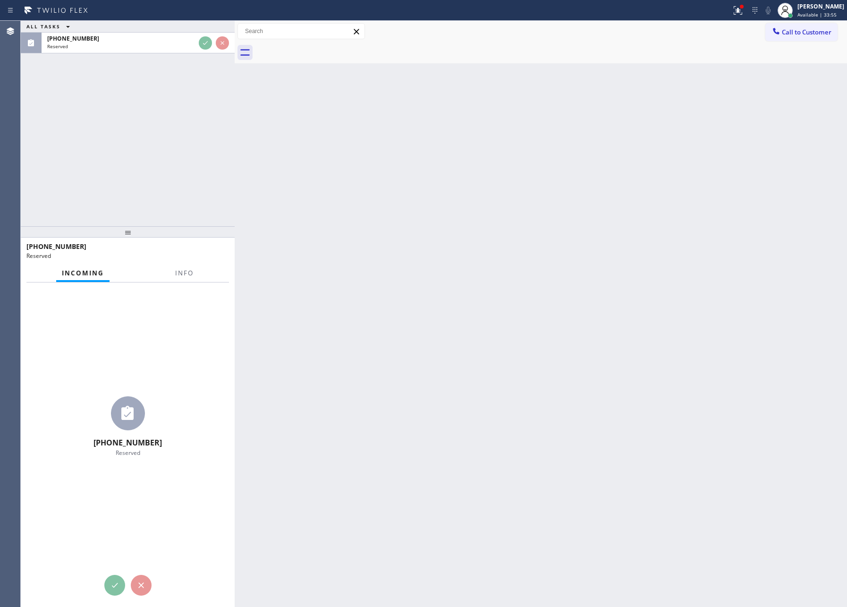
click at [193, 112] on div "ALL TASKS ALL TASKS ACTIVE TASKS TASKS IN WRAP UP [PHONE_NUMBER] Reserved" at bounding box center [128, 123] width 214 height 205
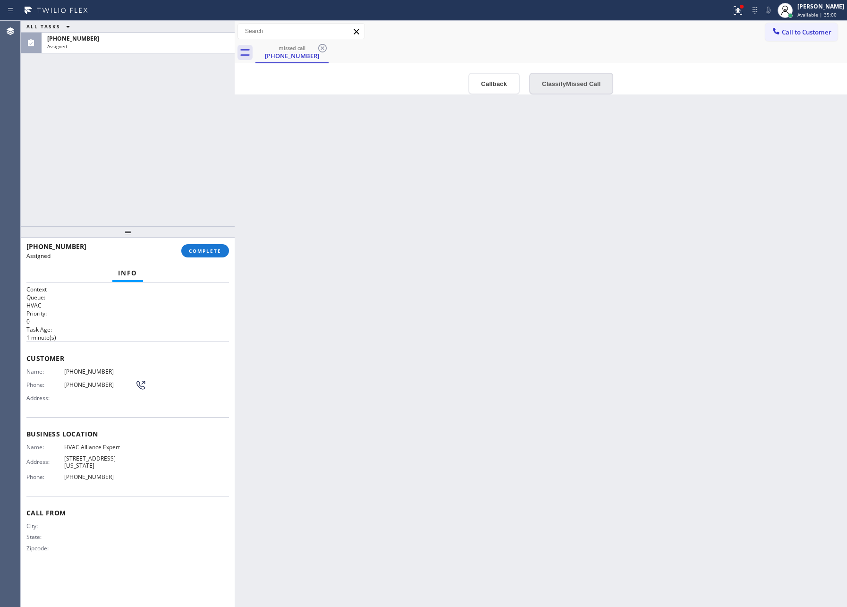
click at [555, 76] on button "Classify Missed Call" at bounding box center [571, 84] width 84 height 22
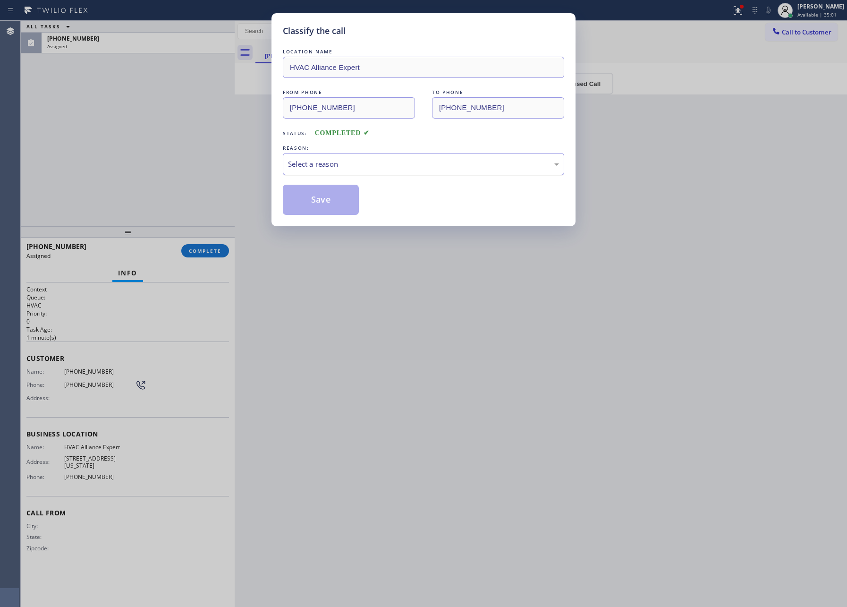
click at [380, 166] on div "Select a reason" at bounding box center [423, 164] width 271 height 11
click at [320, 200] on button "Save" at bounding box center [321, 200] width 76 height 30
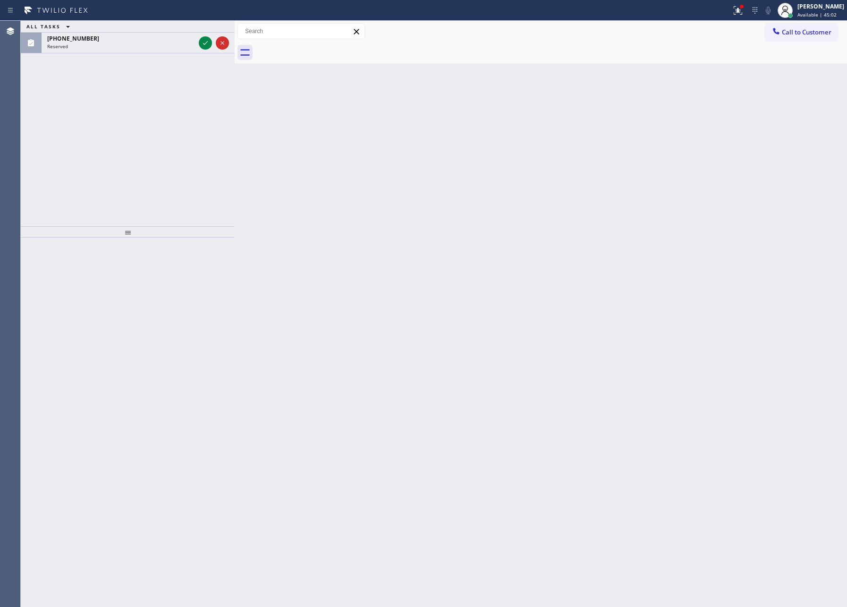
click at [640, 200] on div "Back to Dashboard Change Sender ID Customers Technicians Select a contact Outbo…" at bounding box center [541, 314] width 613 height 586
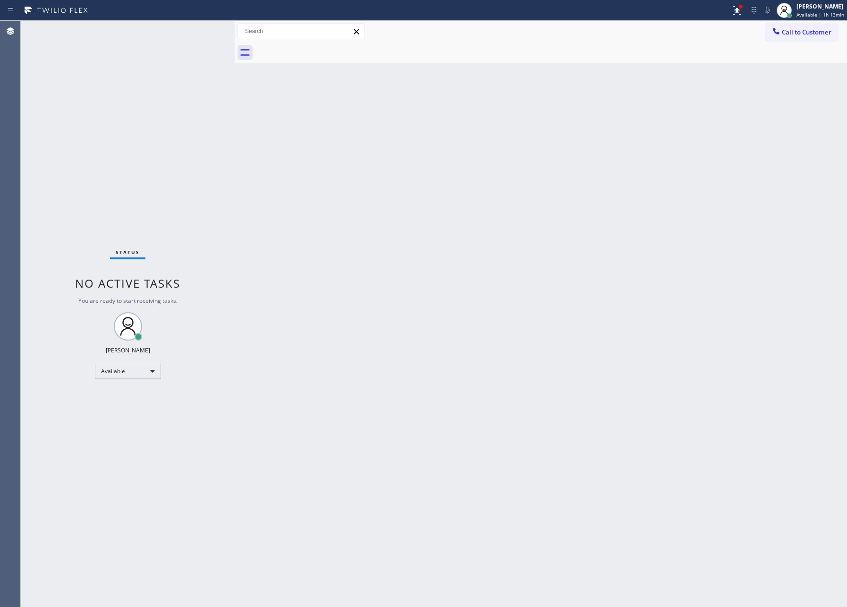
click at [616, 264] on div "Back to Dashboard Change Sender ID Customers Technicians Select a contact Outbo…" at bounding box center [541, 314] width 613 height 586
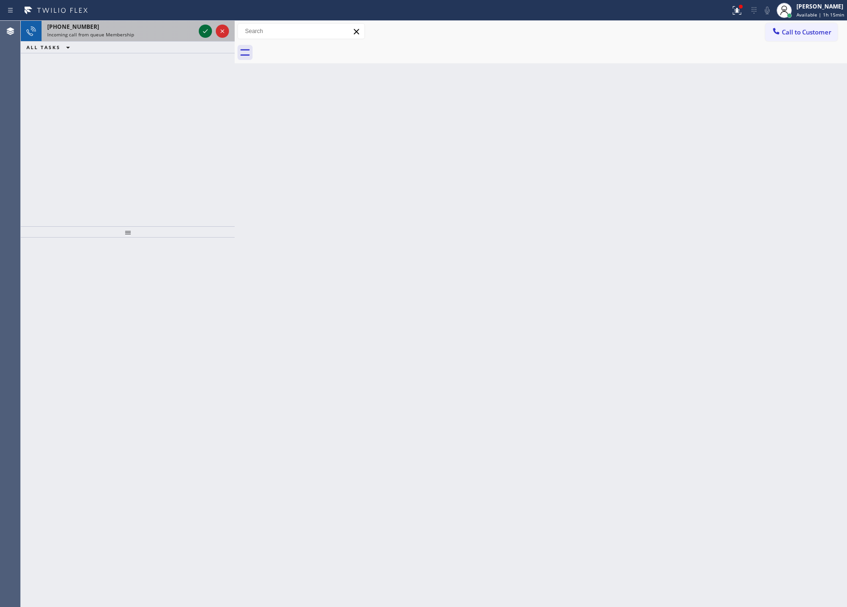
click at [203, 33] on icon at bounding box center [205, 31] width 11 height 11
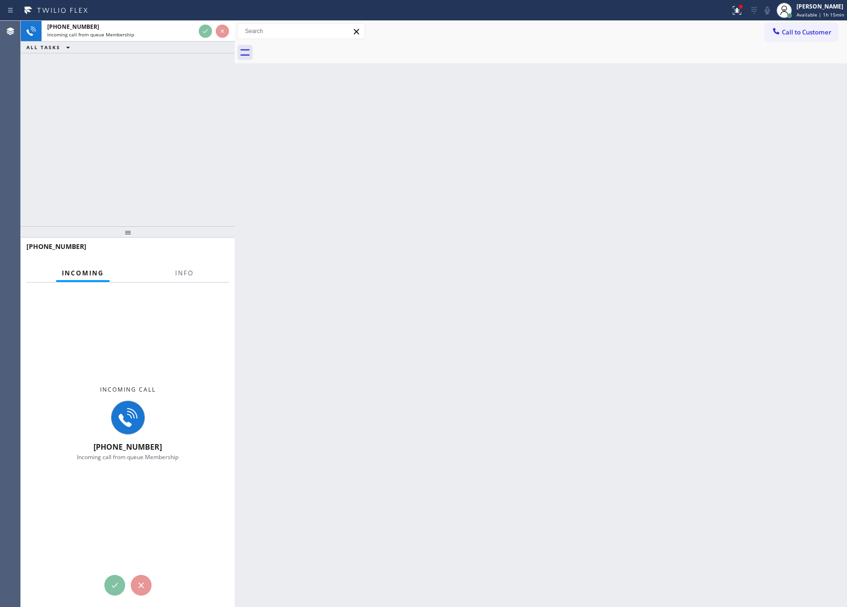
click at [186, 88] on div "[PHONE_NUMBER] Incoming call from queue Membership ALL TASKS ALL TASKS ACTIVE T…" at bounding box center [128, 123] width 214 height 205
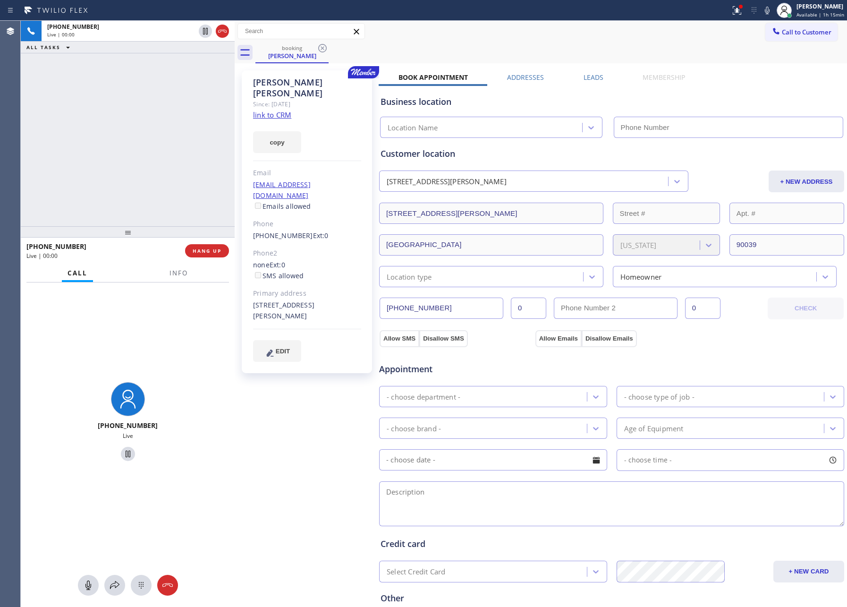
type input "[PHONE_NUMBER]"
click at [269, 110] on link "link to CRM" at bounding box center [272, 114] width 38 height 9
drag, startPoint x: 162, startPoint y: 134, endPoint x: 563, endPoint y: 54, distance: 408.9
click at [214, 129] on div "[PHONE_NUMBER] Live | 00:14 ALL TASKS ALL TASKS ACTIVE TASKS TASKS IN WRAP UP" at bounding box center [128, 123] width 214 height 205
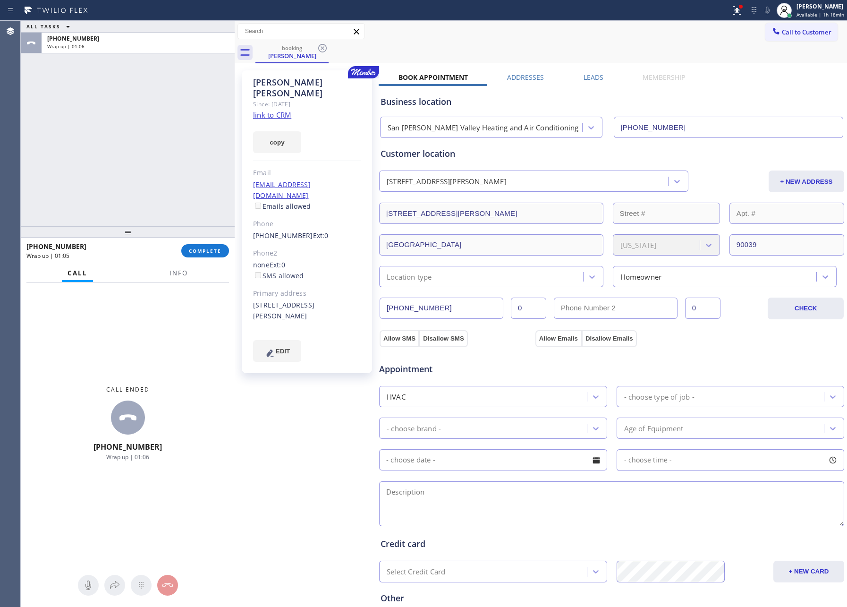
click at [229, 243] on div "[PHONE_NUMBER] Wrap up | 01:05 COMPLETE" at bounding box center [127, 251] width 203 height 25
click at [215, 247] on span "COMPLETE" at bounding box center [205, 250] width 33 height 7
click at [197, 154] on div "ALL TASKS ALL TASKS ACTIVE TASKS TASKS IN WRAP UP [PHONE_NUMBER] Wrap up | 01:06" at bounding box center [128, 123] width 214 height 205
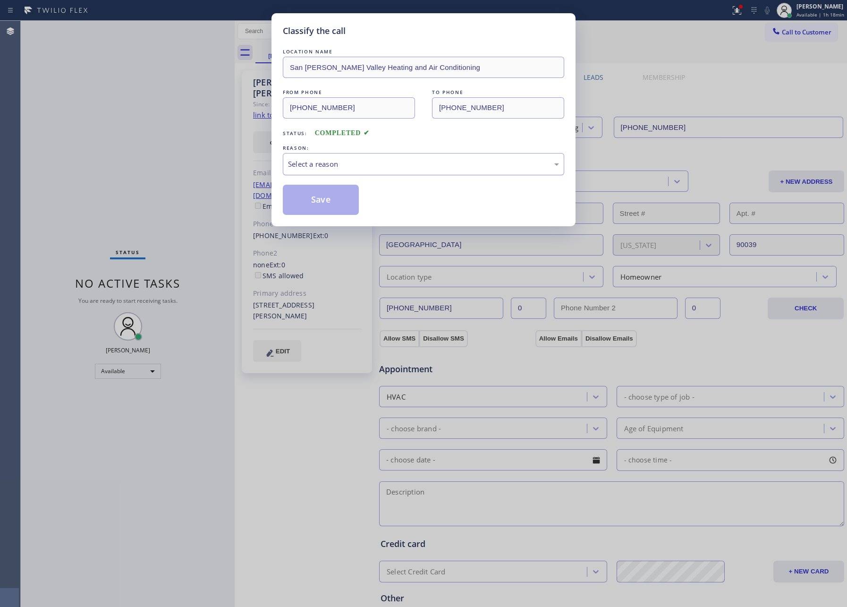
click at [337, 165] on div "Select a reason" at bounding box center [423, 164] width 271 height 11
click at [322, 195] on button "Save" at bounding box center [321, 200] width 76 height 30
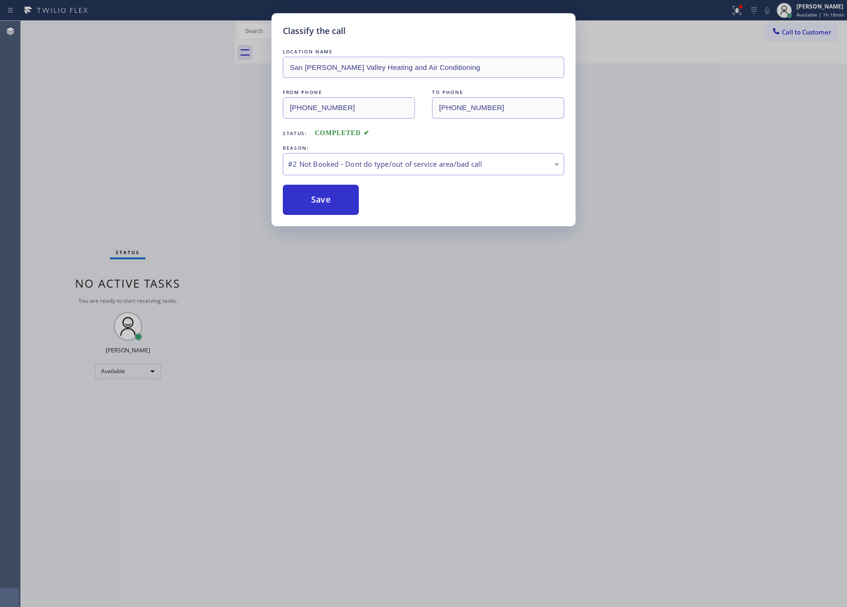
click at [127, 164] on div "Classify the call LOCATION NAME [GEOGRAPHIC_DATA][PERSON_NAME] Heating and Air …" at bounding box center [423, 303] width 847 height 607
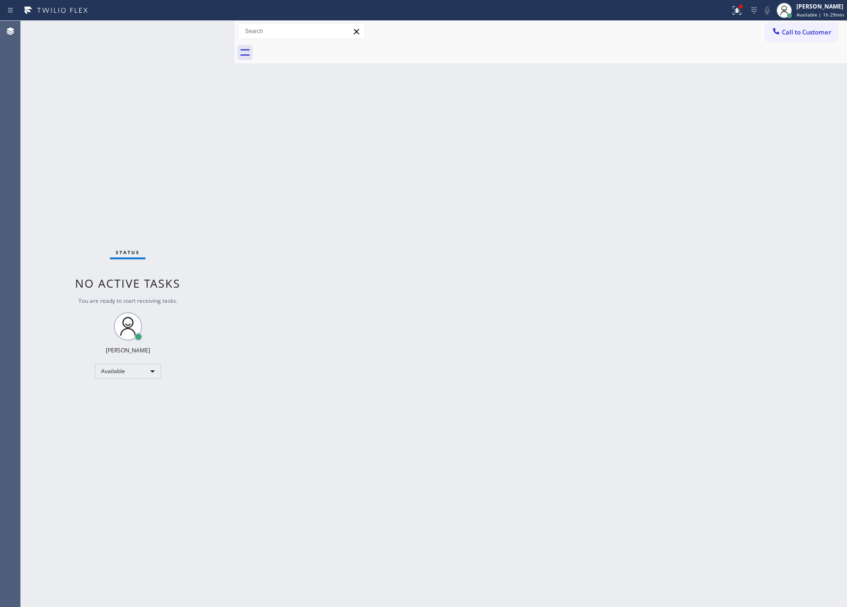
drag, startPoint x: 587, startPoint y: 403, endPoint x: 734, endPoint y: 498, distance: 175.3
click at [645, 443] on div "Back to Dashboard Change Sender ID Customers Technicians Select a contact Outbo…" at bounding box center [541, 314] width 613 height 586
click at [122, 372] on div "Available" at bounding box center [128, 371] width 66 height 15
click at [125, 405] on li "Unavailable" at bounding box center [127, 407] width 64 height 11
click at [506, 378] on div "Back to Dashboard Change Sender ID Customers Technicians Select a contact Outbo…" at bounding box center [541, 314] width 613 height 586
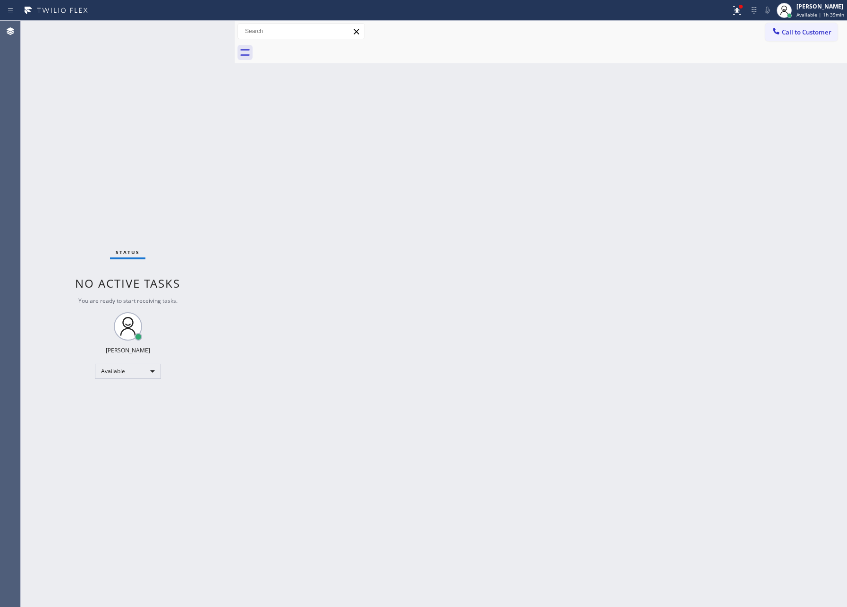
click at [506, 378] on div "Back to Dashboard Change Sender ID Customers Technicians Select a contact Outbo…" at bounding box center [541, 314] width 613 height 586
click at [638, 291] on div "Back to Dashboard Change Sender ID Customers Technicians Select a contact Outbo…" at bounding box center [541, 314] width 613 height 586
click at [808, 3] on div "[PERSON_NAME]" at bounding box center [821, 6] width 47 height 8
click at [788, 41] on button "Offline" at bounding box center [800, 38] width 94 height 12
click at [663, 289] on div "Back to Dashboard Change Sender ID Customers Technicians Select a contact Outbo…" at bounding box center [541, 314] width 613 height 586
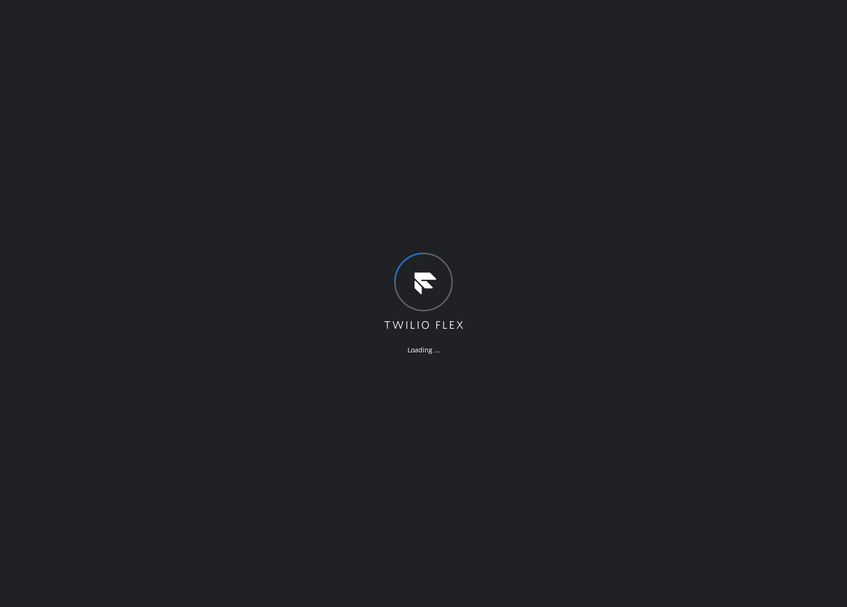
click at [692, 229] on div "Loading ..." at bounding box center [423, 303] width 847 height 607
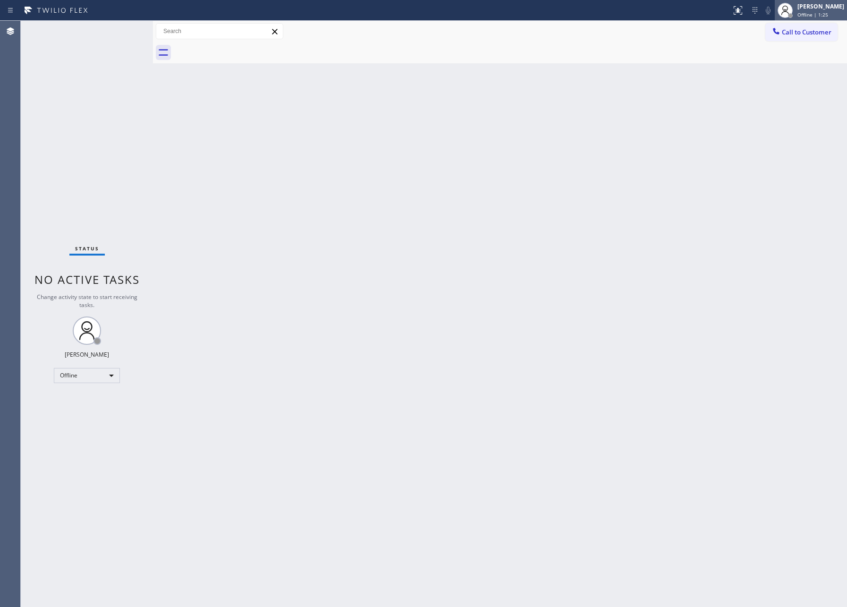
click at [826, 12] on span "Offline | 1:25" at bounding box center [813, 14] width 31 height 7
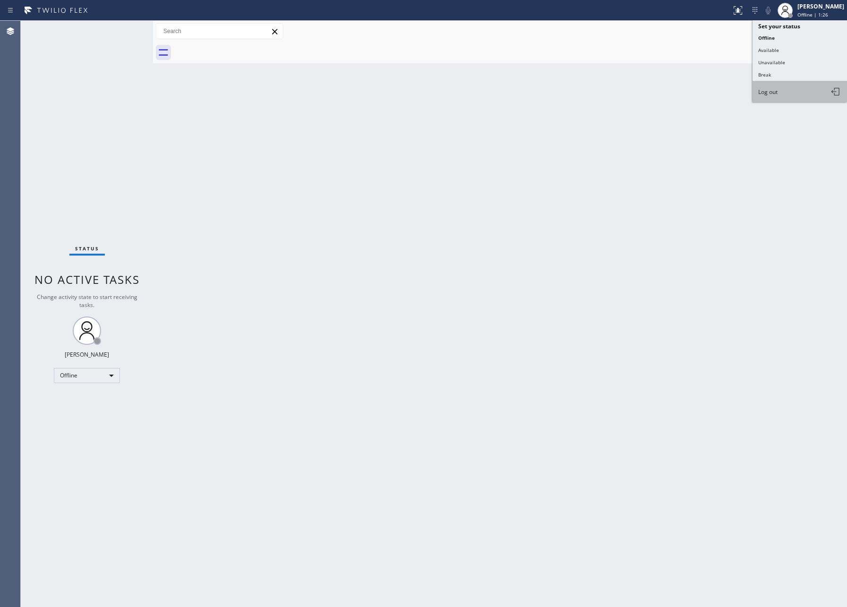
click at [777, 94] on span "Log out" at bounding box center [768, 92] width 19 height 8
